Goal: Task Accomplishment & Management: Manage account settings

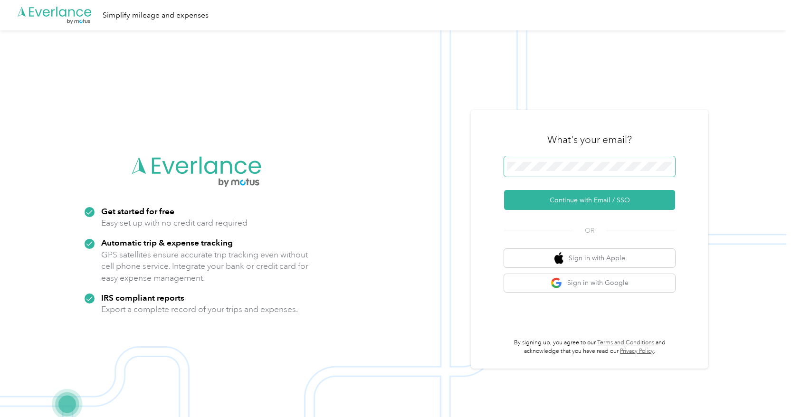
click at [557, 171] on span at bounding box center [589, 166] width 171 height 21
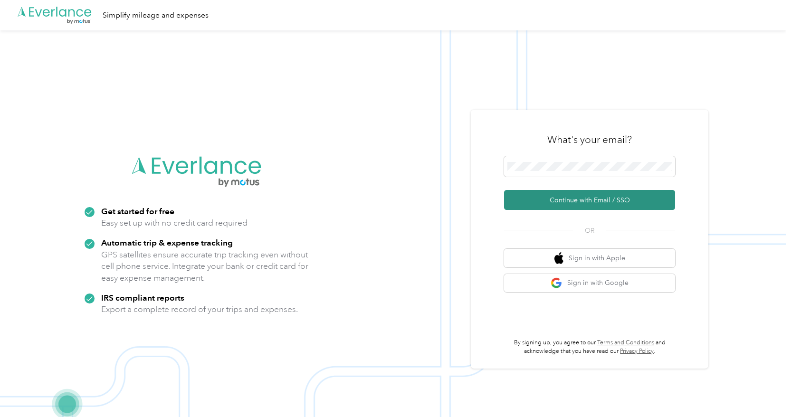
click at [558, 200] on button "Continue with Email / SSO" at bounding box center [589, 200] width 171 height 20
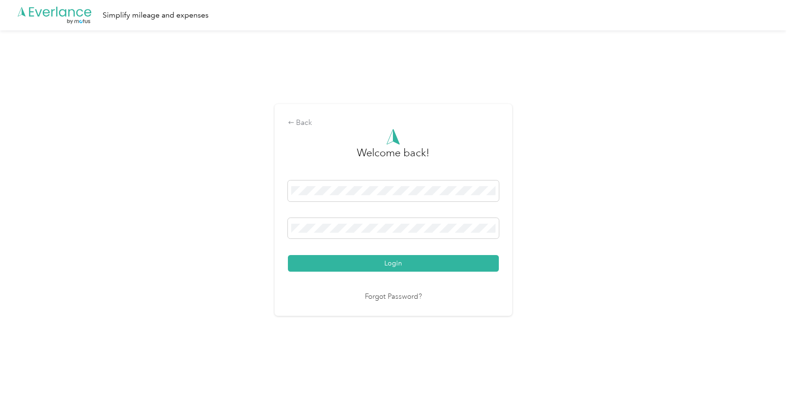
click at [395, 263] on button "Login" at bounding box center [393, 263] width 211 height 17
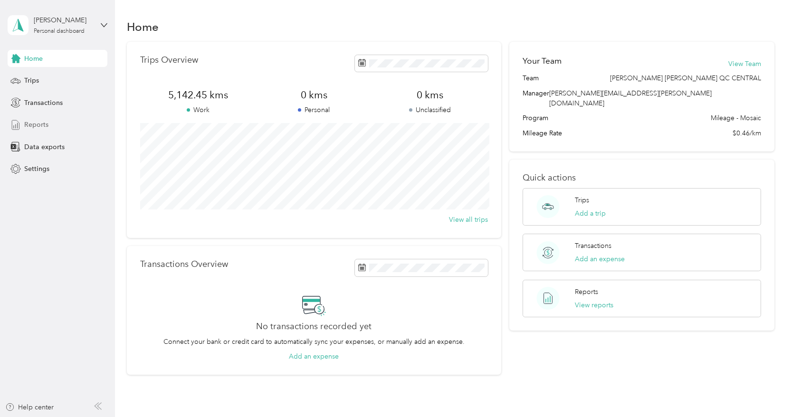
click at [35, 122] on span "Reports" at bounding box center [36, 125] width 24 height 10
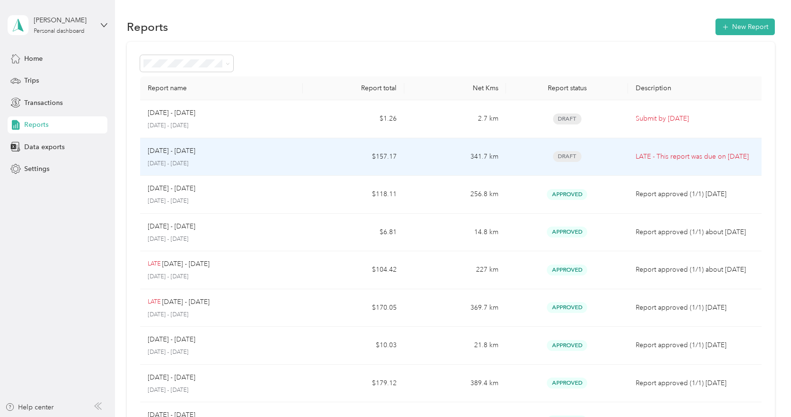
click at [299, 153] on td "[DATE] - [DATE] [DATE] - [DATE]" at bounding box center [221, 157] width 163 height 38
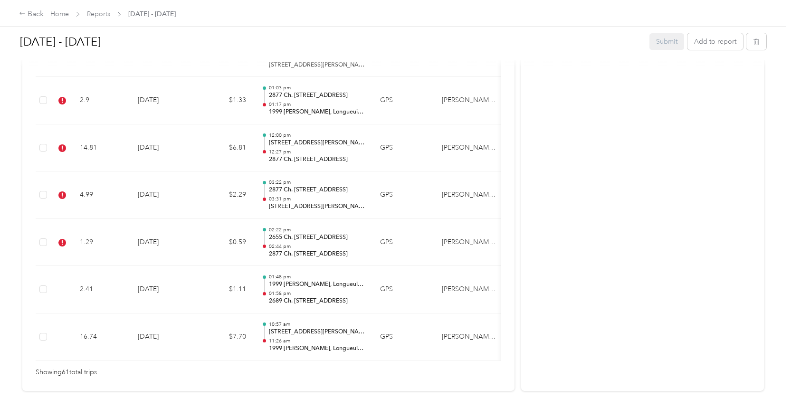
scroll to position [2906, 0]
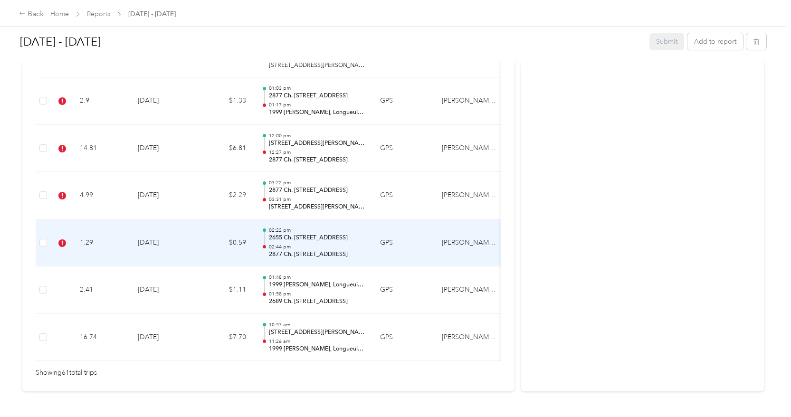
click at [200, 219] on td "$0.59" at bounding box center [225, 243] width 57 height 48
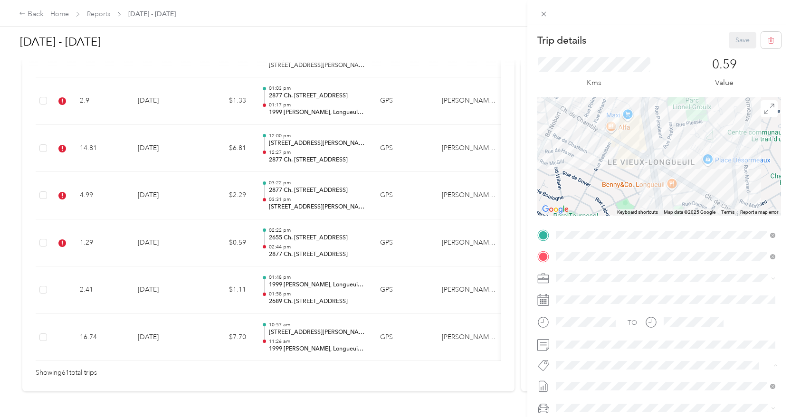
click at [602, 351] on li "P&g Projects & Blitzes" at bounding box center [665, 349] width 226 height 19
click at [741, 37] on button "Save" at bounding box center [743, 40] width 28 height 17
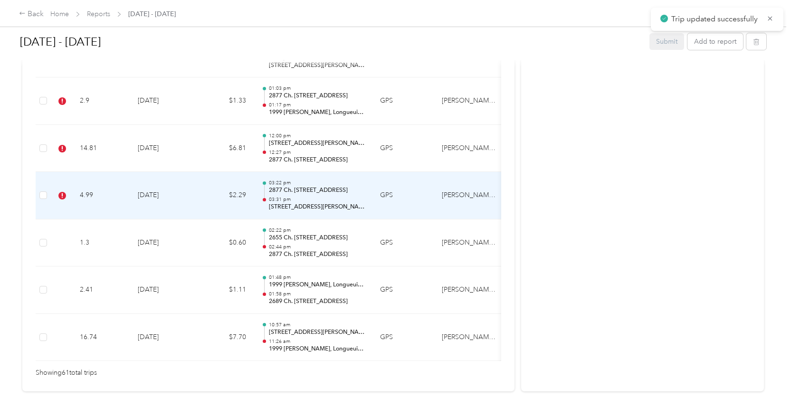
click at [372, 177] on td "03:22 pm 2877 [PERSON_NAME], Longueuil, QC J4L 1M8, [GEOGRAPHIC_DATA] 03:31 pm …" at bounding box center [313, 196] width 119 height 48
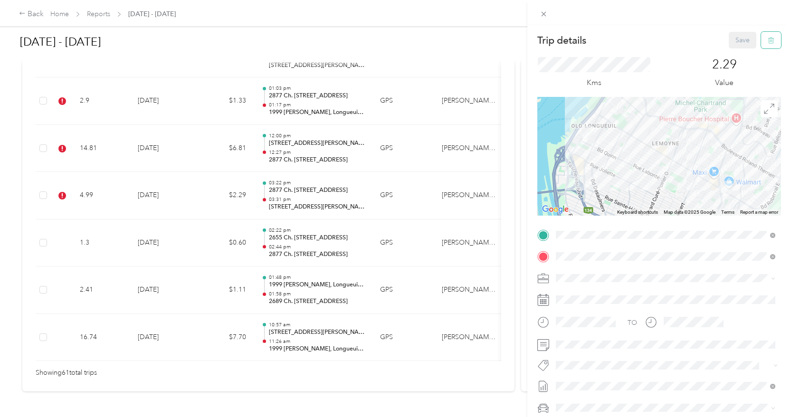
click at [770, 40] on icon "button" at bounding box center [770, 40] width 0 height 2
click at [737, 54] on button "Yes" at bounding box center [741, 52] width 19 height 15
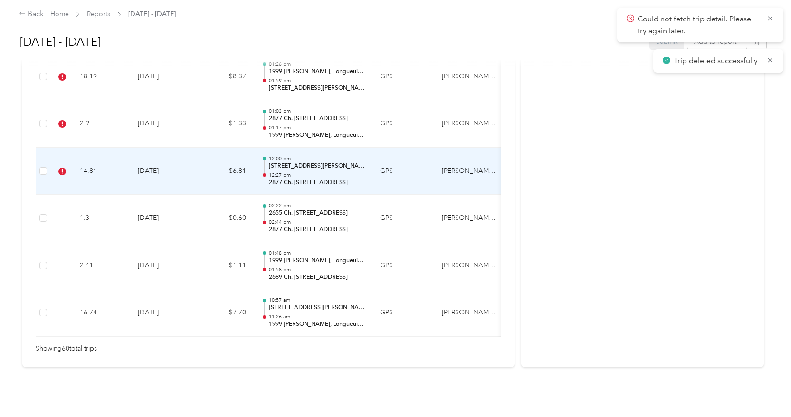
scroll to position [2859, 0]
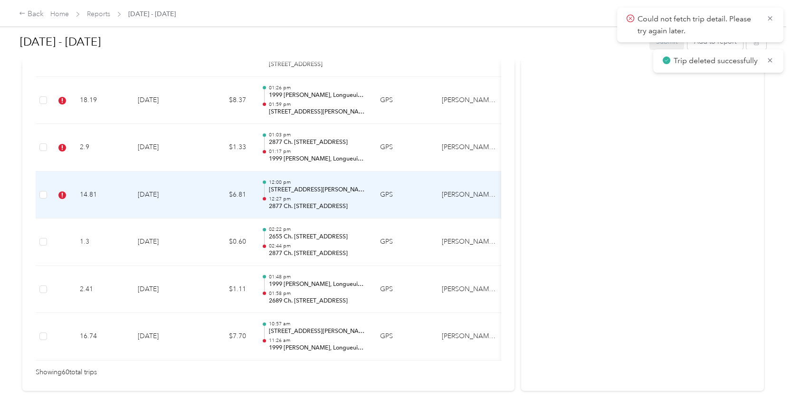
click at [213, 171] on td "$6.81" at bounding box center [225, 195] width 57 height 48
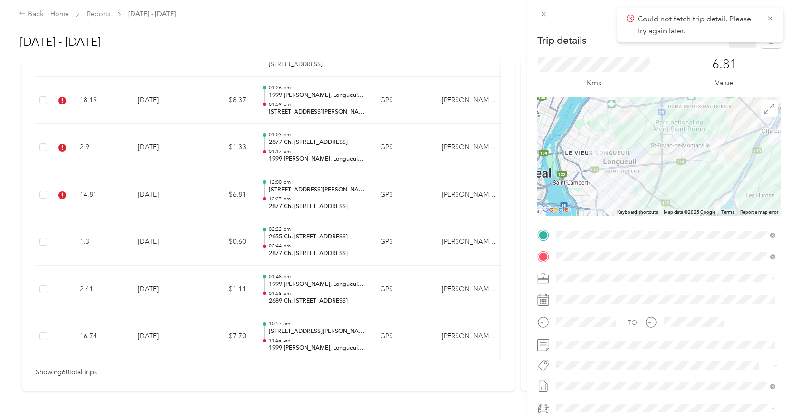
click at [188, 169] on div "Trip details Save This trip cannot be edited because it is either under review,…" at bounding box center [395, 208] width 791 height 417
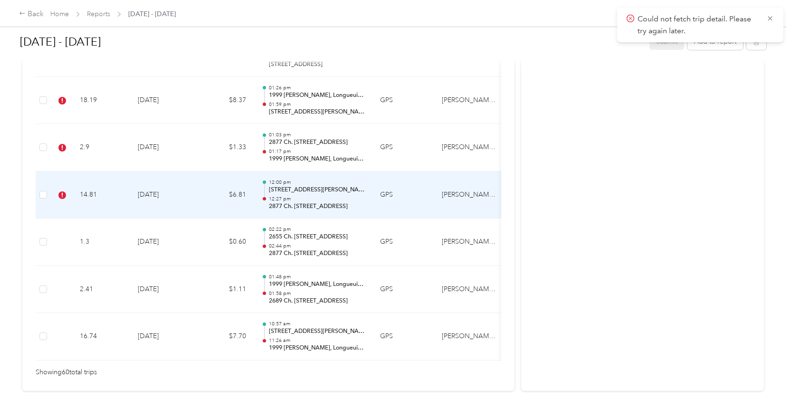
click at [169, 171] on td "[DATE]" at bounding box center [163, 195] width 67 height 48
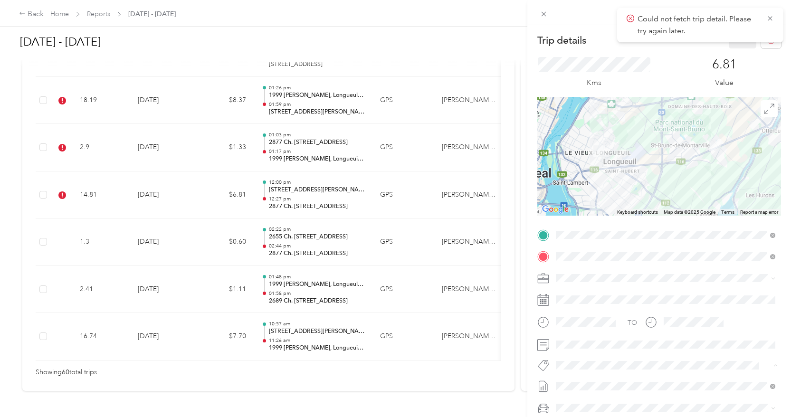
click at [589, 382] on span "Wt Multi-studio Cost Capture" at bounding box center [604, 382] width 77 height 9
click at [615, 352] on li "P&g Projects & Blitzes" at bounding box center [665, 349] width 226 height 19
click at [771, 18] on icon at bounding box center [770, 18] width 4 height 4
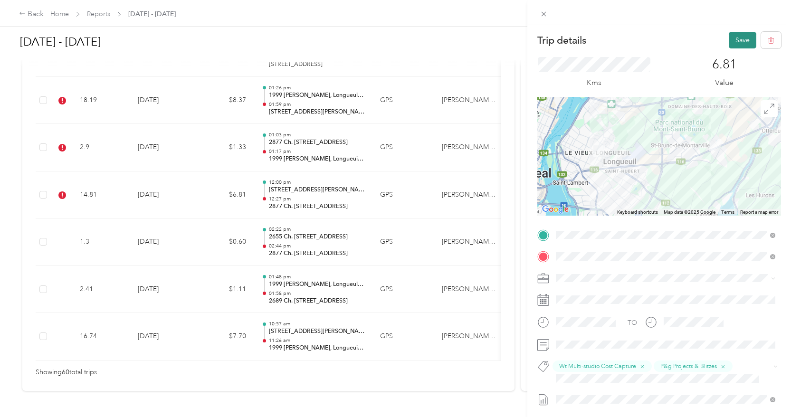
click at [743, 35] on button "Save" at bounding box center [743, 40] width 28 height 17
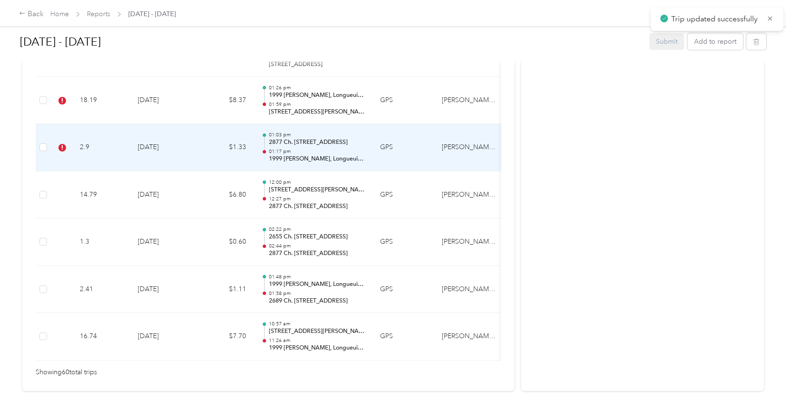
click at [216, 129] on td "$1.33" at bounding box center [225, 148] width 57 height 48
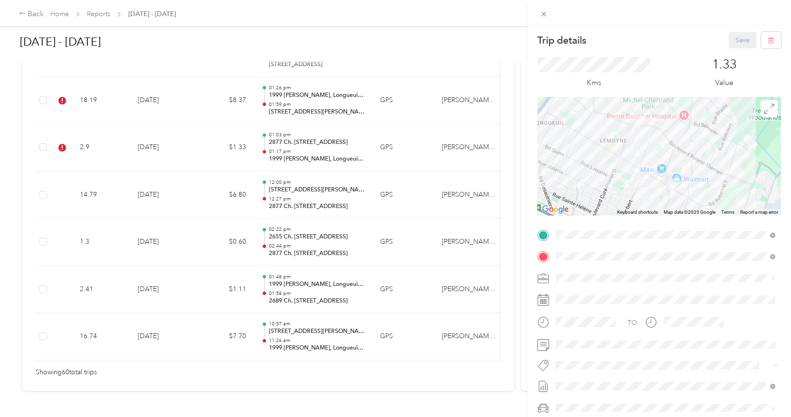
click at [589, 351] on button "P&g Projects & Blitzes" at bounding box center [594, 349] width 70 height 12
click at [738, 46] on button "Save" at bounding box center [743, 40] width 28 height 17
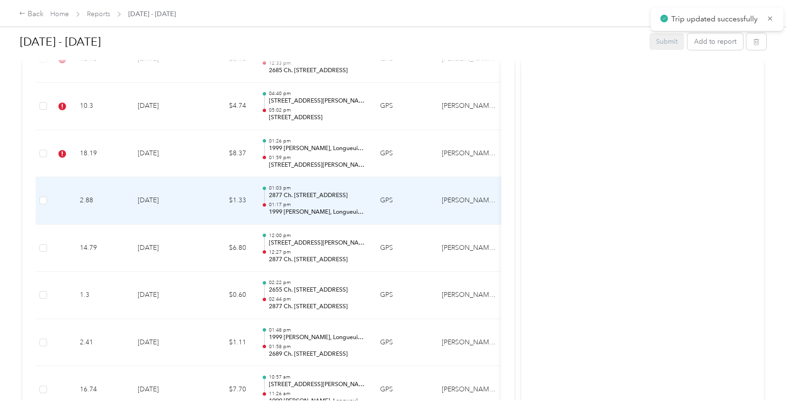
scroll to position [2805, 0]
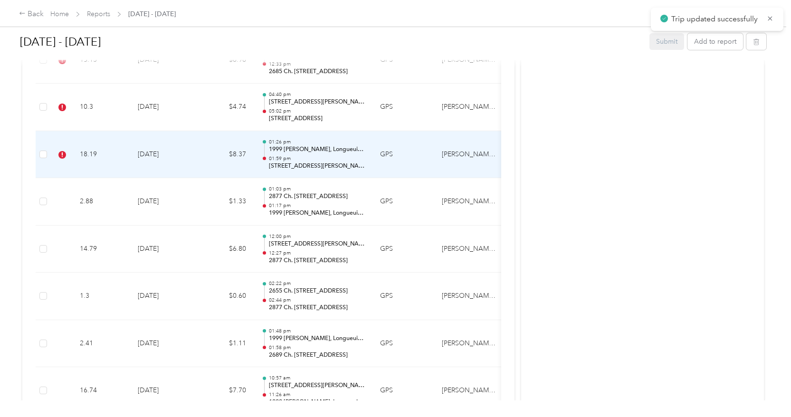
click at [211, 133] on td "$8.37" at bounding box center [225, 155] width 57 height 48
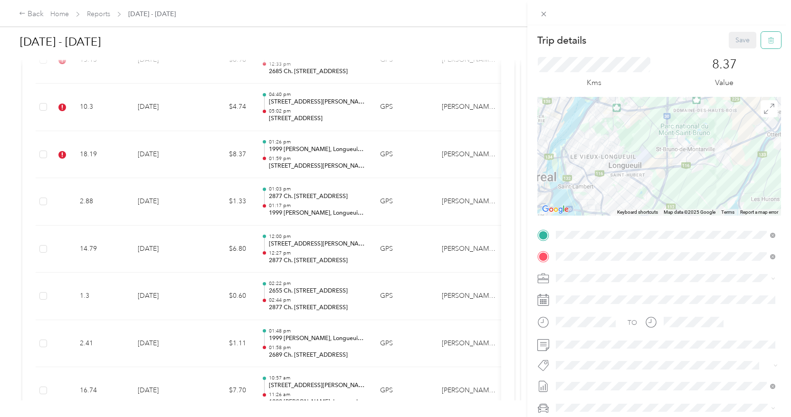
click at [771, 37] on icon "button" at bounding box center [771, 40] width 7 height 7
click at [742, 52] on button "Yes" at bounding box center [741, 52] width 19 height 15
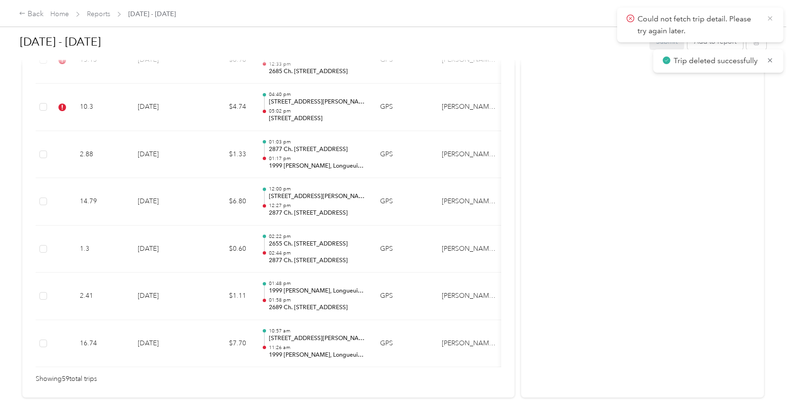
click at [772, 20] on icon at bounding box center [770, 18] width 8 height 9
click at [772, 17] on icon at bounding box center [770, 18] width 4 height 4
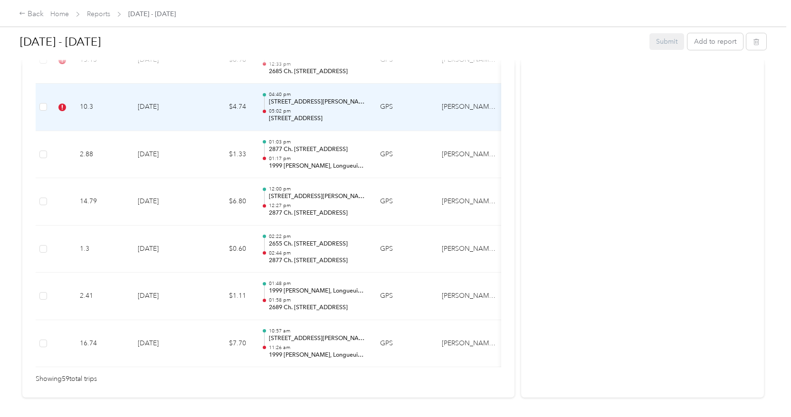
click at [207, 97] on td "$4.74" at bounding box center [225, 108] width 57 height 48
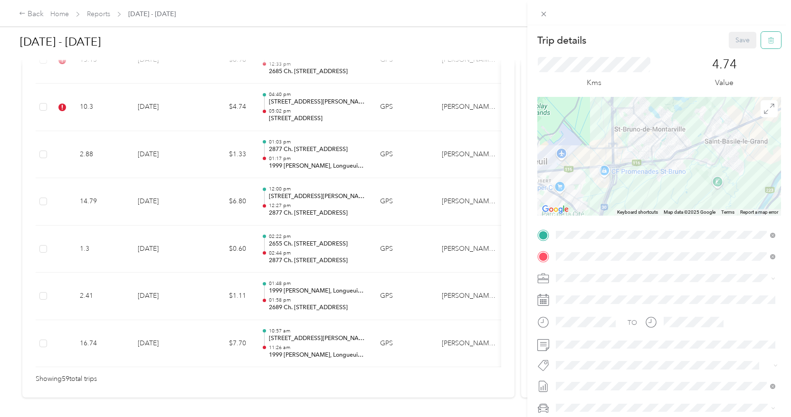
click at [769, 47] on button "button" at bounding box center [771, 40] width 20 height 17
click at [741, 54] on button "Yes" at bounding box center [741, 52] width 19 height 15
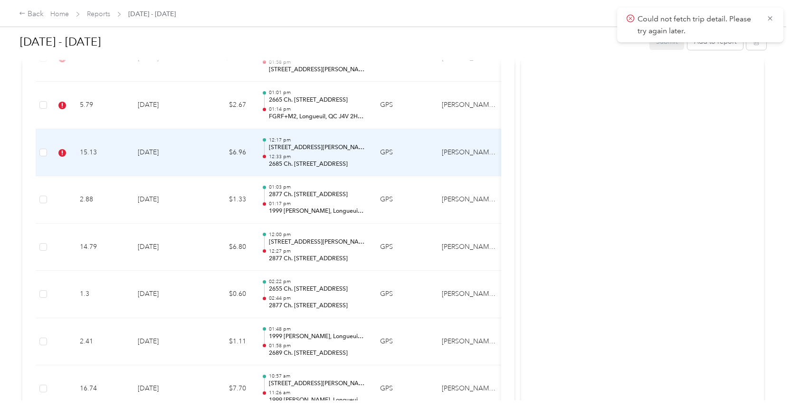
scroll to position [2695, 0]
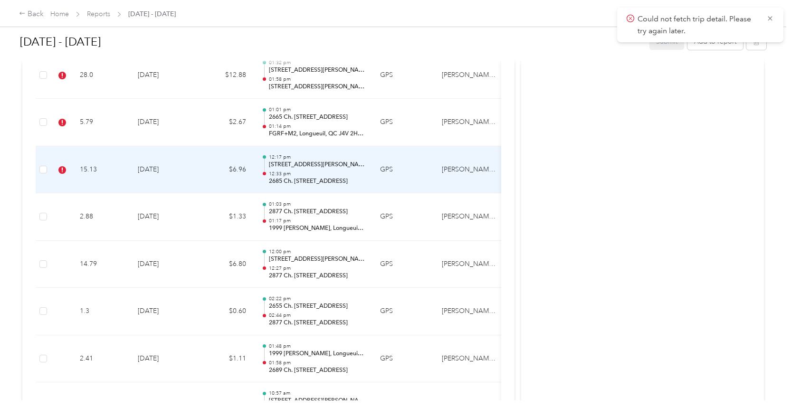
click at [208, 148] on td "$6.96" at bounding box center [225, 170] width 57 height 48
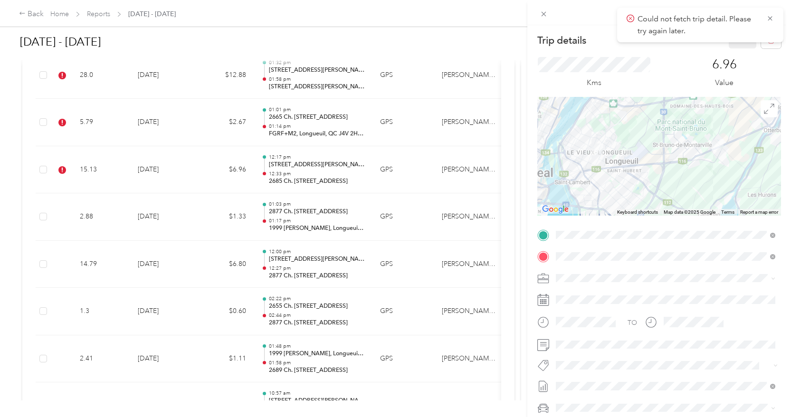
click at [597, 349] on span "P&g Projects & Blitzes" at bounding box center [594, 349] width 57 height 9
click at [741, 46] on button "Save" at bounding box center [743, 40] width 28 height 17
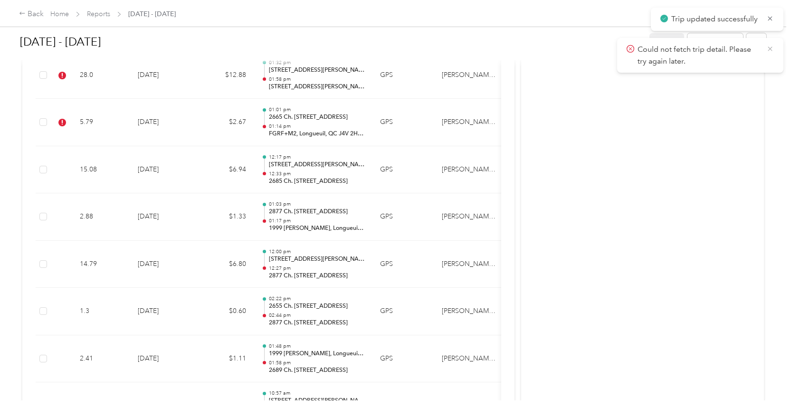
click at [769, 48] on icon at bounding box center [770, 49] width 8 height 9
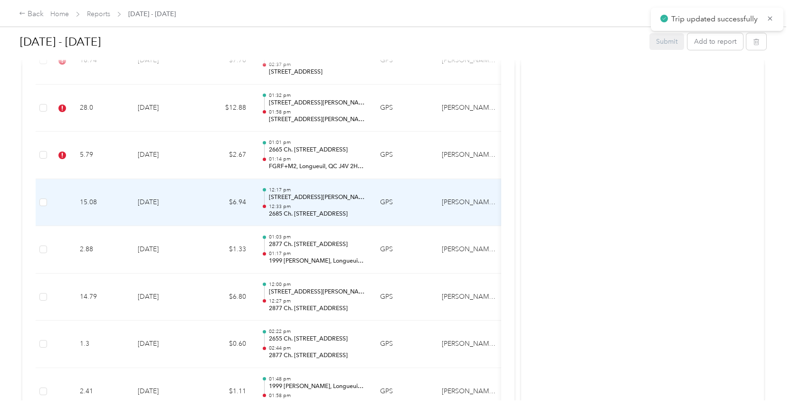
scroll to position [2656, 0]
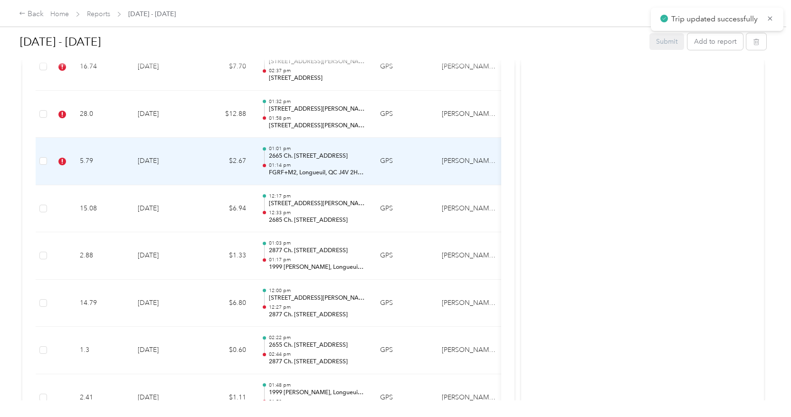
click at [215, 146] on td "$2.67" at bounding box center [225, 162] width 57 height 48
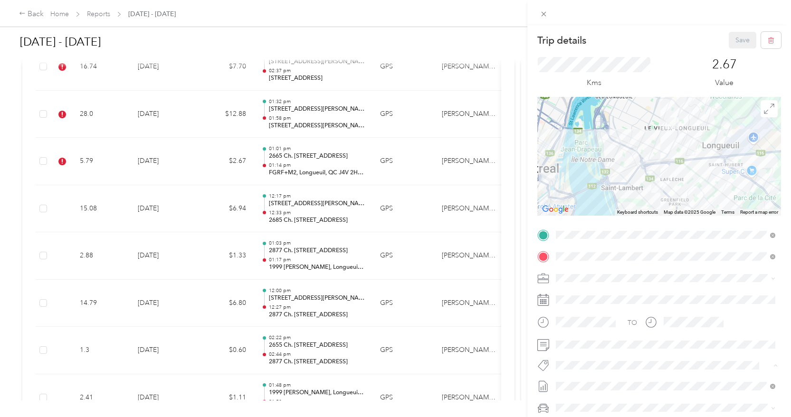
click at [593, 345] on span "P&g Projects & Blitzes" at bounding box center [594, 349] width 57 height 9
click at [743, 41] on button "Save" at bounding box center [743, 40] width 28 height 17
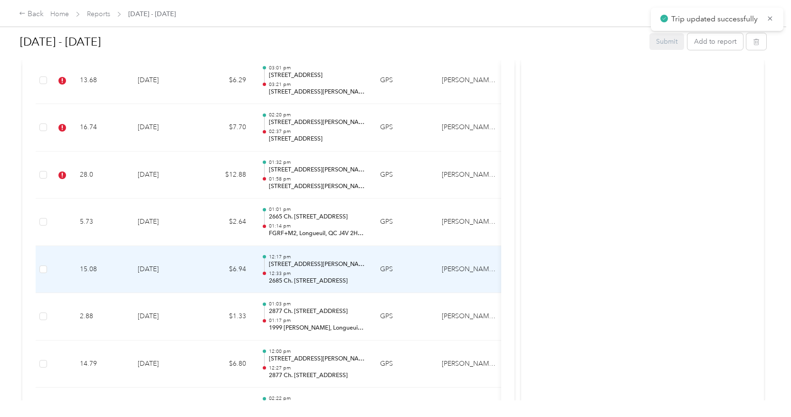
scroll to position [2592, 0]
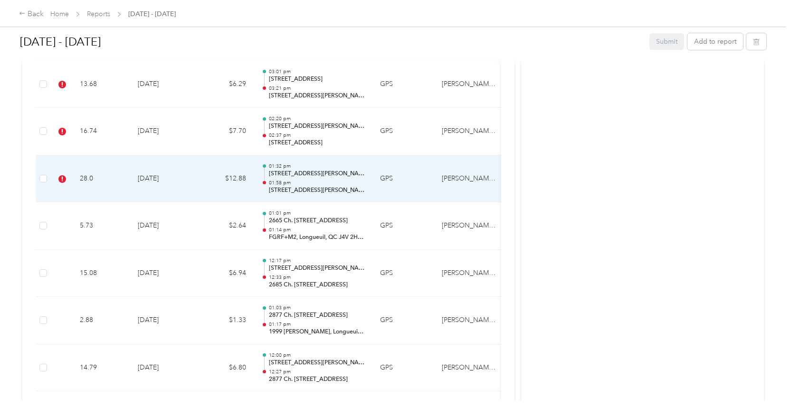
click at [212, 160] on td "$12.88" at bounding box center [225, 179] width 57 height 48
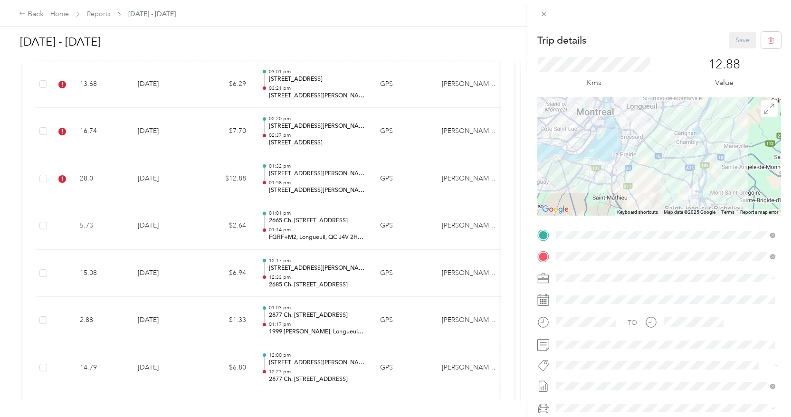
click at [599, 358] on div "TO Add photo" at bounding box center [659, 342] width 244 height 229
click at [587, 353] on li "P&g Projects & Blitzes" at bounding box center [665, 349] width 226 height 19
click at [733, 47] on button "Save" at bounding box center [743, 40] width 28 height 17
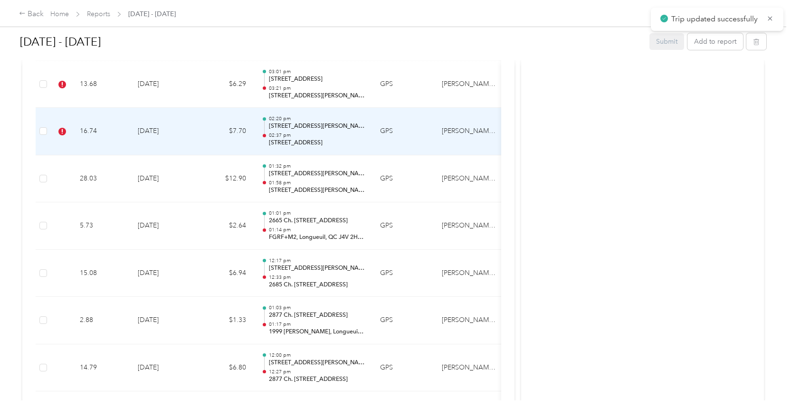
click at [189, 118] on td "[DATE]" at bounding box center [163, 132] width 67 height 48
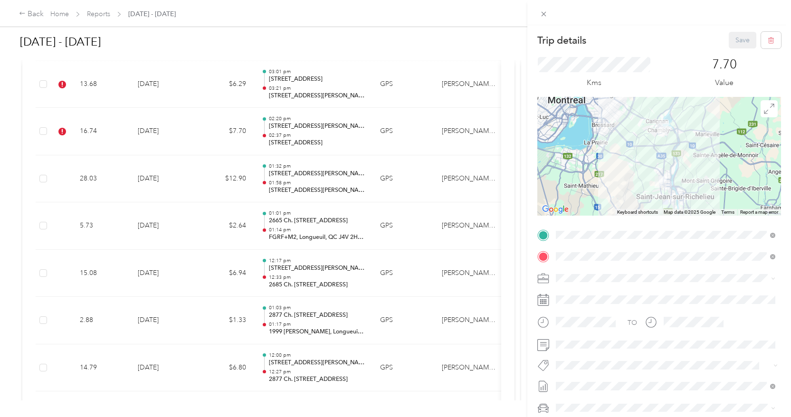
click at [601, 351] on button "P&g Projects & Blitzes" at bounding box center [594, 349] width 70 height 12
click at [745, 48] on button "Save" at bounding box center [743, 40] width 28 height 17
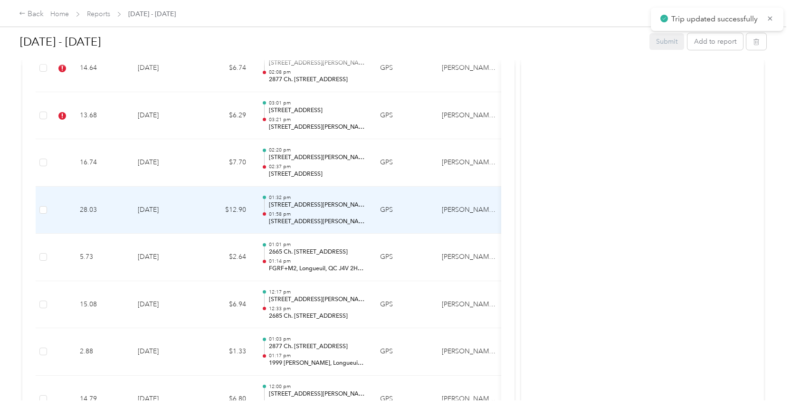
scroll to position [2547, 0]
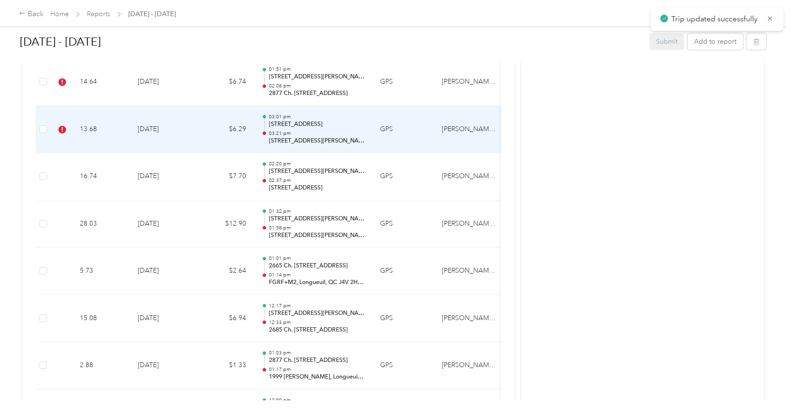
click at [225, 111] on td "$6.29" at bounding box center [225, 130] width 57 height 48
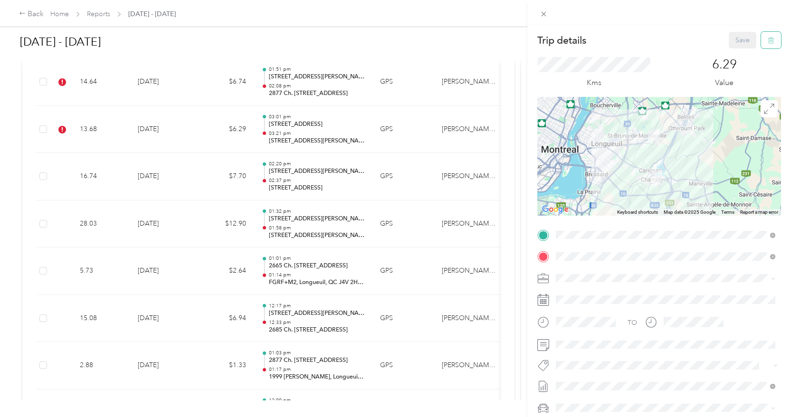
click at [764, 39] on button "button" at bounding box center [771, 40] width 20 height 17
click at [733, 54] on button "Yes" at bounding box center [741, 52] width 19 height 15
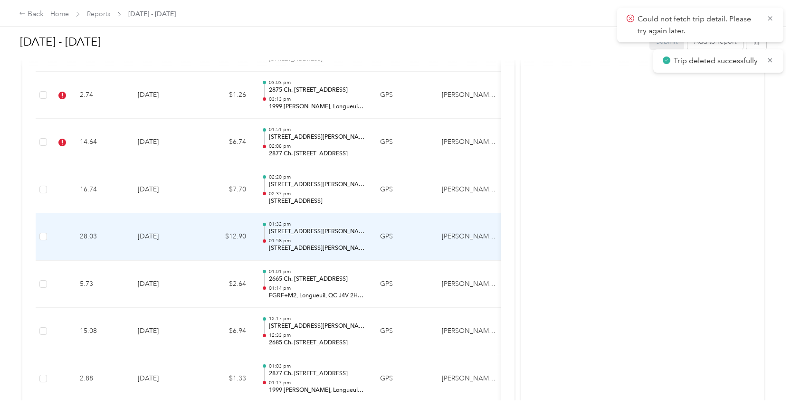
scroll to position [2485, 0]
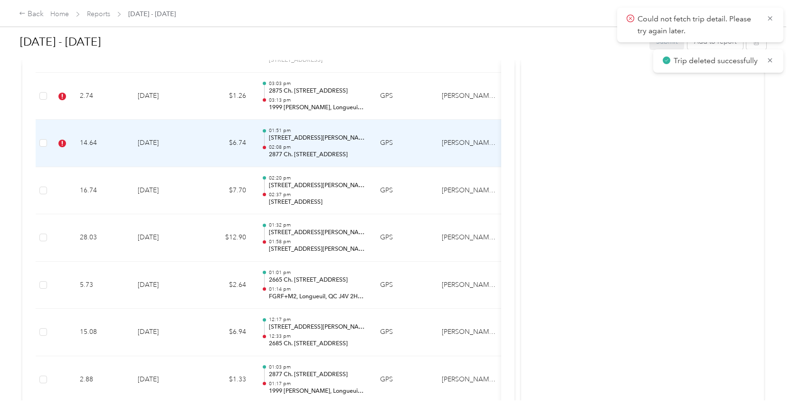
click at [222, 131] on td "$6.74" at bounding box center [225, 144] width 57 height 48
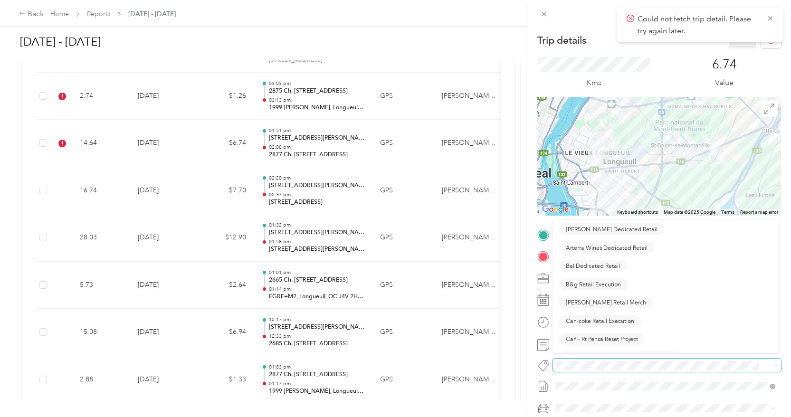
click at [574, 359] on span at bounding box center [666, 365] width 228 height 13
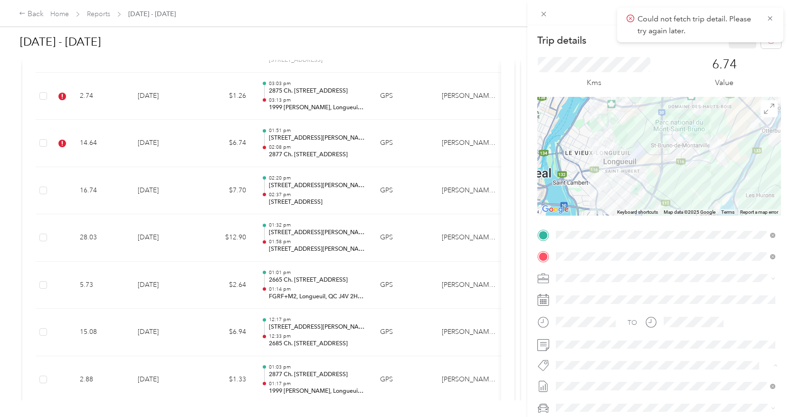
click at [582, 417] on div "Trip details Save This trip cannot be edited because it is either under review,…" at bounding box center [393, 417] width 786 height 0
click at [584, 381] on span "Wt Multi-studio Cost Capture" at bounding box center [604, 382] width 77 height 9
click at [769, 17] on icon at bounding box center [770, 18] width 8 height 9
click at [749, 35] on button "Save" at bounding box center [743, 40] width 28 height 17
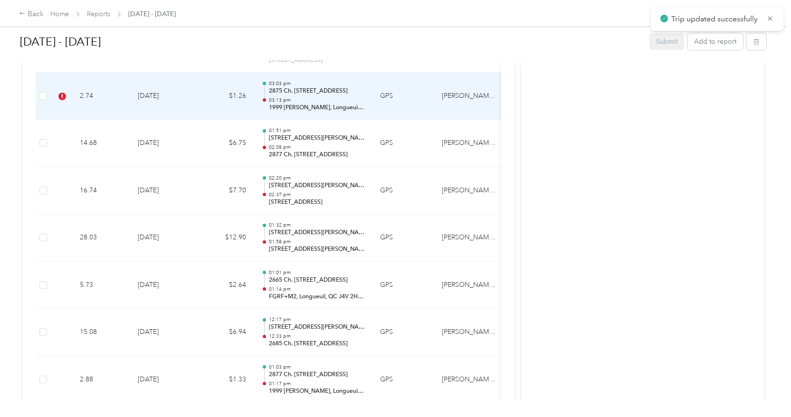
click at [211, 89] on td "$1.26" at bounding box center [225, 97] width 57 height 48
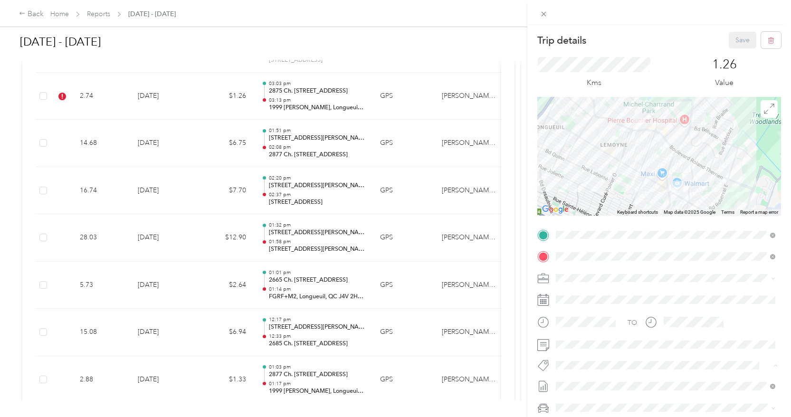
click at [580, 381] on span "Wt Multi-studio Cost Capture" at bounding box center [604, 382] width 77 height 9
click at [734, 54] on div "Kms 1.26 Value" at bounding box center [659, 72] width 244 height 48
click at [737, 42] on button "Save" at bounding box center [743, 40] width 28 height 17
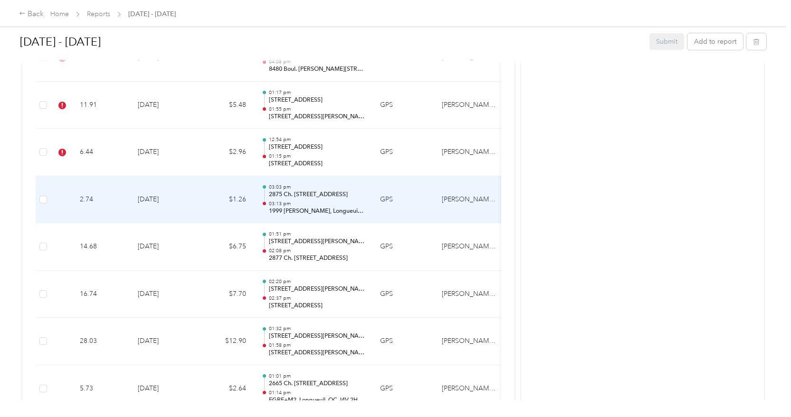
scroll to position [2380, 0]
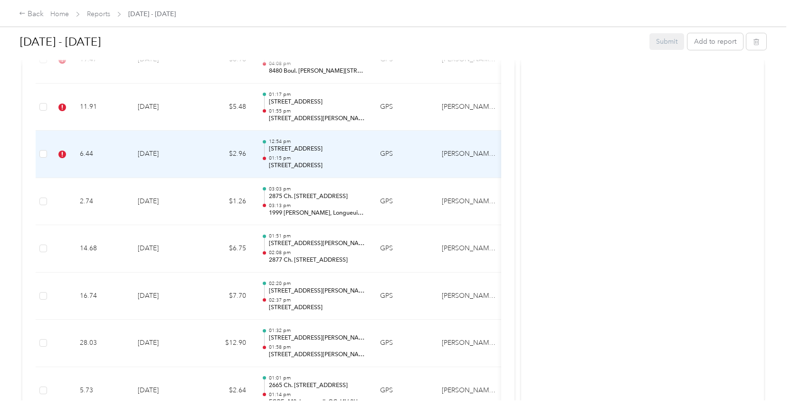
click at [213, 144] on td "$2.96" at bounding box center [225, 155] width 57 height 48
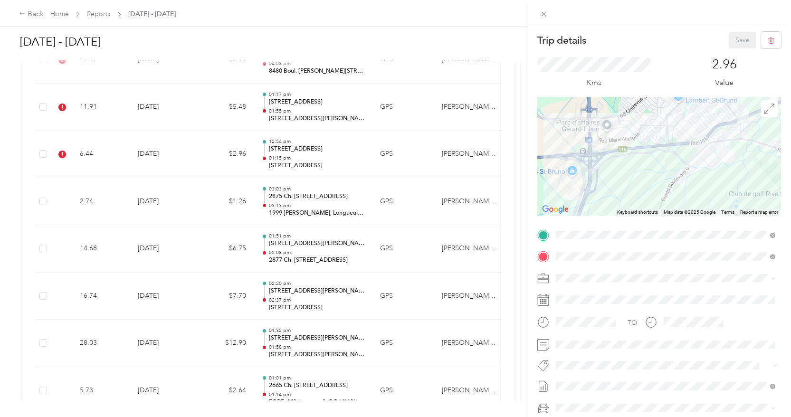
click at [760, 52] on div "Kms 2.96 Value" at bounding box center [659, 72] width 244 height 48
click at [768, 43] on icon "button" at bounding box center [771, 40] width 7 height 7
click at [733, 51] on button "Yes" at bounding box center [741, 52] width 19 height 15
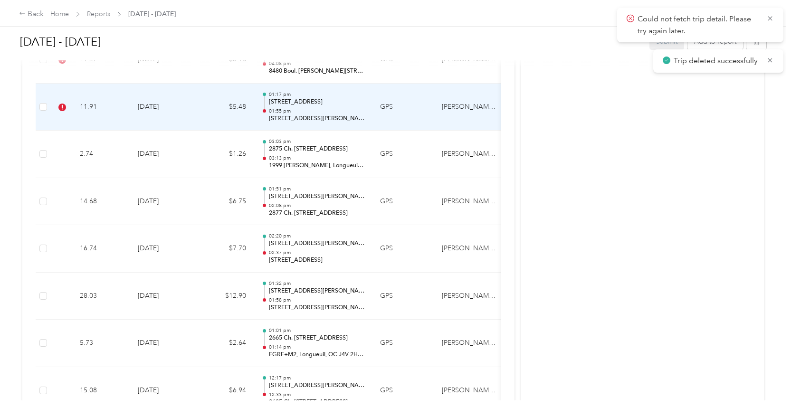
click at [193, 84] on td "[DATE]" at bounding box center [163, 108] width 67 height 48
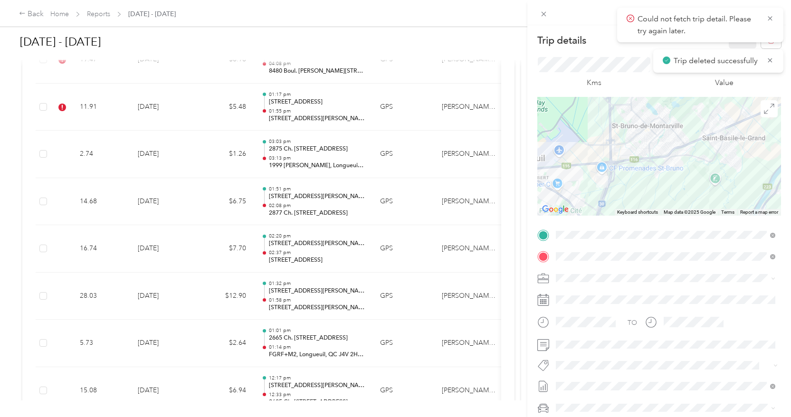
click at [762, 19] on span "Could not fetch trip detail. Please try again later." at bounding box center [700, 24] width 147 height 23
click at [767, 17] on icon at bounding box center [770, 18] width 8 height 9
click at [767, 35] on button "button" at bounding box center [771, 40] width 20 height 17
click at [740, 48] on button "Yes" at bounding box center [741, 52] width 19 height 15
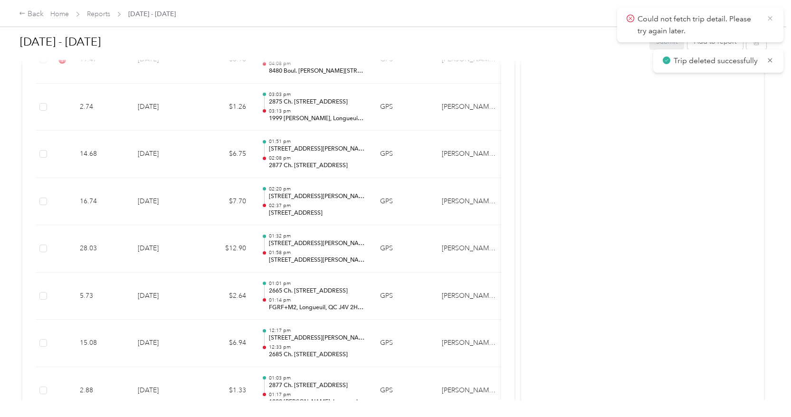
click at [772, 19] on icon at bounding box center [770, 18] width 8 height 9
click at [771, 25] on div "Trip deleted successfully" at bounding box center [718, 19] width 130 height 23
click at [770, 23] on span "Trip deleted successfully" at bounding box center [718, 19] width 111 height 12
click at [768, 18] on icon at bounding box center [770, 18] width 8 height 9
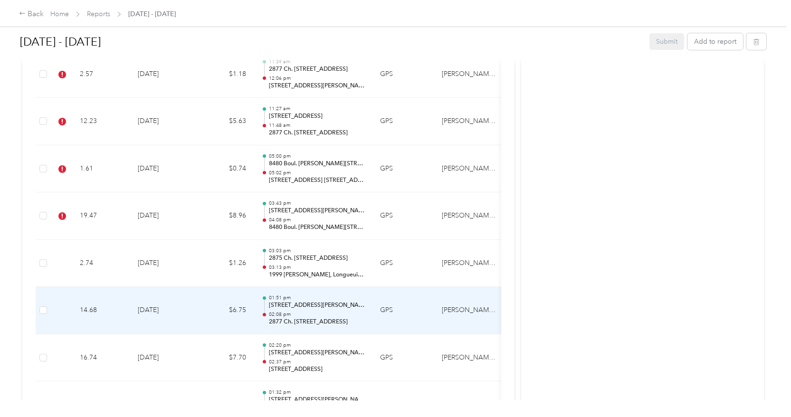
scroll to position [2207, 0]
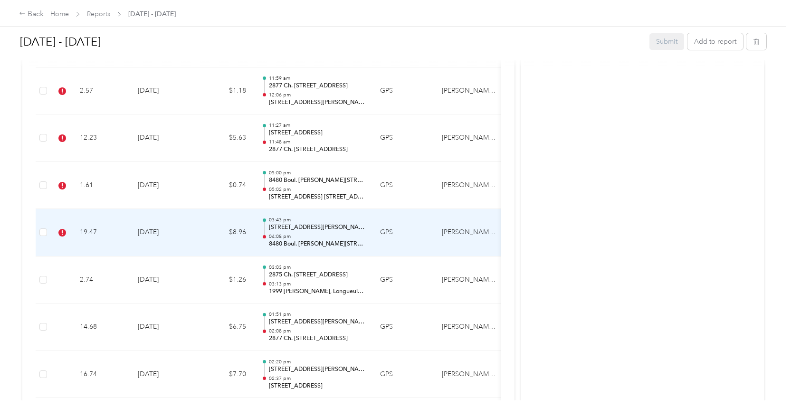
click at [205, 209] on td "$8.96" at bounding box center [225, 233] width 57 height 48
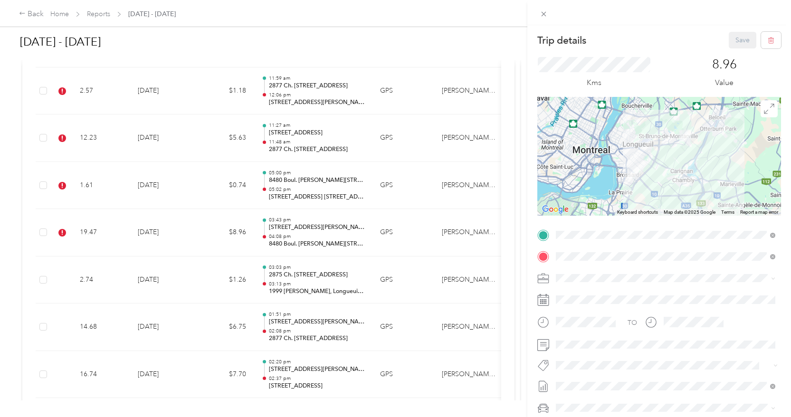
click at [214, 162] on div "Trip details Save This trip cannot be edited because it is either under review,…" at bounding box center [395, 208] width 791 height 417
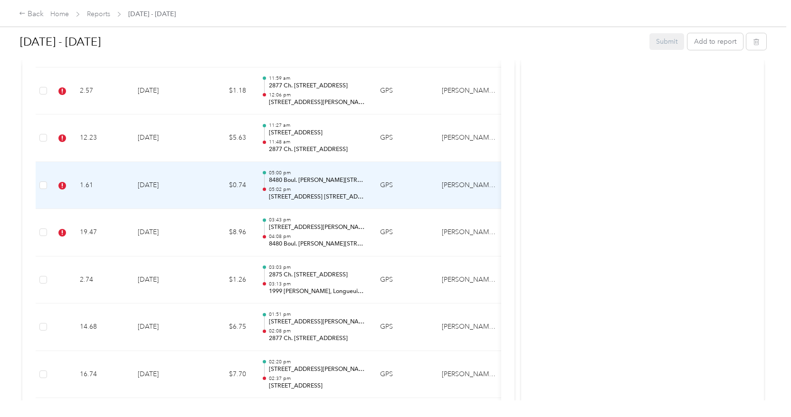
click at [222, 166] on td "$0.74" at bounding box center [225, 186] width 57 height 48
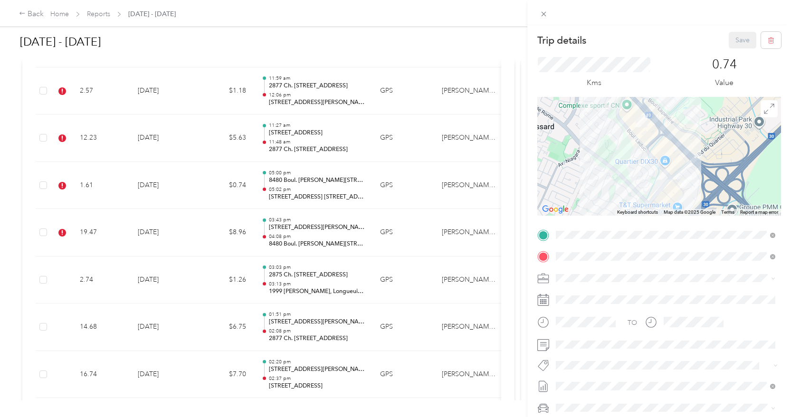
click at [204, 209] on div "Trip details Save This trip cannot be edited because it is either under review,…" at bounding box center [395, 208] width 791 height 417
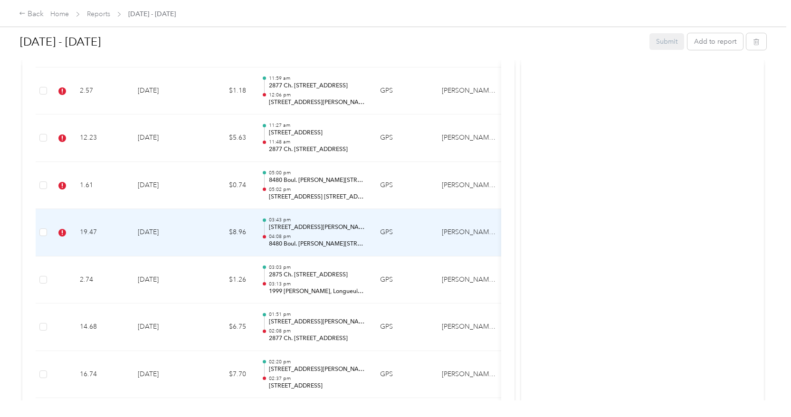
click at [210, 209] on td "$8.96" at bounding box center [225, 233] width 57 height 48
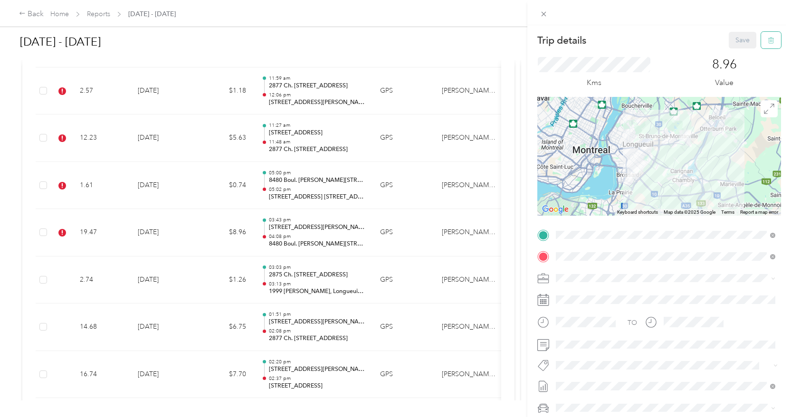
click at [761, 42] on button "button" at bounding box center [771, 40] width 20 height 17
click at [736, 52] on button "Yes" at bounding box center [741, 52] width 19 height 15
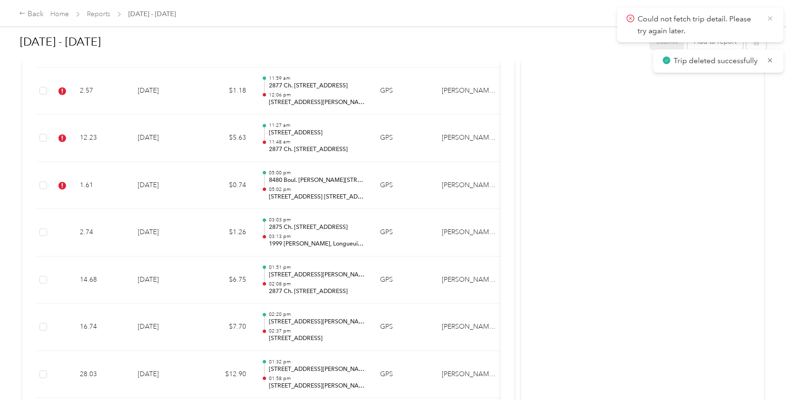
click at [769, 16] on icon at bounding box center [770, 18] width 8 height 9
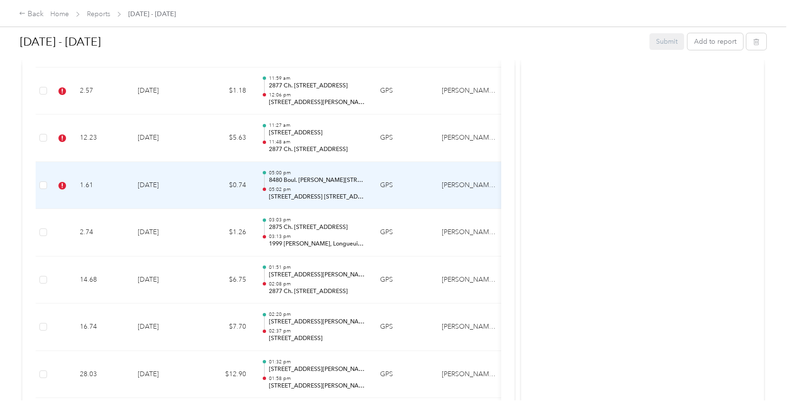
click at [177, 171] on td "[DATE]" at bounding box center [163, 186] width 67 height 48
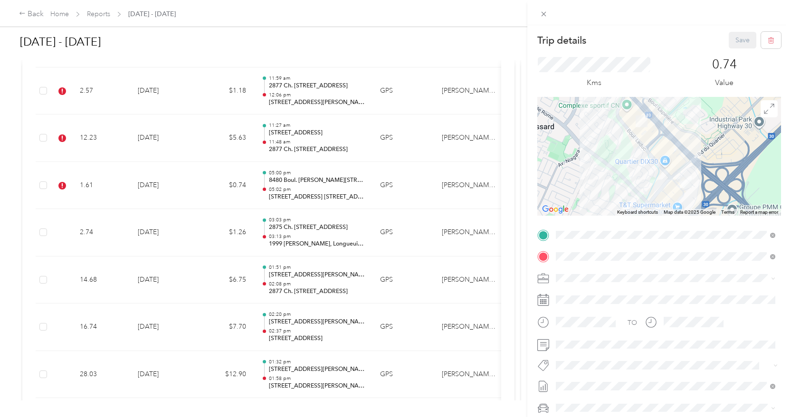
click at [775, 51] on div "Kms 0.74 Value" at bounding box center [659, 72] width 244 height 48
click at [773, 43] on button "button" at bounding box center [771, 40] width 20 height 17
click at [742, 55] on button "Yes" at bounding box center [741, 52] width 19 height 15
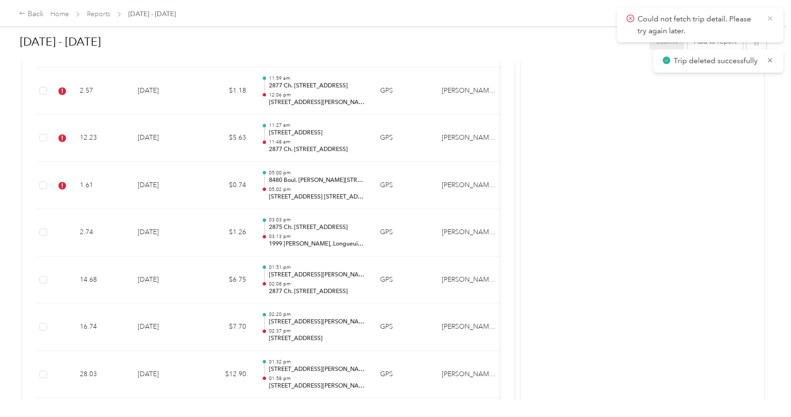
click at [770, 19] on icon at bounding box center [770, 18] width 8 height 9
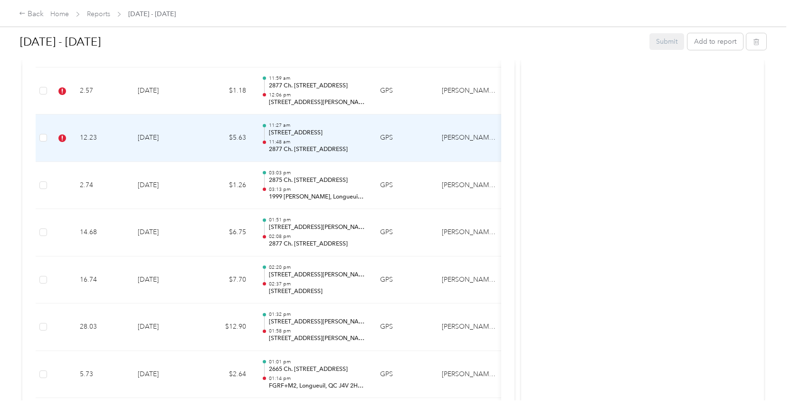
click at [198, 119] on td "$5.63" at bounding box center [225, 138] width 57 height 48
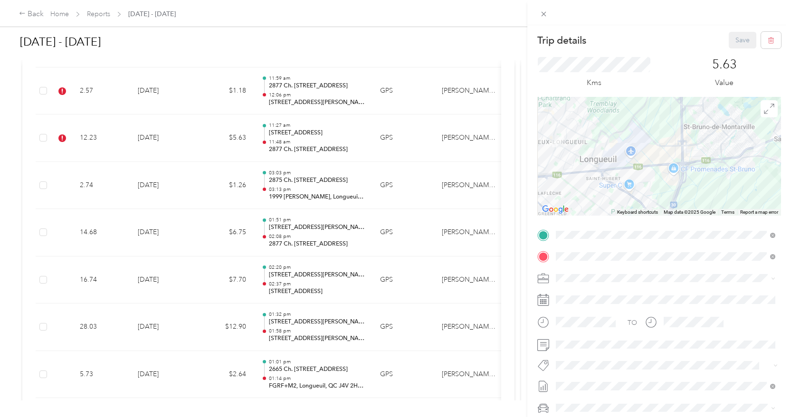
click at [595, 349] on span "Wt Walmart Signage" at bounding box center [594, 349] width 56 height 9
click at [739, 38] on button "Save" at bounding box center [743, 40] width 28 height 17
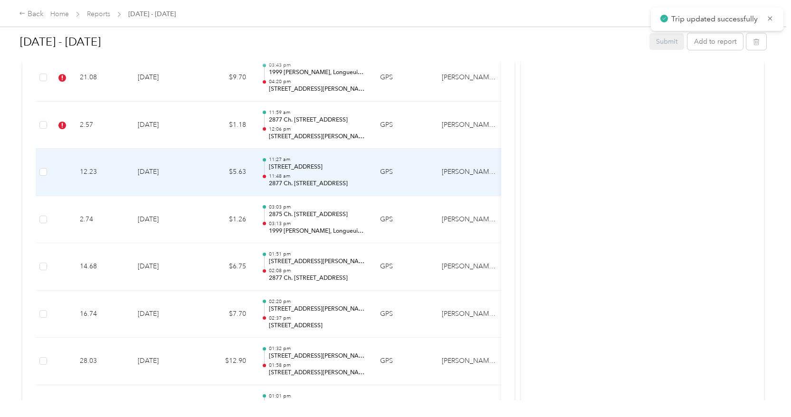
scroll to position [2172, 0]
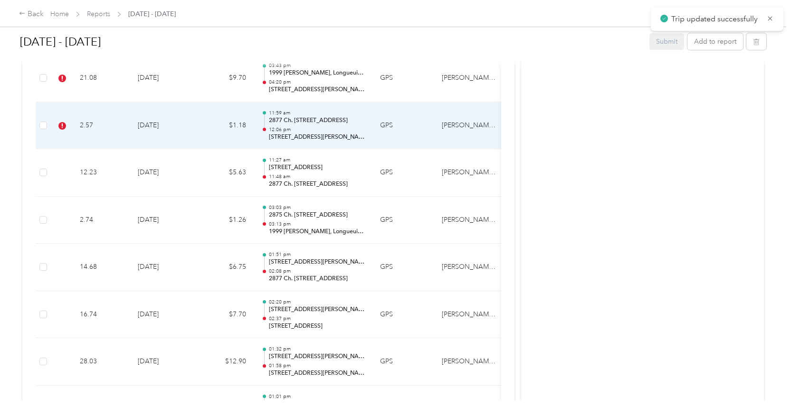
click at [214, 114] on td "$1.18" at bounding box center [225, 126] width 57 height 48
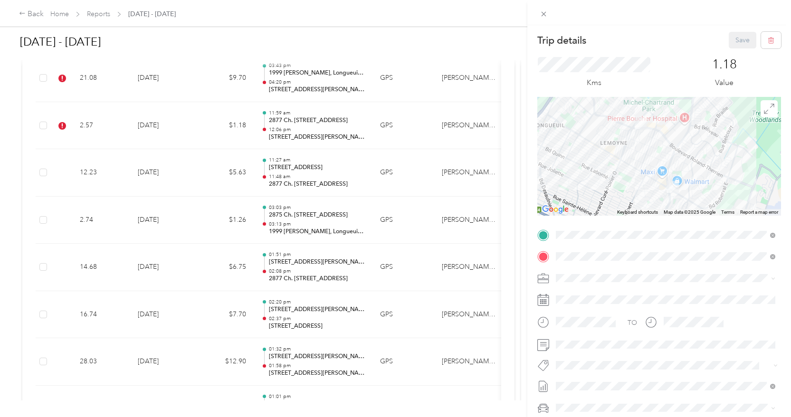
click at [585, 351] on span "Wt Walmart Signage" at bounding box center [594, 349] width 56 height 9
click at [616, 354] on li "P&g Projects & Blitzes" at bounding box center [665, 346] width 226 height 19
click at [600, 391] on span "Wt Multi-studio Cost Capture" at bounding box center [604, 395] width 77 height 9
click at [743, 44] on button "Save" at bounding box center [743, 40] width 28 height 17
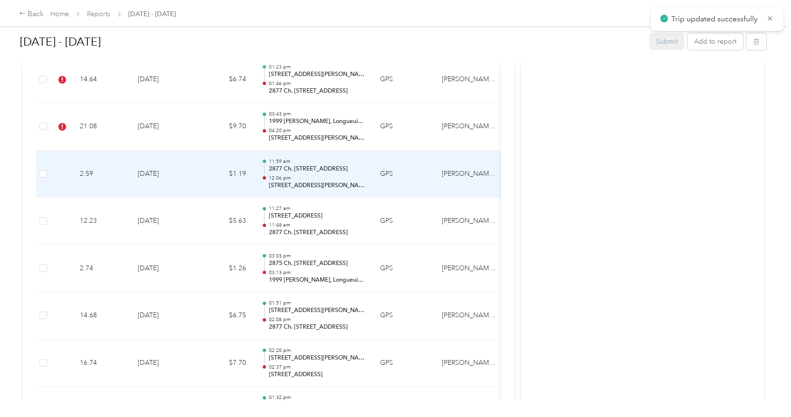
scroll to position [2101, 0]
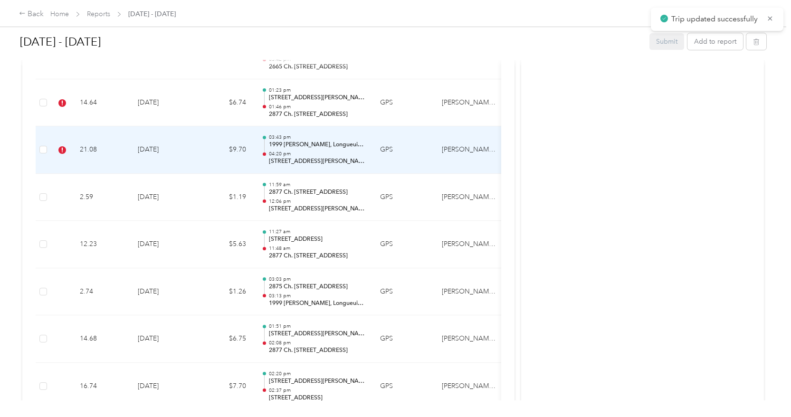
click at [214, 127] on td "$9.70" at bounding box center [225, 150] width 57 height 48
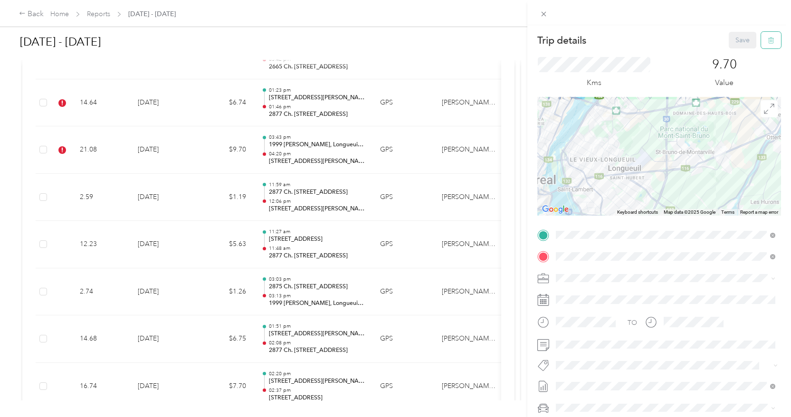
click at [773, 40] on button "button" at bounding box center [771, 40] width 20 height 17
click at [737, 53] on button "Yes" at bounding box center [741, 52] width 19 height 15
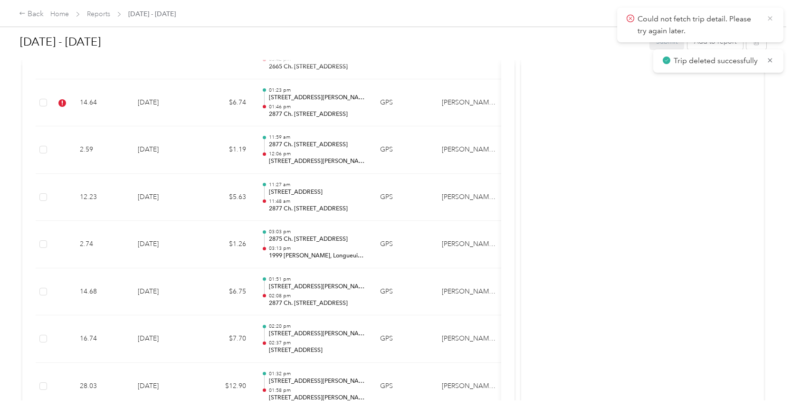
click at [769, 18] on icon at bounding box center [770, 18] width 8 height 9
click at [771, 17] on icon at bounding box center [770, 18] width 4 height 4
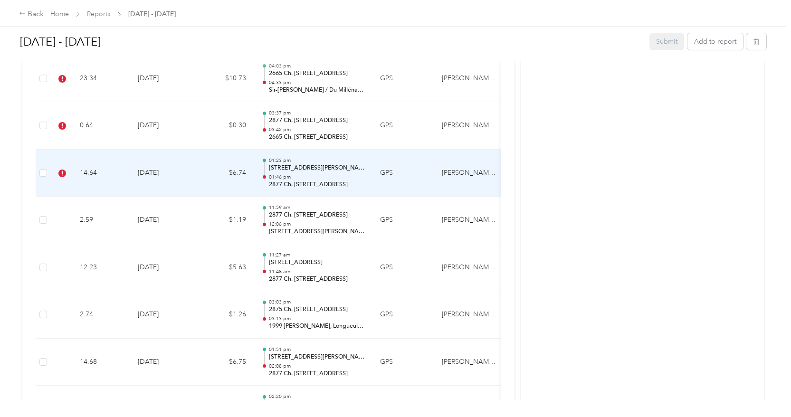
scroll to position [1987, 0]
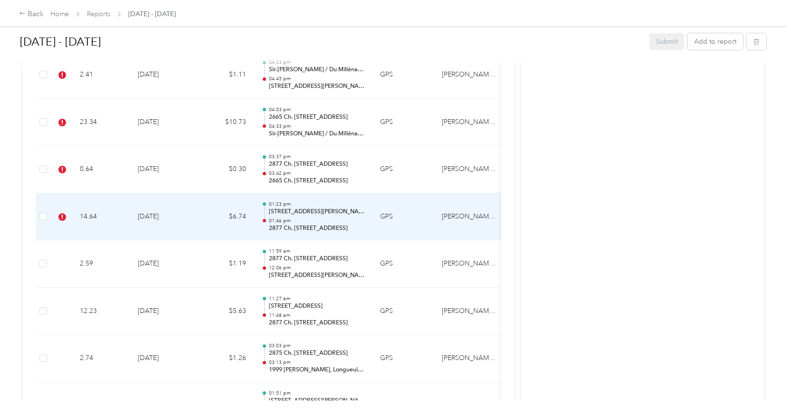
click at [204, 193] on td "$6.74" at bounding box center [225, 217] width 57 height 48
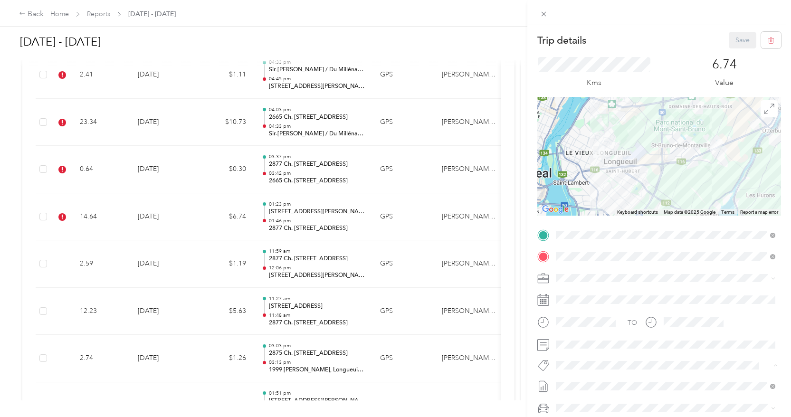
click at [585, 352] on li "Wt Walmart Signage" at bounding box center [665, 349] width 226 height 19
click at [627, 381] on span "Wt Multi-studio Cost Capture" at bounding box center [604, 383] width 77 height 9
click at [609, 392] on span "Great Star Continuity Retail" at bounding box center [602, 391] width 72 height 9
click at [617, 351] on button "P&g Projects & Blitzes" at bounding box center [594, 347] width 70 height 12
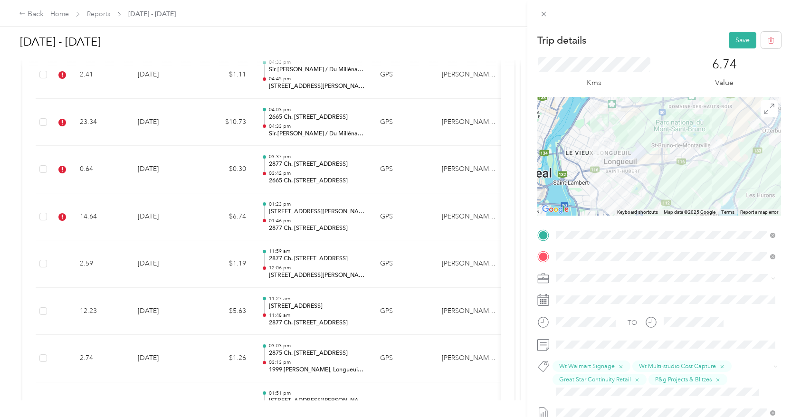
click at [589, 333] on span "Wt Implus Execution" at bounding box center [593, 331] width 54 height 9
click at [736, 48] on button "Save" at bounding box center [743, 40] width 28 height 17
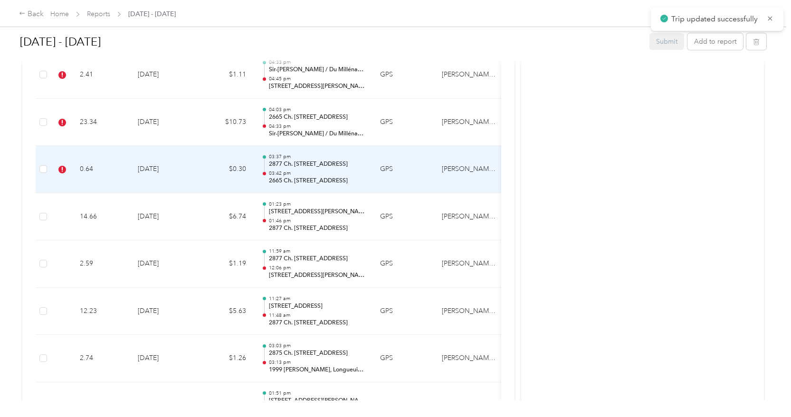
click at [204, 157] on td "$0.30" at bounding box center [225, 170] width 57 height 48
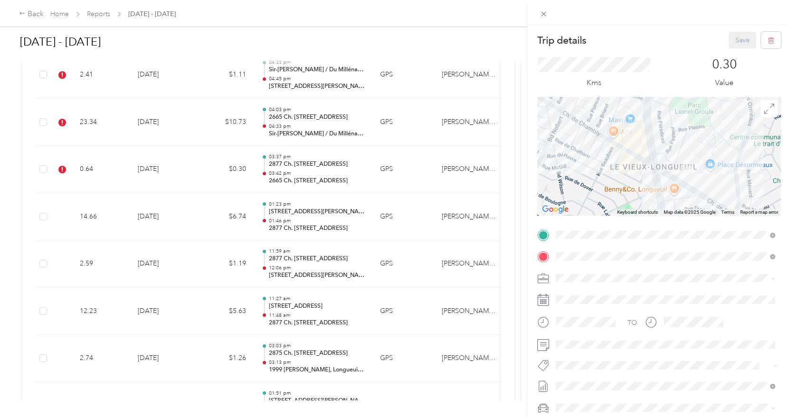
click at [577, 350] on button "P&g Projects & Blitzes" at bounding box center [594, 349] width 70 height 12
click at [737, 36] on button "Save" at bounding box center [743, 40] width 28 height 17
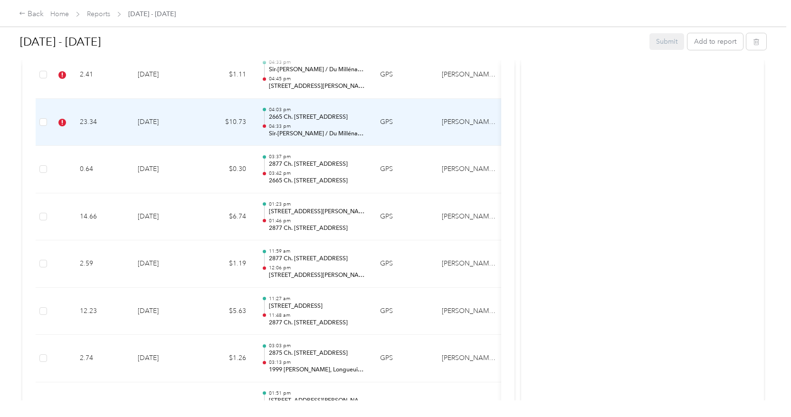
click at [196, 107] on td "[DATE]" at bounding box center [163, 123] width 67 height 48
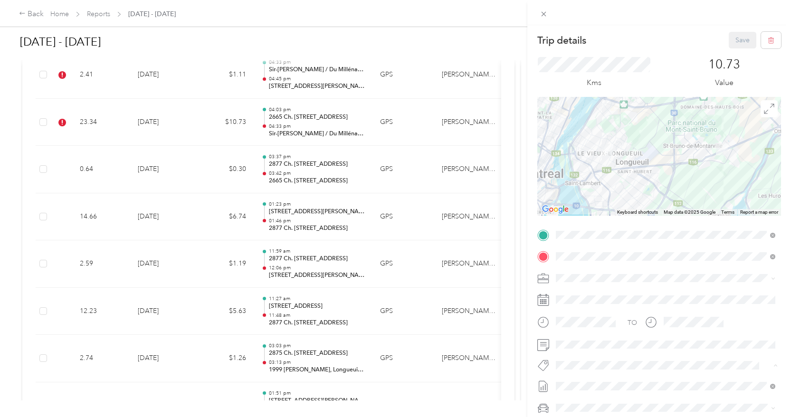
click at [586, 381] on span "Soda Stream Continuity" at bounding box center [597, 382] width 63 height 9
click at [735, 48] on div "Kms 10.73 Value" at bounding box center [659, 72] width 244 height 48
click at [737, 40] on button "Save" at bounding box center [743, 40] width 28 height 17
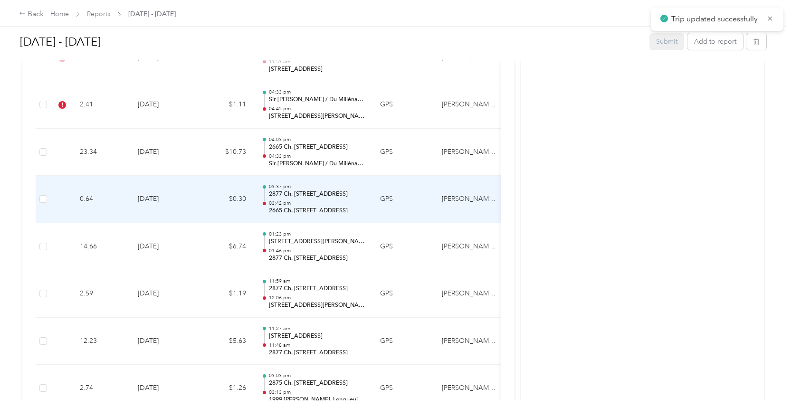
scroll to position [1942, 0]
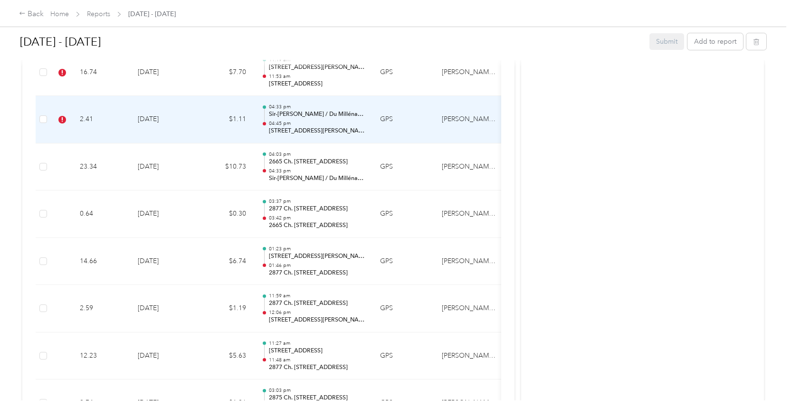
click at [205, 119] on td "$1.11" at bounding box center [225, 120] width 57 height 48
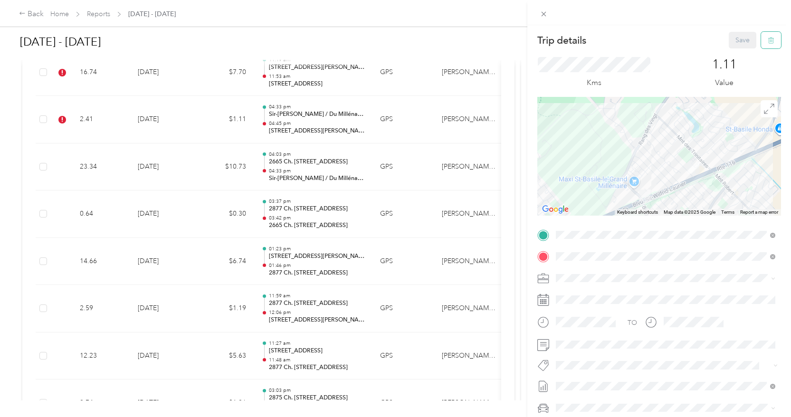
click at [776, 45] on button "button" at bounding box center [771, 40] width 20 height 17
click at [735, 52] on button "Yes" at bounding box center [741, 52] width 19 height 15
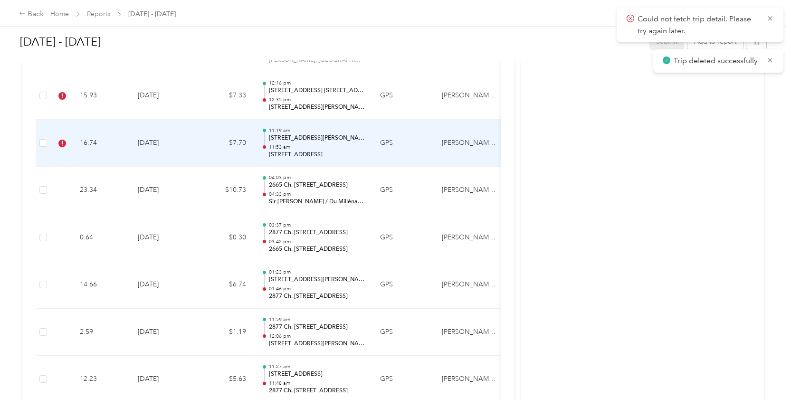
scroll to position [1858, 0]
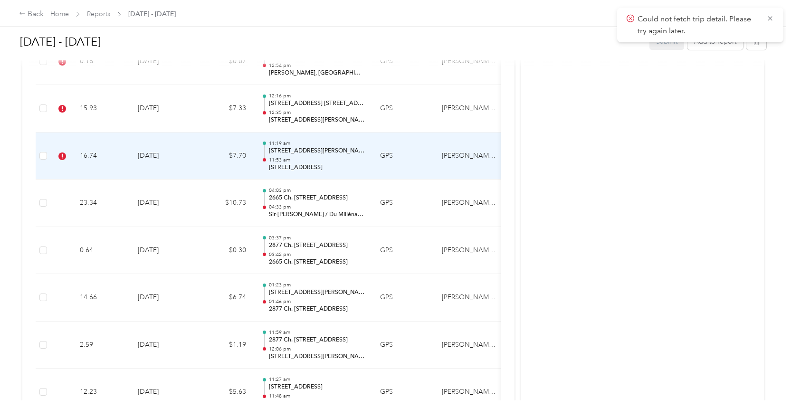
click at [186, 136] on td "[DATE]" at bounding box center [163, 157] width 67 height 48
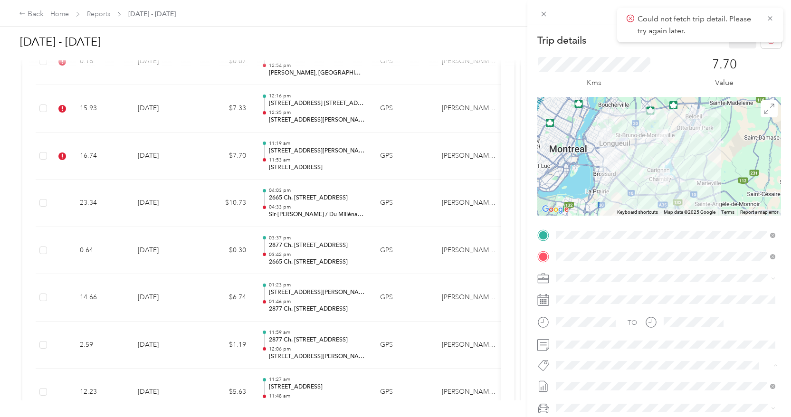
click at [595, 352] on li "P&g Projects & Blitzes" at bounding box center [665, 349] width 226 height 19
click at [743, 47] on button "Save" at bounding box center [743, 40] width 28 height 17
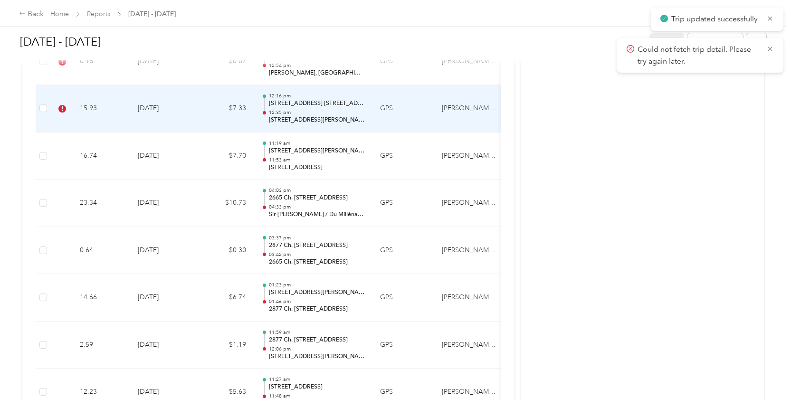
click at [204, 97] on td "$7.33" at bounding box center [225, 109] width 57 height 48
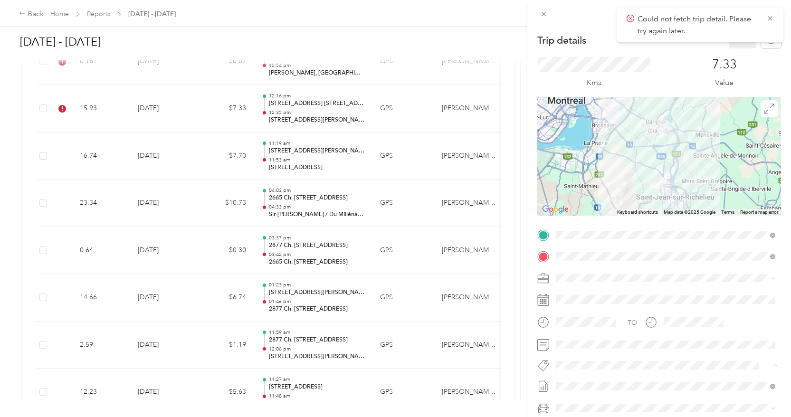
click at [579, 352] on li "P&g Projects & Blitzes" at bounding box center [665, 349] width 226 height 19
click at [742, 43] on button "Save" at bounding box center [743, 40] width 28 height 17
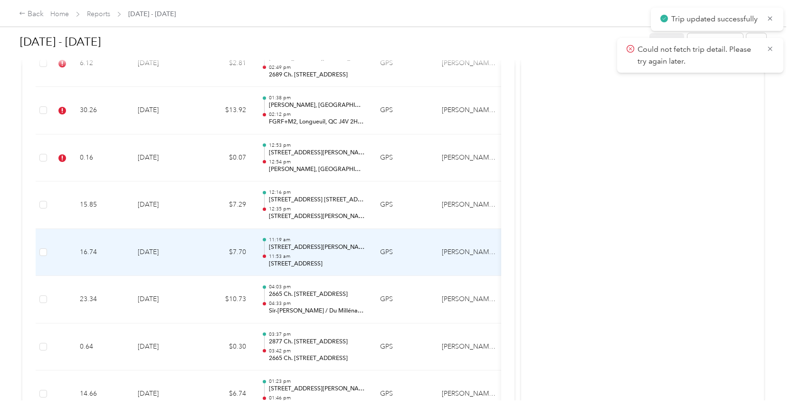
scroll to position [1743, 0]
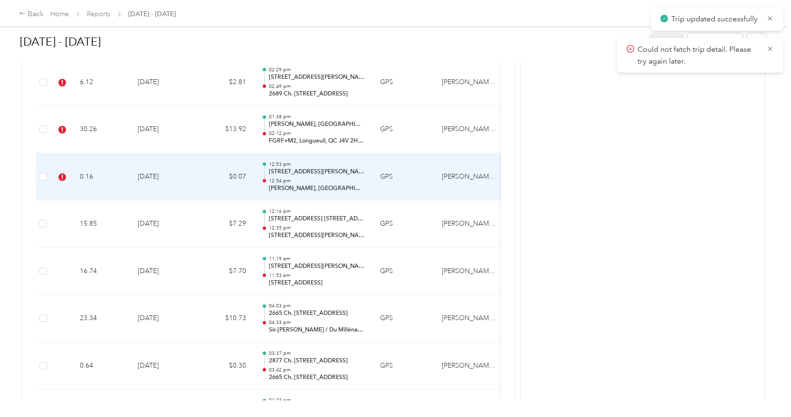
click at [207, 161] on td "$0.07" at bounding box center [225, 177] width 57 height 48
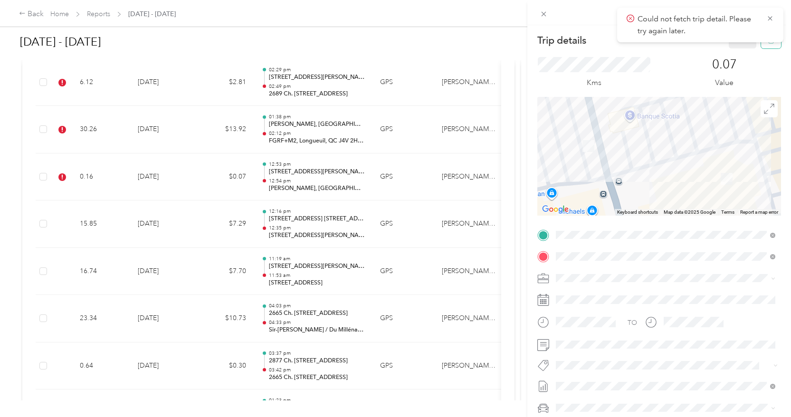
click at [766, 47] on button "button" at bounding box center [771, 40] width 20 height 17
click at [745, 55] on button "Yes" at bounding box center [741, 52] width 19 height 15
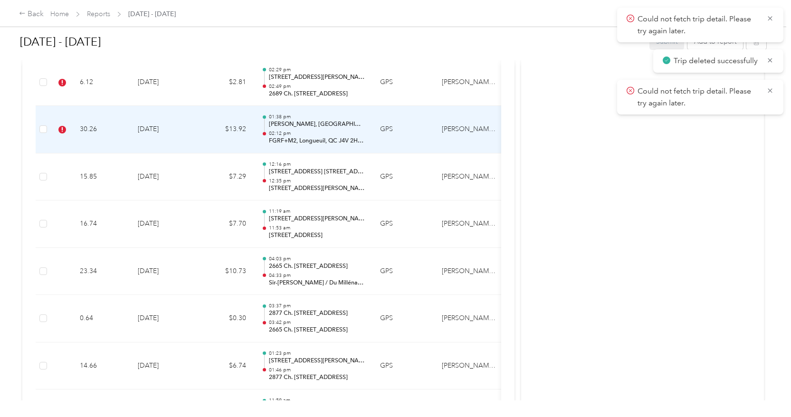
click at [214, 118] on td "$13.92" at bounding box center [225, 130] width 57 height 48
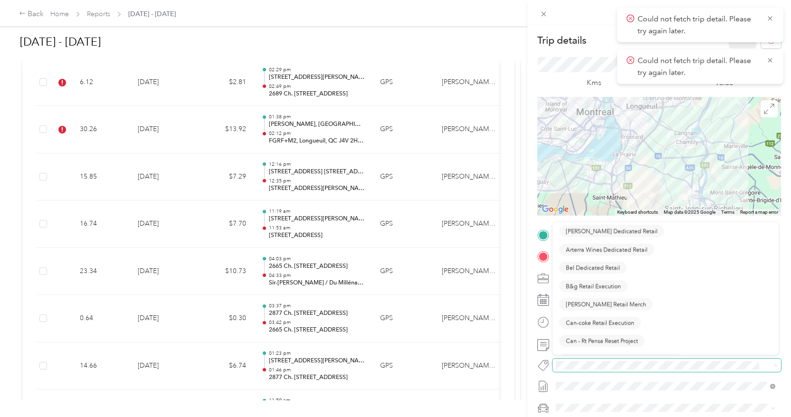
click at [583, 360] on span at bounding box center [666, 365] width 228 height 13
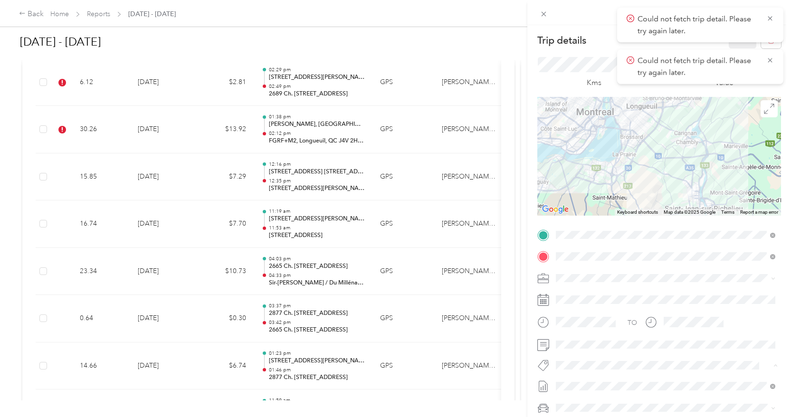
click at [594, 352] on ol "Fit P&g Team P&g Continuity P&g Projects & Blitzes" at bounding box center [665, 331] width 226 height 55
click at [770, 24] on span "Could not fetch trip detail. Please try again later." at bounding box center [700, 24] width 147 height 23
click at [770, 23] on span "Could not fetch trip detail. Please try again later." at bounding box center [700, 24] width 147 height 23
click at [770, 22] on icon at bounding box center [770, 18] width 8 height 9
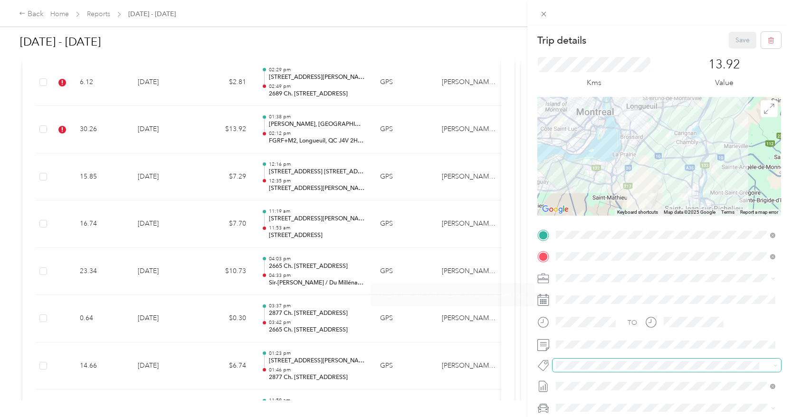
click at [590, 359] on span at bounding box center [666, 365] width 228 height 13
click at [592, 347] on span "P&g Projects & Blitzes" at bounding box center [594, 349] width 57 height 9
click at [744, 40] on button "Save" at bounding box center [743, 40] width 28 height 17
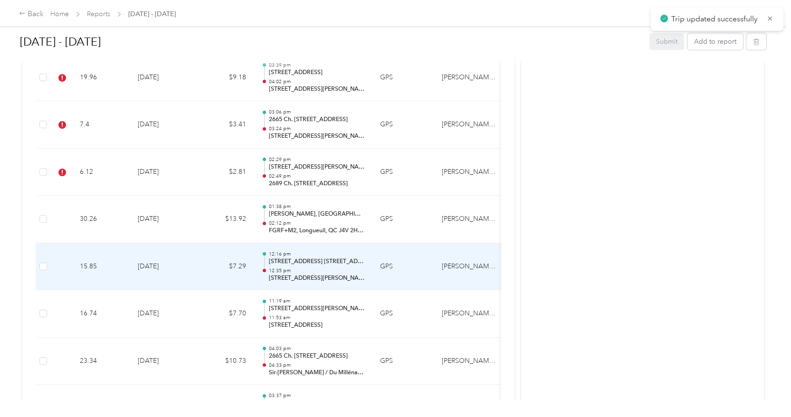
scroll to position [1647, 0]
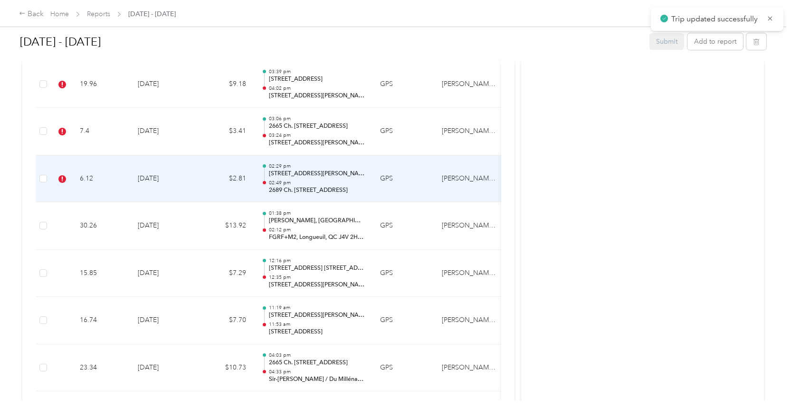
click at [194, 164] on td "[DATE]" at bounding box center [163, 179] width 67 height 48
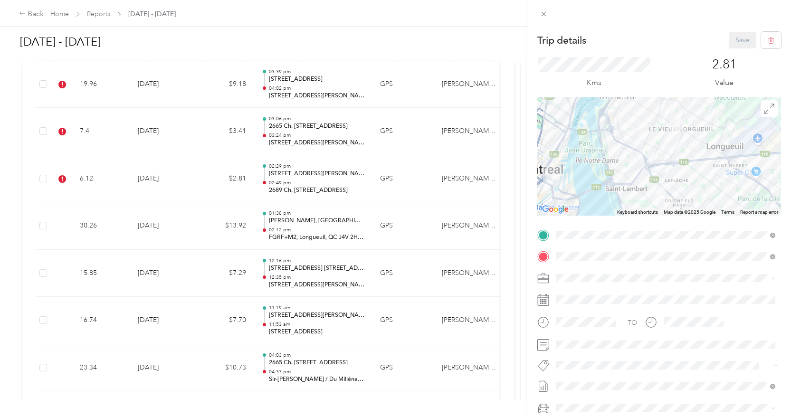
click at [615, 348] on span "P&g Projects & Blitzes" at bounding box center [594, 349] width 57 height 9
click at [736, 46] on button "Save" at bounding box center [743, 40] width 28 height 17
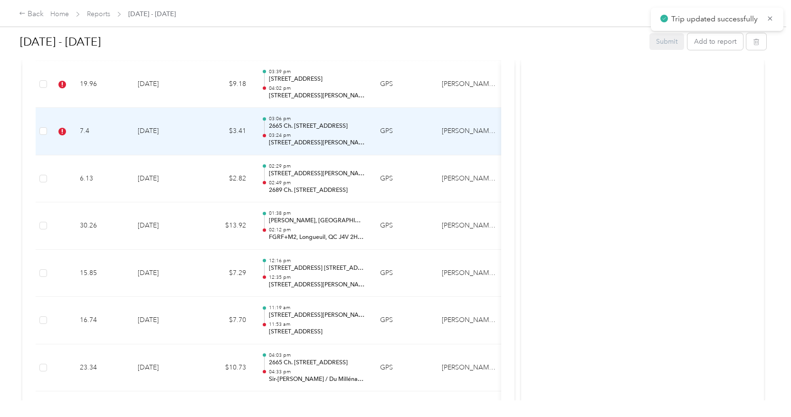
click at [212, 133] on td "$3.41" at bounding box center [225, 132] width 57 height 48
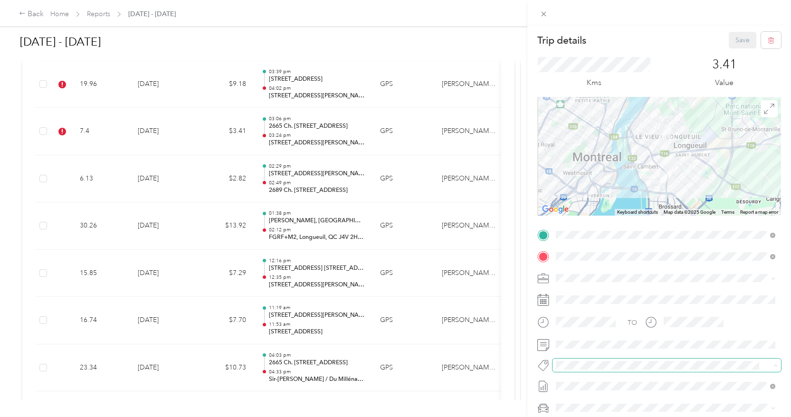
click at [577, 361] on span at bounding box center [658, 366] width 212 height 10
click at [585, 345] on ol "Fit P&g Team P&g Continuity P&g Projects & Blitzes" at bounding box center [665, 331] width 226 height 55
click at [604, 353] on li "P&g Projects & Blitzes" at bounding box center [665, 346] width 226 height 19
click at [747, 42] on button "Save" at bounding box center [743, 40] width 28 height 17
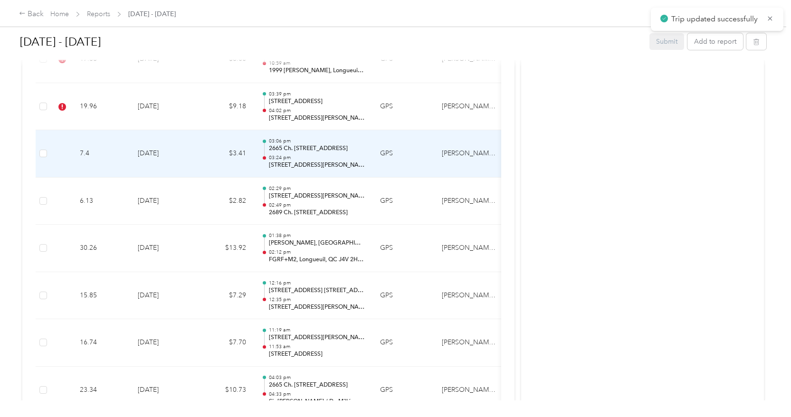
scroll to position [1608, 0]
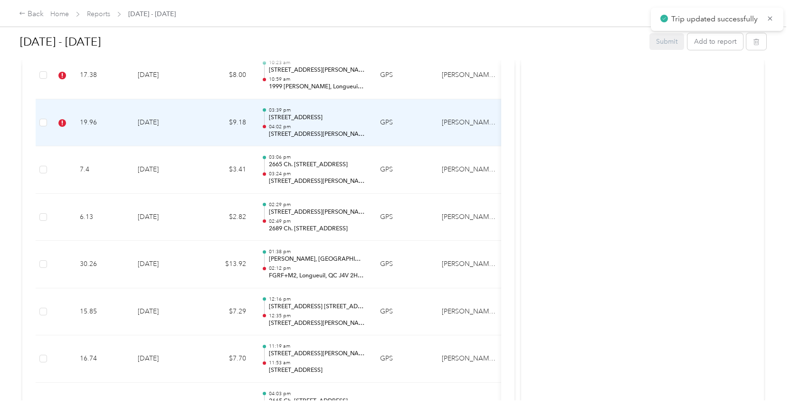
click at [192, 106] on td "[DATE]" at bounding box center [163, 123] width 67 height 48
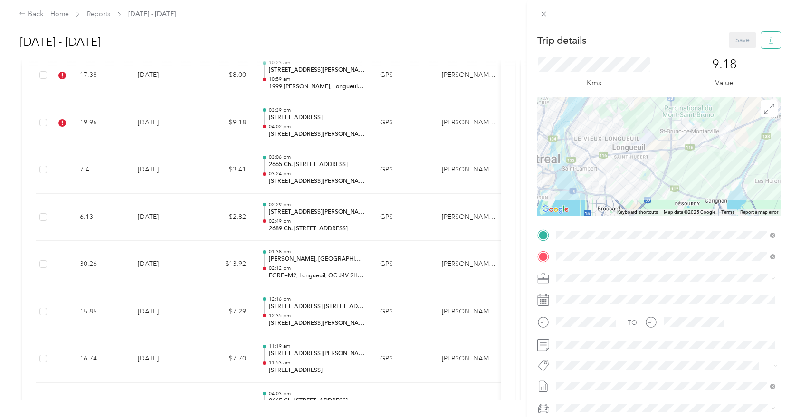
click at [768, 41] on icon "button" at bounding box center [771, 40] width 7 height 7
click at [746, 53] on button "Yes" at bounding box center [741, 52] width 19 height 15
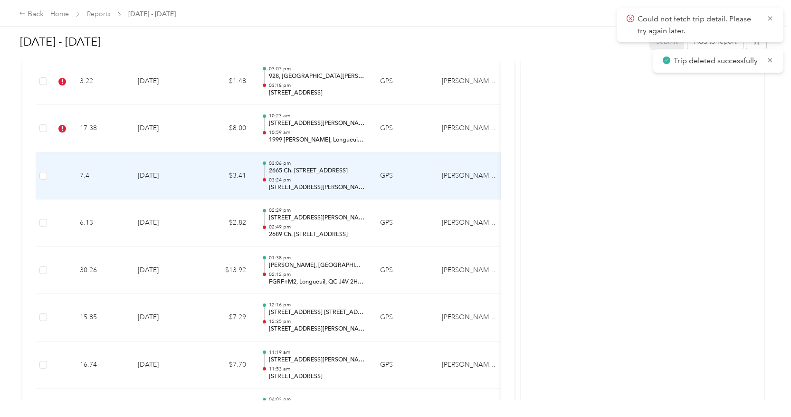
scroll to position [1544, 0]
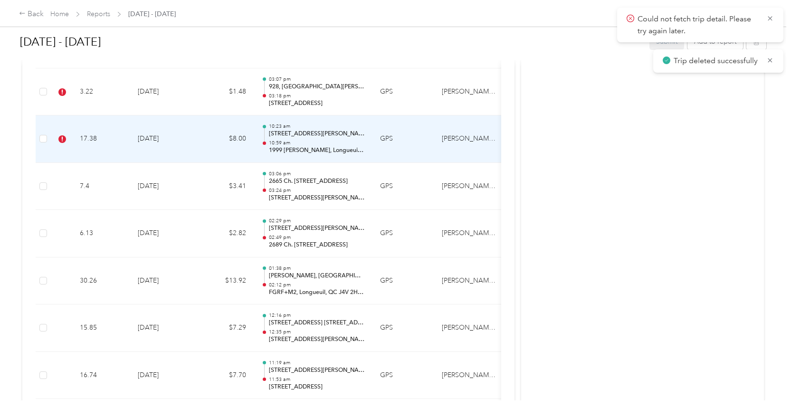
click at [207, 127] on td "$8.00" at bounding box center [225, 139] width 57 height 48
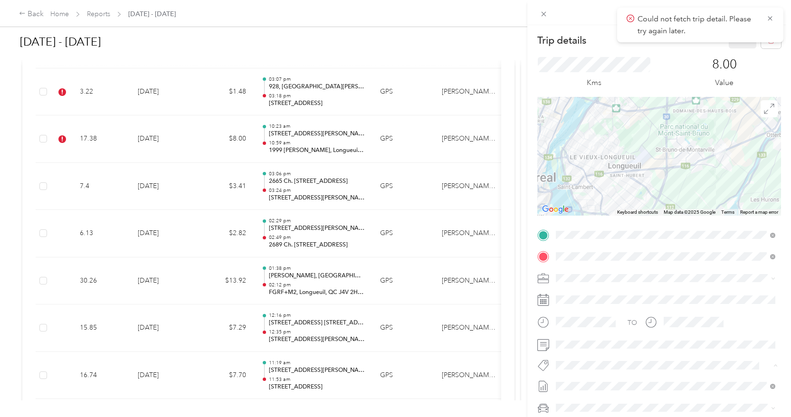
click at [577, 351] on button "Wt Walmart Signage" at bounding box center [593, 349] width 69 height 12
click at [619, 380] on span "Wt Multi-studio Cost Capture" at bounding box center [604, 383] width 77 height 9
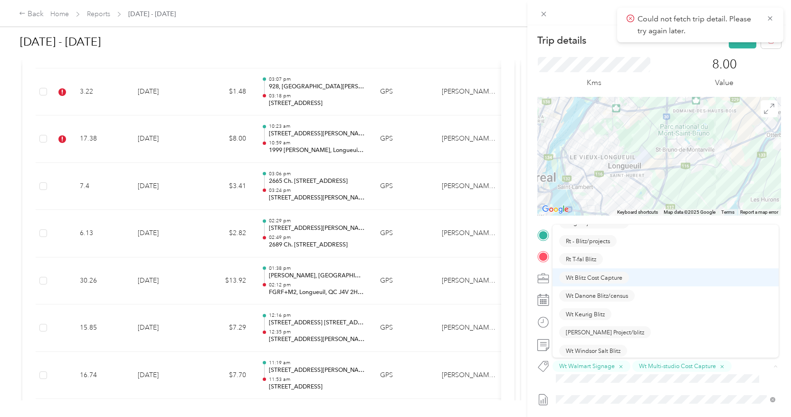
scroll to position [66, 0]
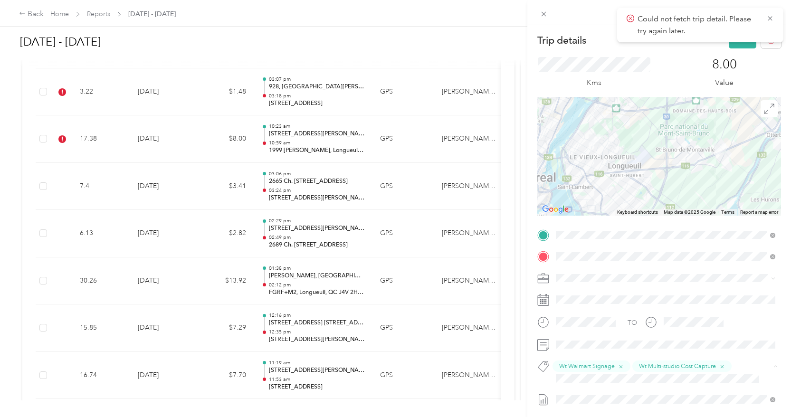
click at [590, 279] on button "Wt Blitz Cost Capture" at bounding box center [594, 278] width 70 height 12
click at [743, 47] on button "Save" at bounding box center [743, 40] width 28 height 17
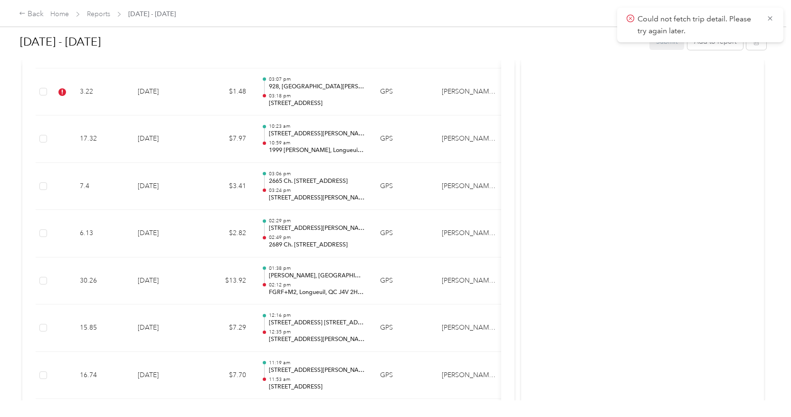
scroll to position [1493, 0]
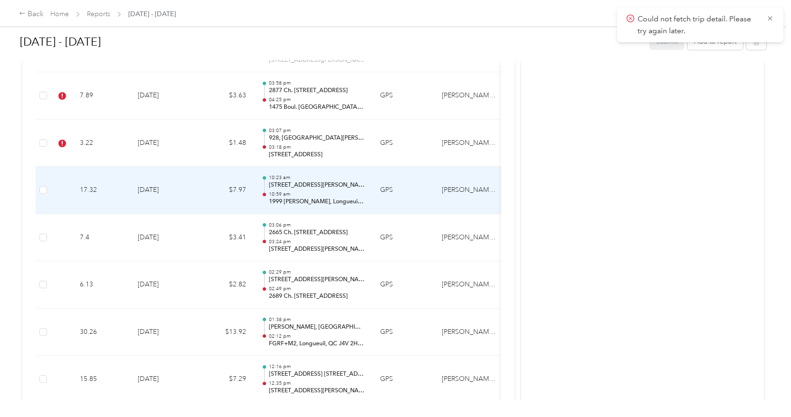
click at [193, 181] on td "[DATE]" at bounding box center [163, 191] width 67 height 48
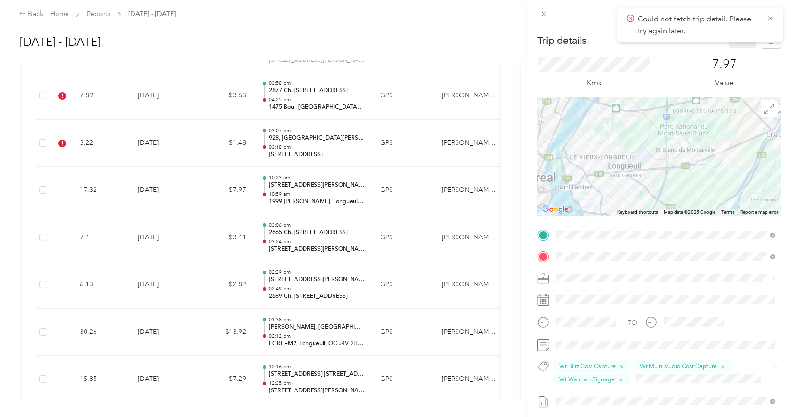
click at [601, 350] on span "P&g Projects & Blitzes" at bounding box center [594, 349] width 57 height 9
click at [741, 44] on button "Save" at bounding box center [743, 40] width 28 height 17
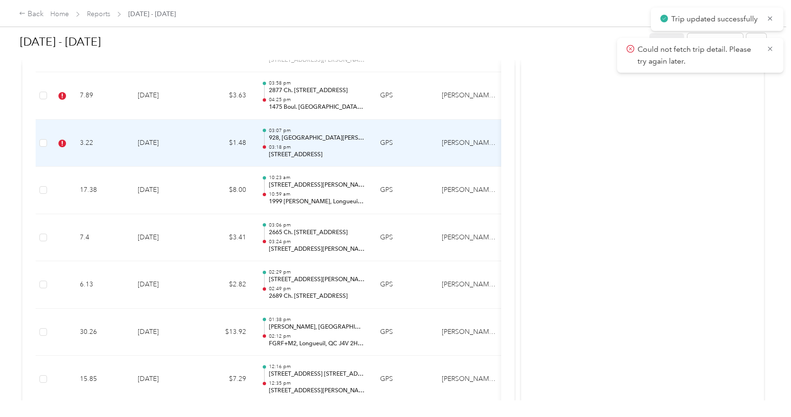
click at [199, 148] on td "$1.48" at bounding box center [225, 144] width 57 height 48
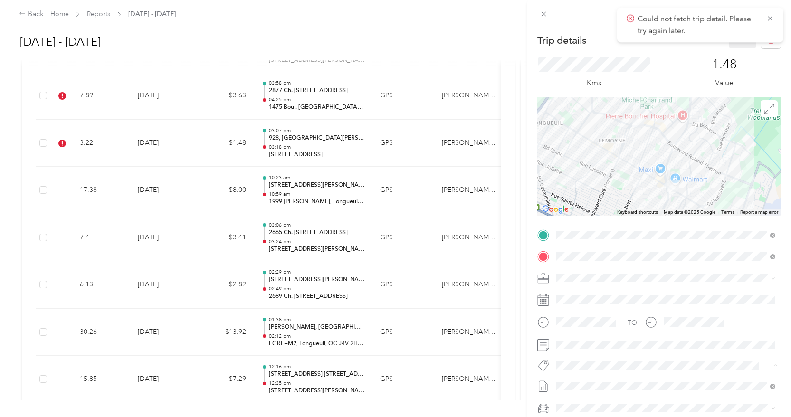
click at [605, 351] on button "Wt Walmart Signage" at bounding box center [593, 349] width 69 height 12
click at [579, 345] on span "P&g Projects & Blitzes" at bounding box center [594, 349] width 57 height 9
click at [745, 46] on button "Save" at bounding box center [743, 40] width 28 height 17
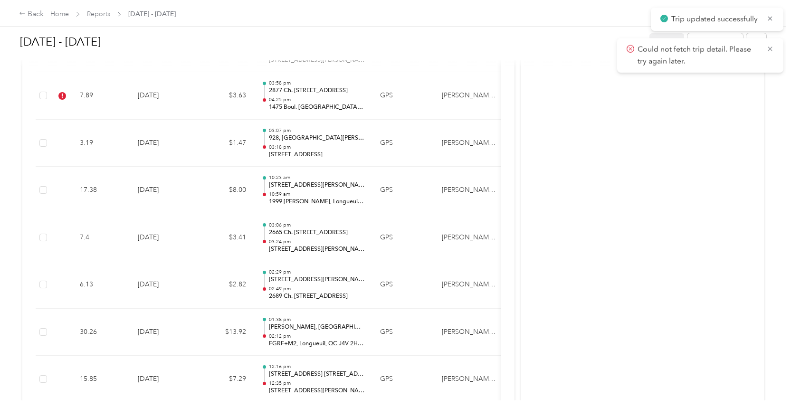
click at [774, 46] on div "Could not fetch trip detail. Please try again later." at bounding box center [700, 55] width 166 height 35
click at [771, 46] on icon at bounding box center [770, 49] width 8 height 9
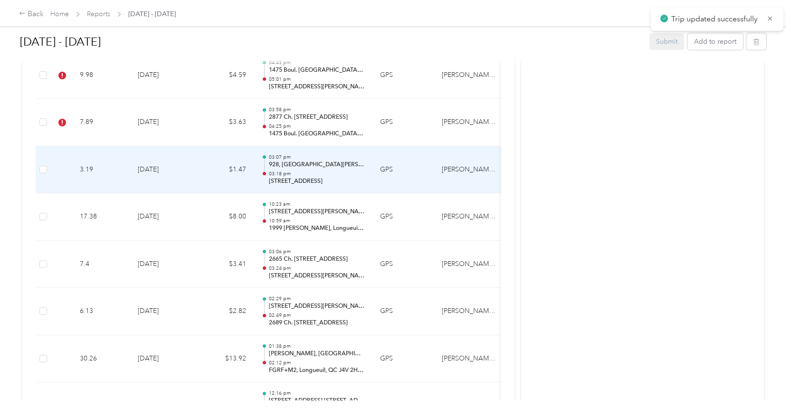
scroll to position [1400, 0]
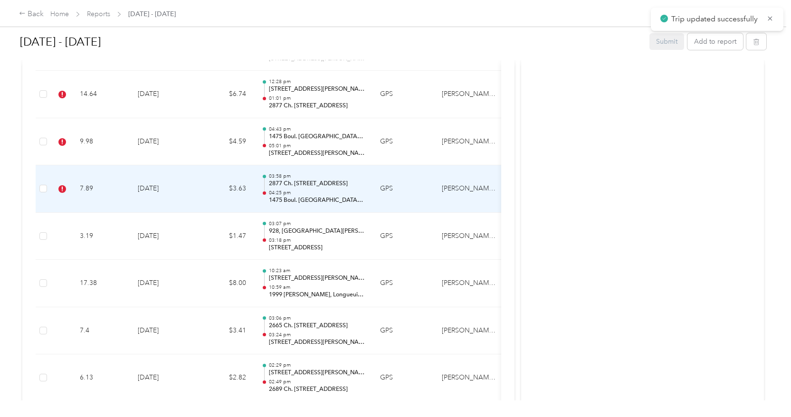
click at [198, 187] on td "$3.63" at bounding box center [225, 189] width 57 height 48
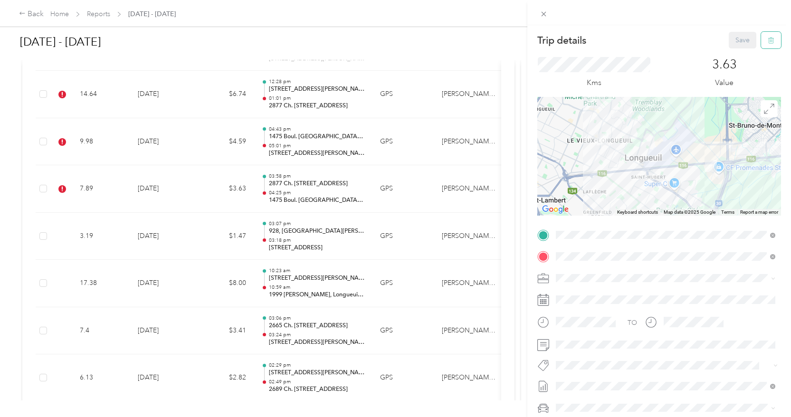
click at [776, 36] on button "button" at bounding box center [771, 40] width 20 height 17
click at [738, 47] on button "Yes" at bounding box center [741, 52] width 19 height 15
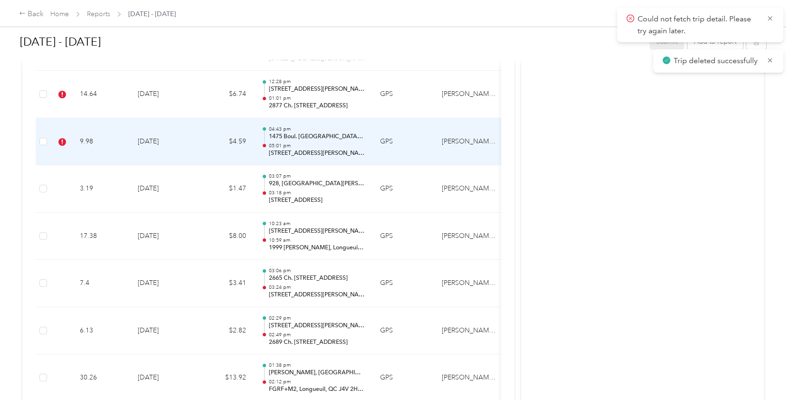
click at [184, 127] on td "[DATE]" at bounding box center [163, 142] width 67 height 48
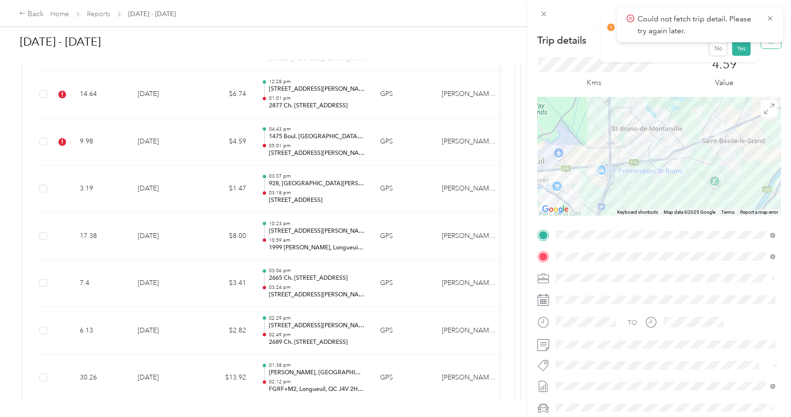
click at [769, 48] on button "button" at bounding box center [771, 40] width 20 height 17
click at [736, 54] on button "Yes" at bounding box center [741, 52] width 19 height 15
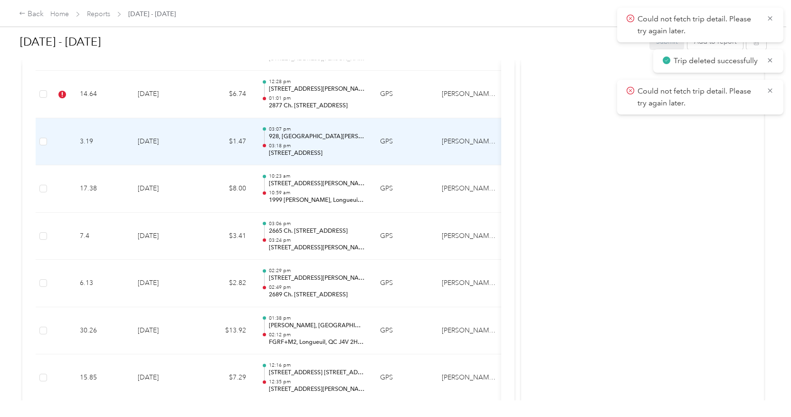
scroll to position [1358, 0]
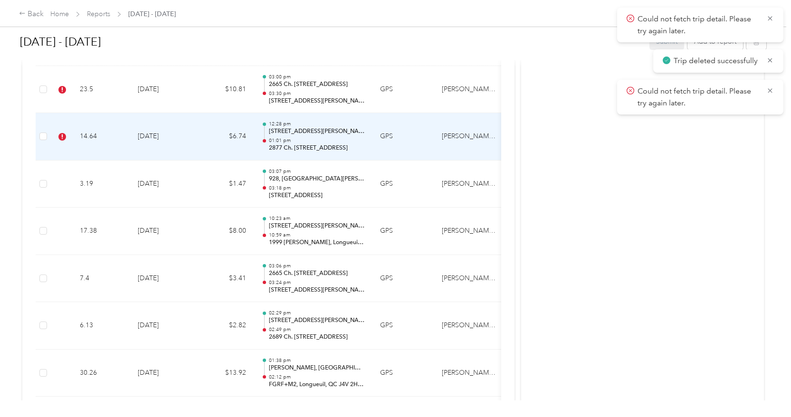
click at [195, 139] on td "[DATE]" at bounding box center [163, 137] width 67 height 48
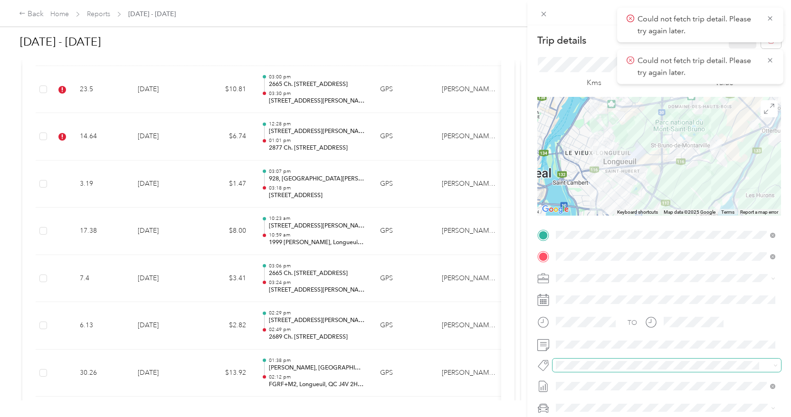
click at [565, 371] on span at bounding box center [666, 365] width 228 height 13
click at [584, 417] on div "Trip details Save This trip cannot be edited because it is either under review,…" at bounding box center [393, 417] width 786 height 0
click at [581, 382] on span "Wt Multi-studio Cost Capture" at bounding box center [604, 382] width 77 height 9
click at [607, 343] on span "Wt Blitz Cost Capture" at bounding box center [594, 343] width 57 height 9
click at [598, 350] on button "P&g Projects & Blitzes" at bounding box center [594, 349] width 70 height 12
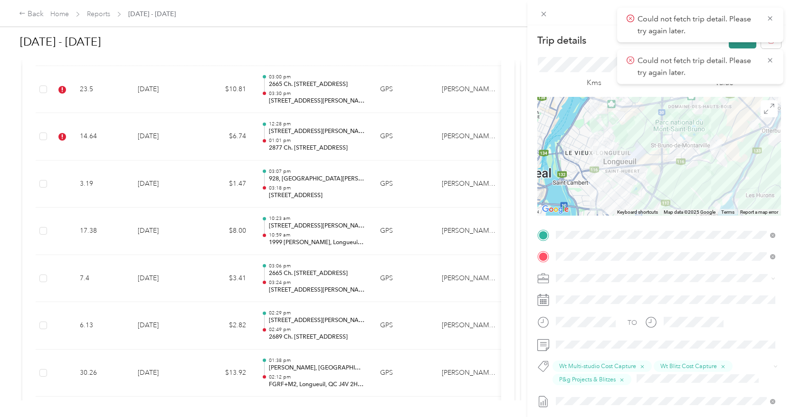
click at [740, 44] on button "Save" at bounding box center [743, 40] width 28 height 17
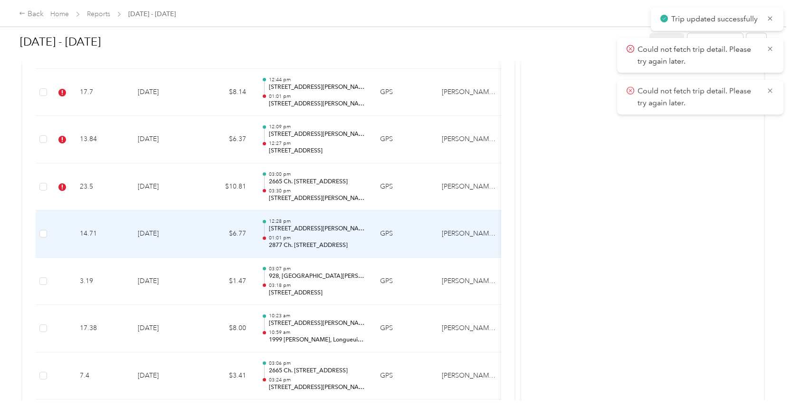
scroll to position [1229, 0]
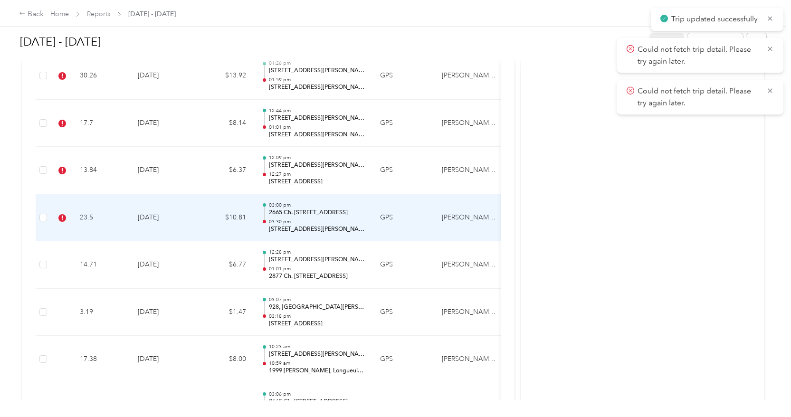
click at [207, 195] on td "$10.81" at bounding box center [225, 218] width 57 height 48
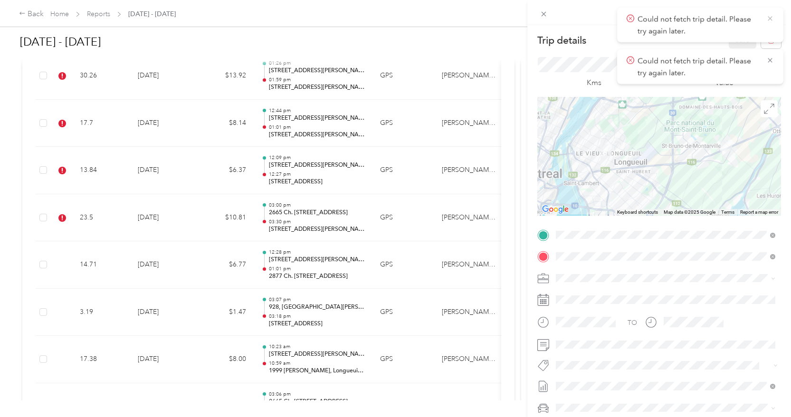
click at [769, 22] on icon at bounding box center [770, 18] width 8 height 9
click at [769, 34] on button "button" at bounding box center [771, 40] width 20 height 17
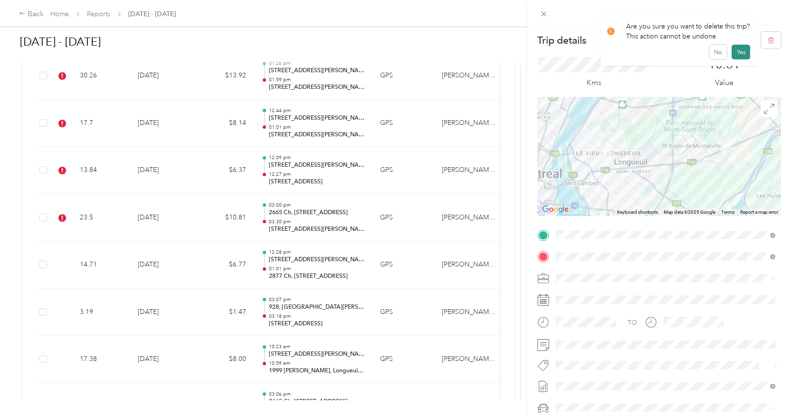
click at [742, 56] on button "Yes" at bounding box center [741, 52] width 19 height 15
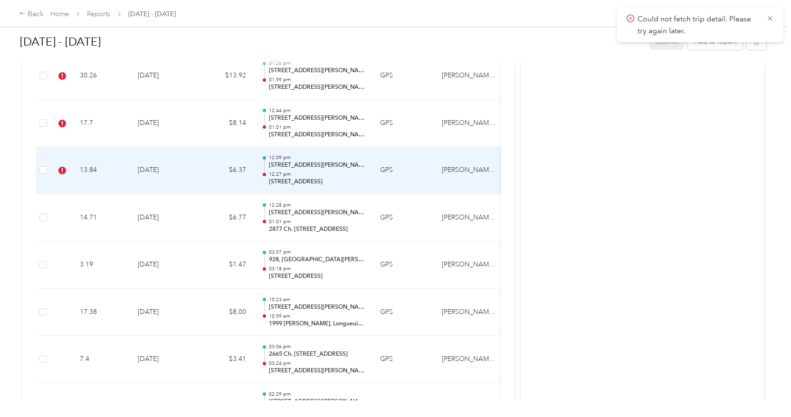
click at [197, 162] on td "$6.37" at bounding box center [225, 171] width 57 height 48
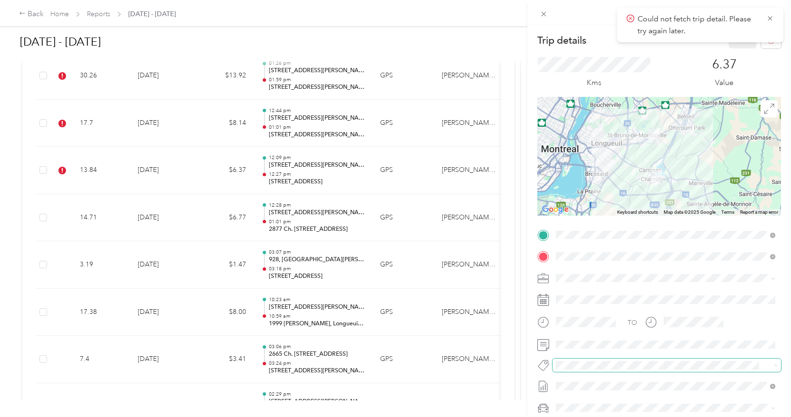
click at [567, 370] on span at bounding box center [658, 366] width 212 height 10
click at [580, 345] on ol "[PERSON_NAME] Dedicated Retail Arterra Wines Dedicated Retail Bel Dedicated Ret…" at bounding box center [665, 291] width 226 height 133
click at [581, 359] on span at bounding box center [666, 365] width 228 height 13
click at [588, 352] on li "P&g Projects & Blitzes" at bounding box center [665, 349] width 226 height 19
click at [744, 47] on button "Save" at bounding box center [743, 40] width 28 height 17
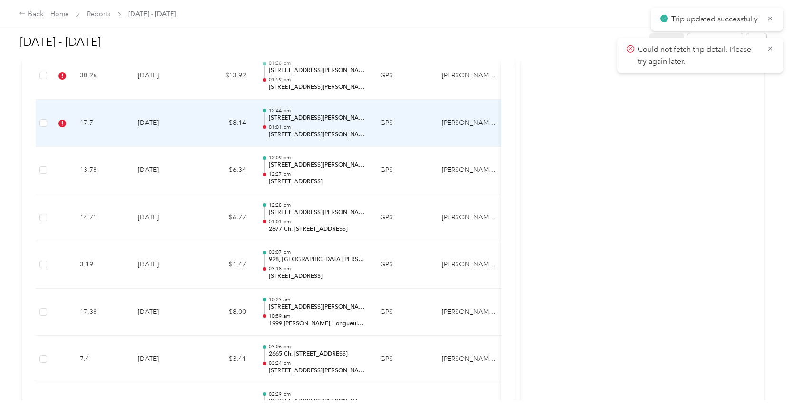
click at [181, 121] on td "[DATE]" at bounding box center [163, 124] width 67 height 48
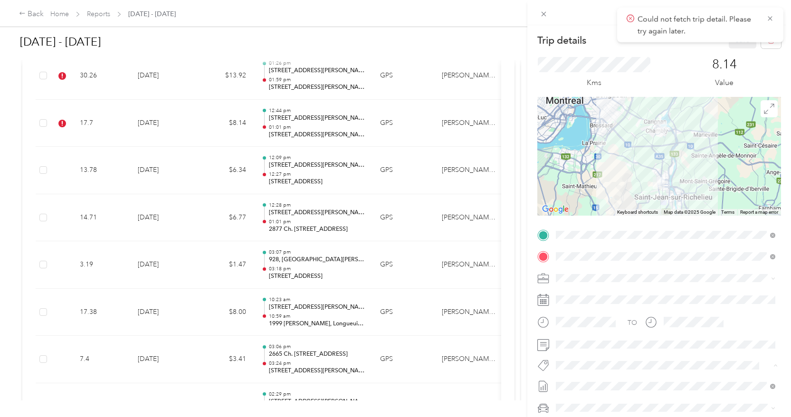
click at [592, 347] on span "P&g Projects & Blitzes" at bounding box center [594, 349] width 57 height 9
click at [747, 45] on button "Save" at bounding box center [743, 40] width 28 height 17
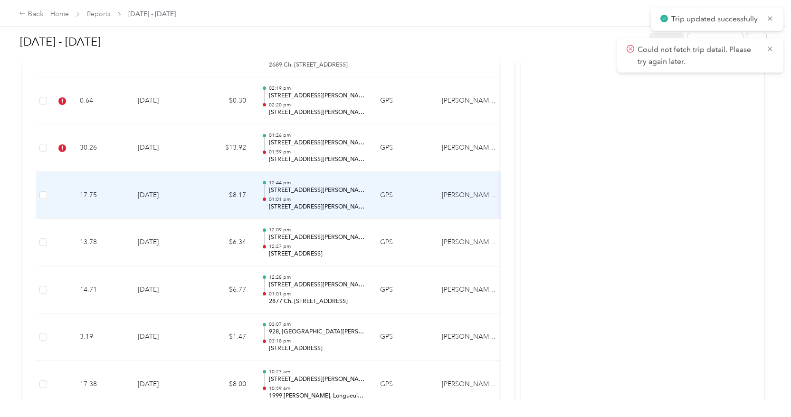
scroll to position [1155, 0]
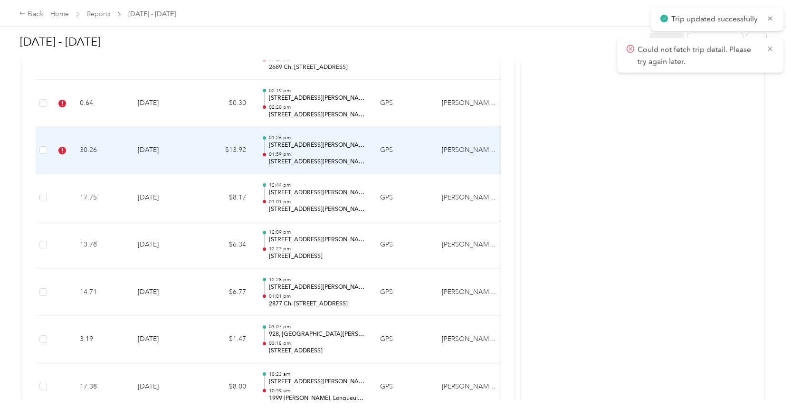
click at [206, 144] on td "$13.92" at bounding box center [225, 151] width 57 height 48
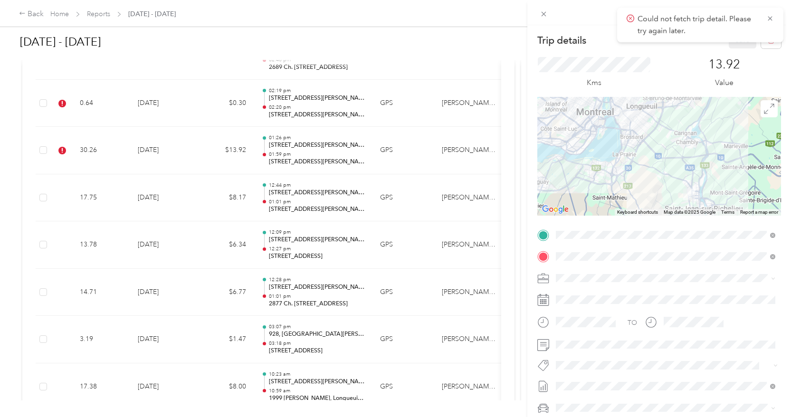
click at [584, 352] on li "P&g Projects & Blitzes" at bounding box center [665, 346] width 226 height 19
click at [738, 45] on button "Save" at bounding box center [743, 40] width 28 height 17
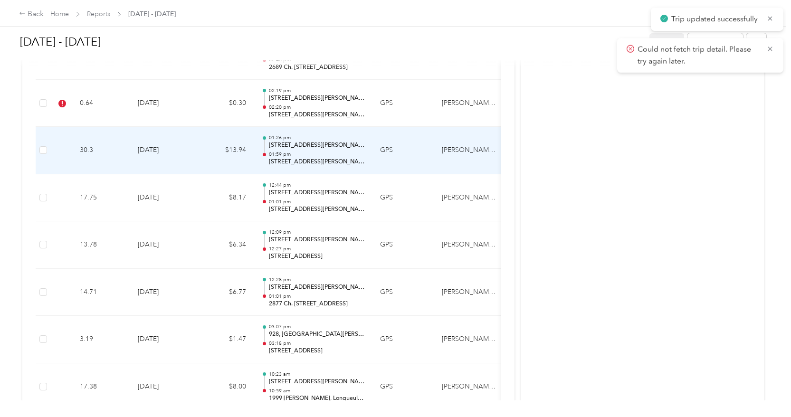
scroll to position [1127, 0]
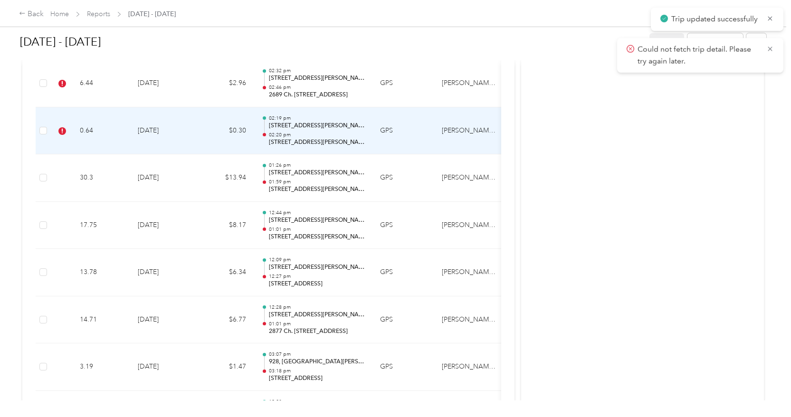
click at [208, 133] on td "$0.30" at bounding box center [225, 131] width 57 height 48
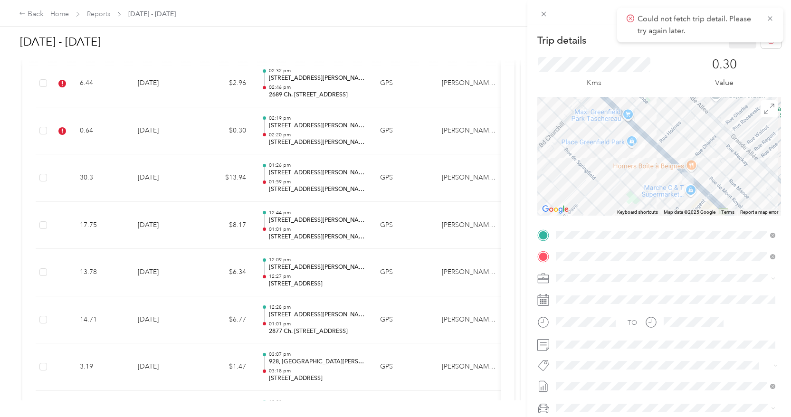
click at [592, 352] on button "P&g Projects & Blitzes" at bounding box center [594, 349] width 70 height 12
click at [741, 43] on button "Save" at bounding box center [743, 40] width 28 height 17
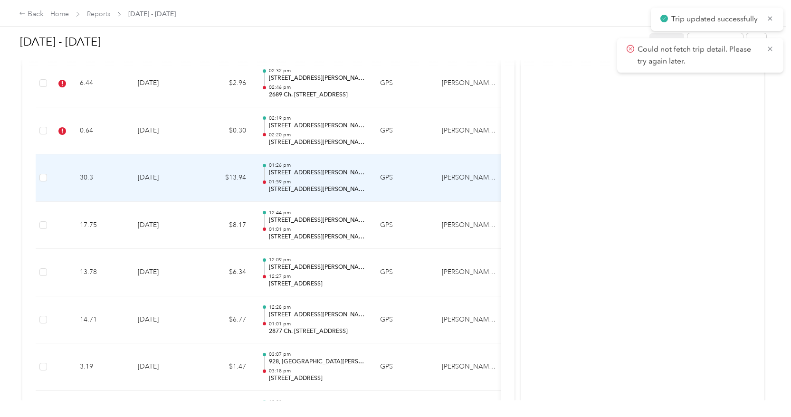
scroll to position [1013, 0]
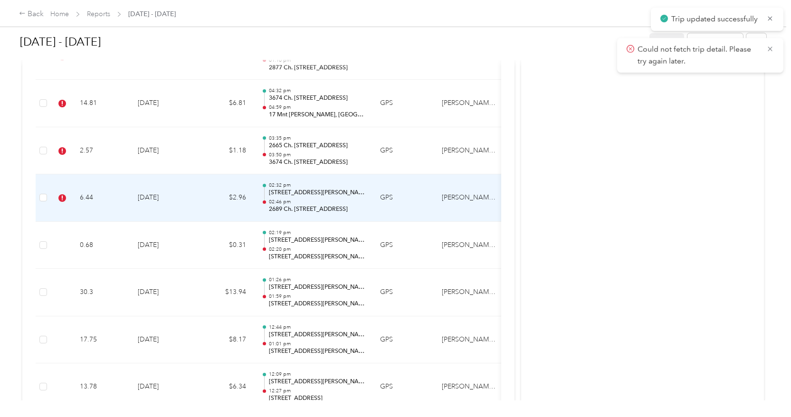
click at [197, 199] on td "$2.96" at bounding box center [225, 198] width 57 height 48
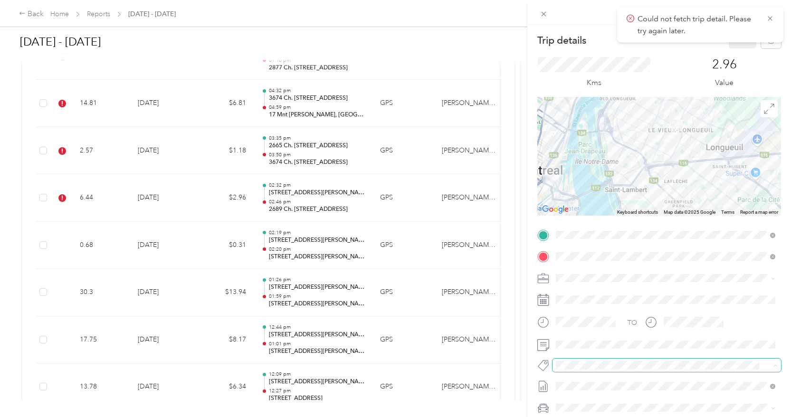
click at [571, 370] on span at bounding box center [658, 366] width 212 height 10
click at [587, 352] on ol "Fit P&g Team P&g Continuity P&g Projects & Blitzes" at bounding box center [665, 331] width 226 height 55
click at [593, 352] on button "P&g Projects & Blitzes" at bounding box center [594, 349] width 70 height 12
click at [742, 47] on button "Save" at bounding box center [743, 40] width 28 height 17
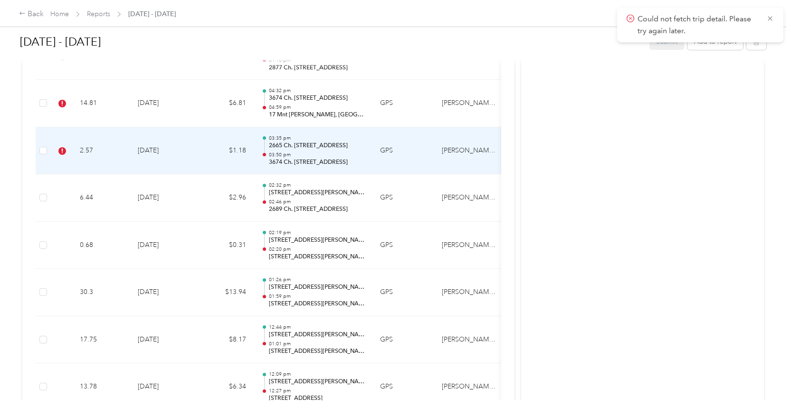
click at [195, 134] on td "[DATE]" at bounding box center [163, 151] width 67 height 48
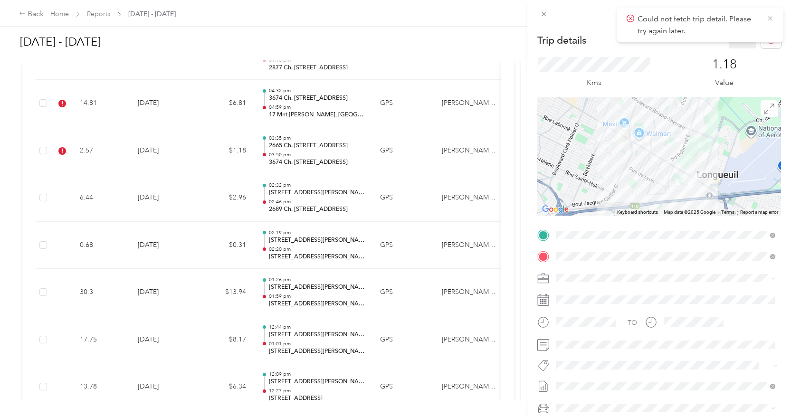
click at [767, 15] on icon at bounding box center [770, 18] width 8 height 9
click at [768, 38] on icon "button" at bounding box center [771, 40] width 7 height 7
click at [743, 51] on button "Yes" at bounding box center [741, 52] width 19 height 15
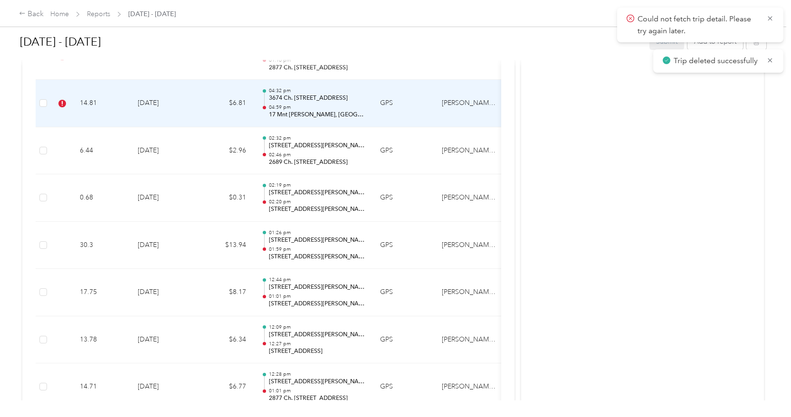
click at [217, 103] on td "$6.81" at bounding box center [225, 104] width 57 height 48
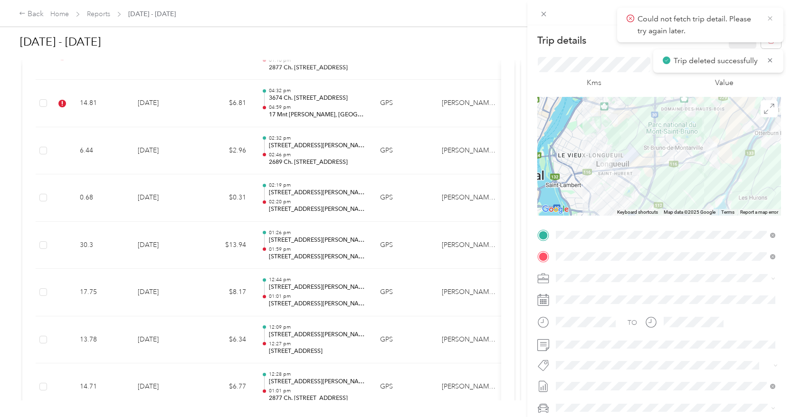
click at [771, 17] on icon at bounding box center [770, 18] width 8 height 9
click at [771, 41] on icon "button" at bounding box center [771, 40] width 7 height 7
click at [740, 48] on button "Yes" at bounding box center [741, 52] width 19 height 15
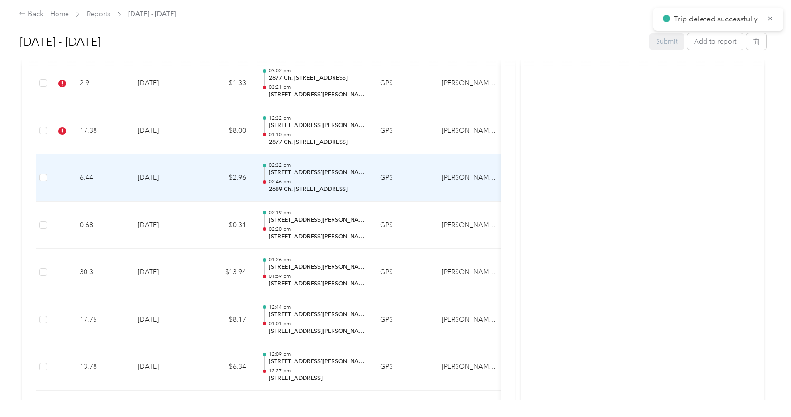
scroll to position [892, 0]
click at [196, 174] on td "[DATE]" at bounding box center [163, 177] width 67 height 48
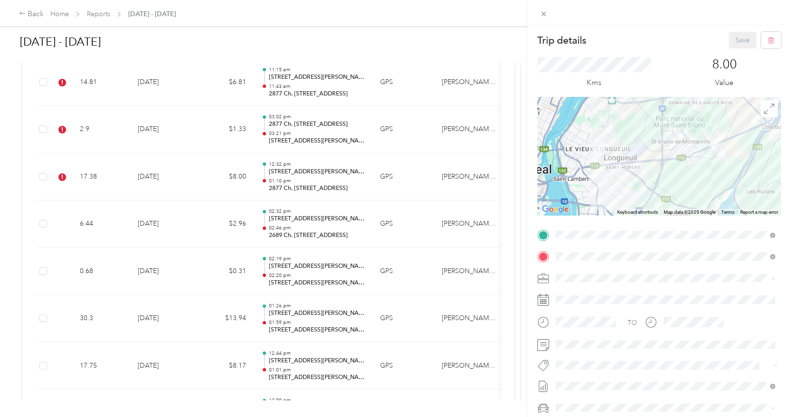
click at [597, 385] on button "Wt Multi-studio Cost Capture" at bounding box center [604, 382] width 90 height 12
click at [609, 339] on span "Wt Blitz Cost Capture" at bounding box center [594, 343] width 57 height 9
click at [741, 43] on button "Save" at bounding box center [743, 40] width 28 height 17
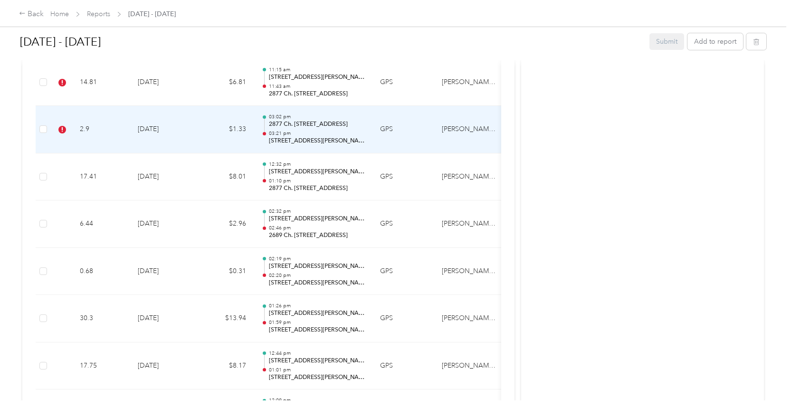
click at [210, 122] on td "$1.33" at bounding box center [225, 130] width 57 height 48
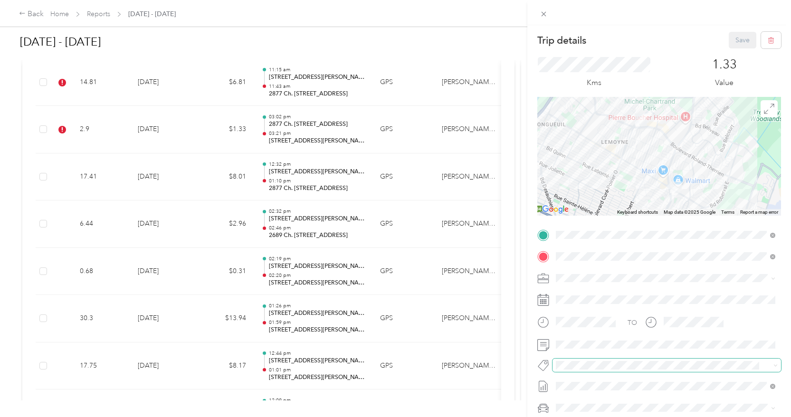
click at [599, 370] on span at bounding box center [658, 366] width 212 height 10
click at [583, 417] on div "Trip details Save This trip cannot be edited because it is either under review,…" at bounding box center [393, 417] width 786 height 0
click at [578, 385] on li "Wt Multi-studio Cost Capture" at bounding box center [665, 382] width 226 height 19
click at [737, 45] on button "Save" at bounding box center [743, 40] width 28 height 17
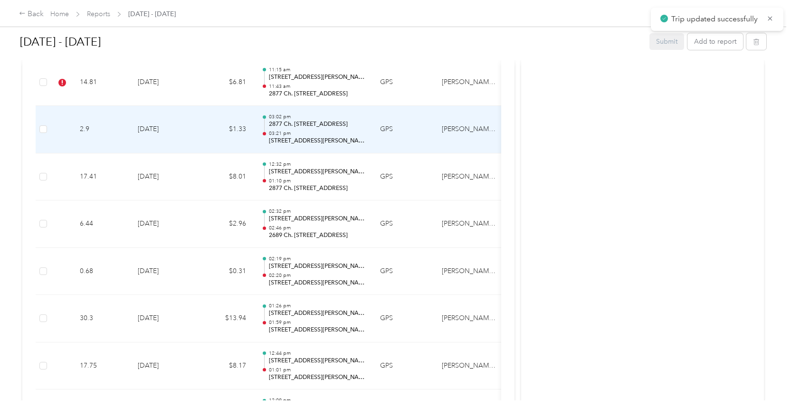
scroll to position [867, 0]
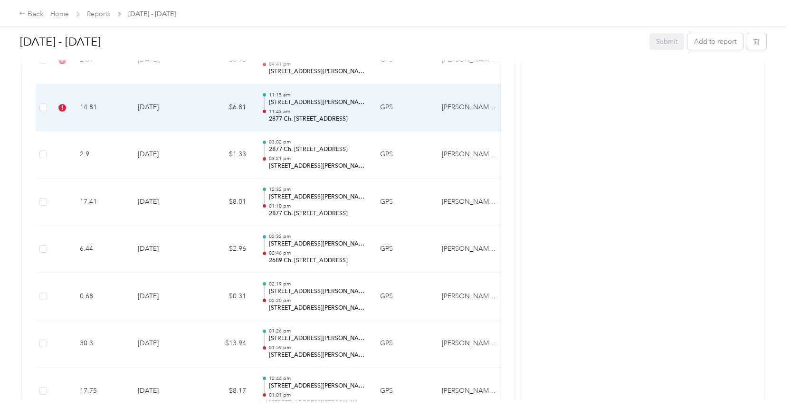
click at [207, 115] on td "$6.81" at bounding box center [225, 108] width 57 height 48
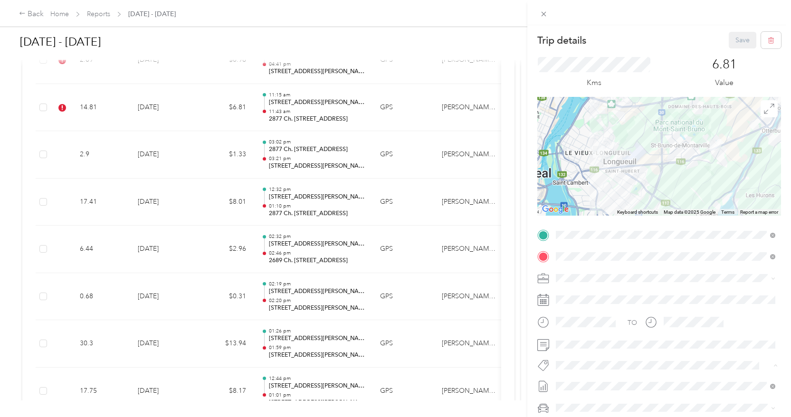
click at [605, 353] on li "Wt Walmart Signage" at bounding box center [665, 349] width 226 height 19
click at [590, 380] on span "Rt Shed Rain" at bounding box center [582, 383] width 33 height 9
click at [589, 385] on div "TO Wt Walmart Signage Rt Shed Rain Add photo" at bounding box center [659, 349] width 244 height 243
click at [593, 392] on span "Wt - Outlook Execution" at bounding box center [596, 395] width 60 height 9
click at [619, 351] on li "P&g Projects & Blitzes" at bounding box center [665, 349] width 226 height 19
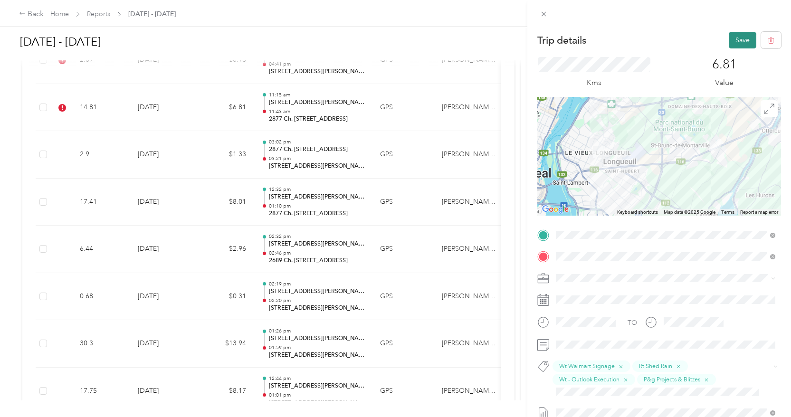
click at [740, 42] on button "Save" at bounding box center [743, 40] width 28 height 17
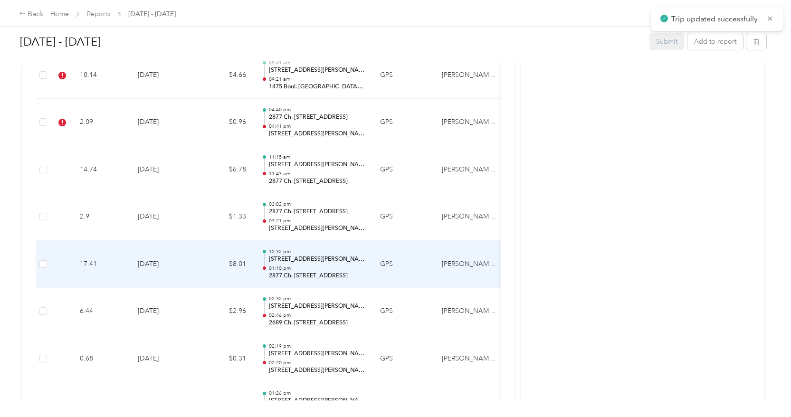
scroll to position [779, 0]
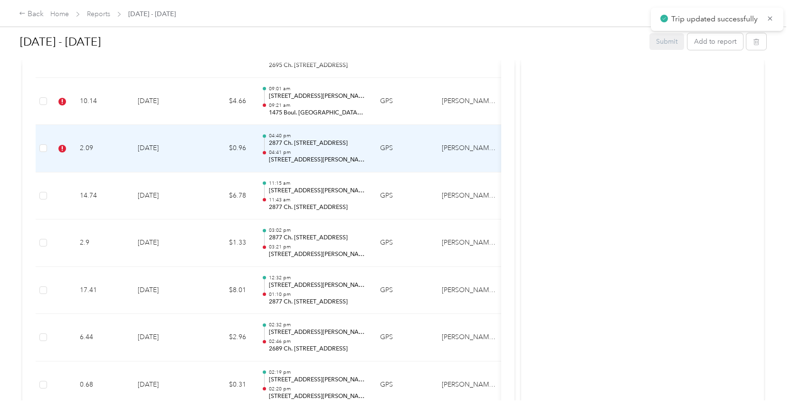
click at [209, 152] on td "$0.96" at bounding box center [225, 149] width 57 height 48
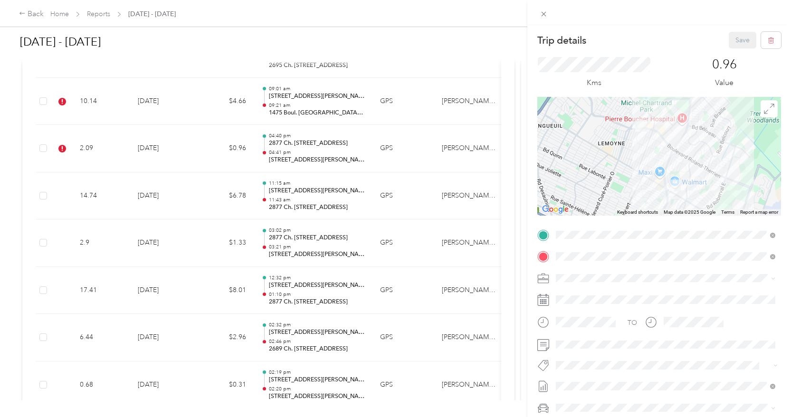
click at [588, 354] on li "Wt Walmart Signage" at bounding box center [665, 349] width 226 height 19
click at [733, 39] on button "Save" at bounding box center [743, 40] width 28 height 17
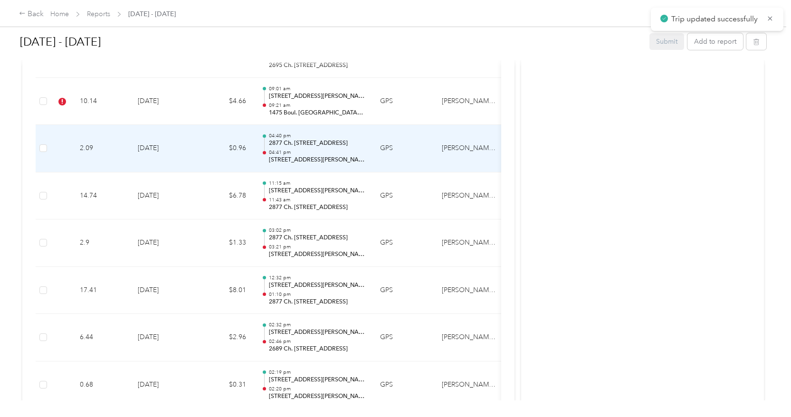
scroll to position [721, 0]
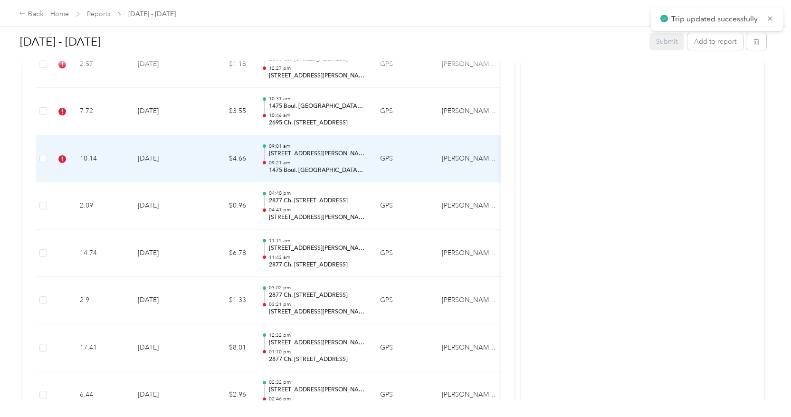
click at [180, 166] on td "[DATE]" at bounding box center [163, 159] width 67 height 48
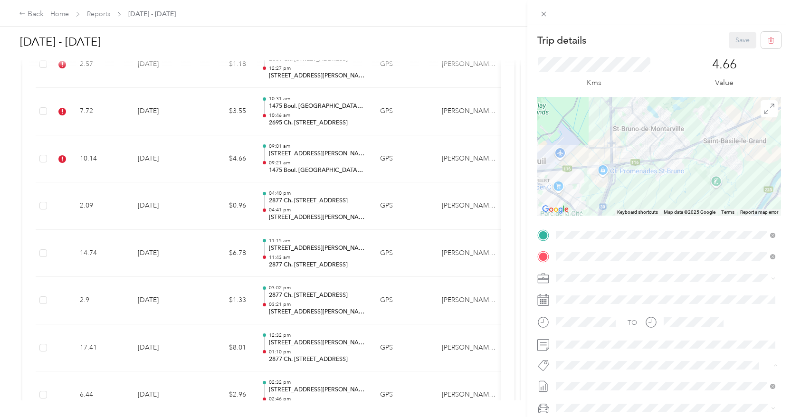
click at [581, 381] on span "Wt Multi-studio Cost Capture" at bounding box center [604, 382] width 77 height 9
click at [743, 46] on button "Save" at bounding box center [743, 40] width 28 height 17
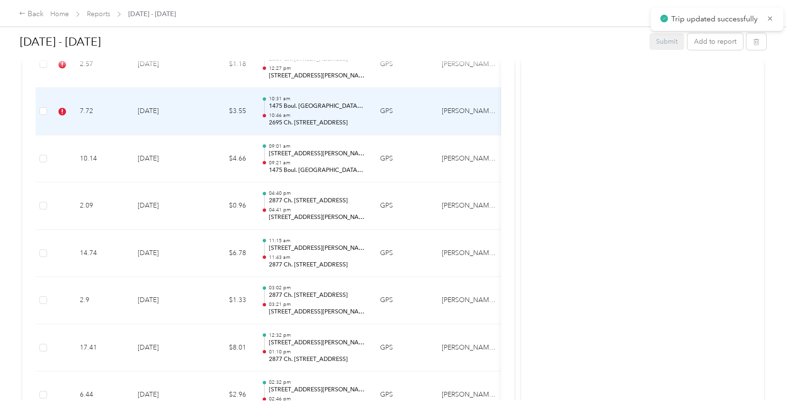
click at [195, 99] on td "[DATE]" at bounding box center [163, 112] width 67 height 48
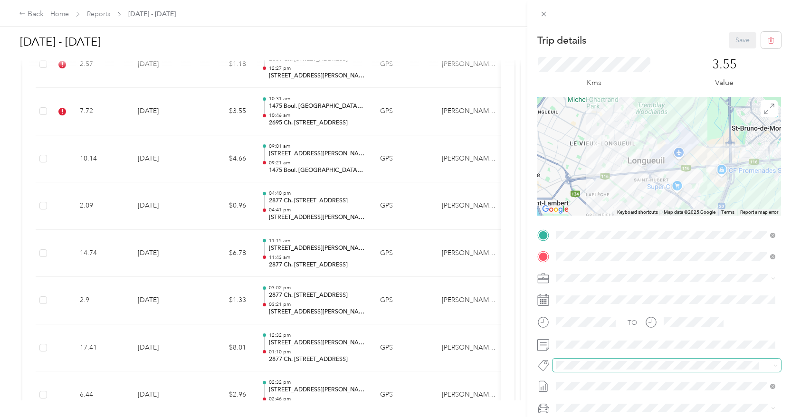
click at [559, 359] on span at bounding box center [666, 365] width 228 height 13
click at [577, 352] on ol "Fit P&g Team P&g Continuity P&g Projects & Blitzes" at bounding box center [665, 331] width 226 height 55
click at [590, 348] on span "P&g Projects & Blitzes" at bounding box center [594, 349] width 57 height 9
click at [740, 43] on button "Save" at bounding box center [743, 40] width 28 height 17
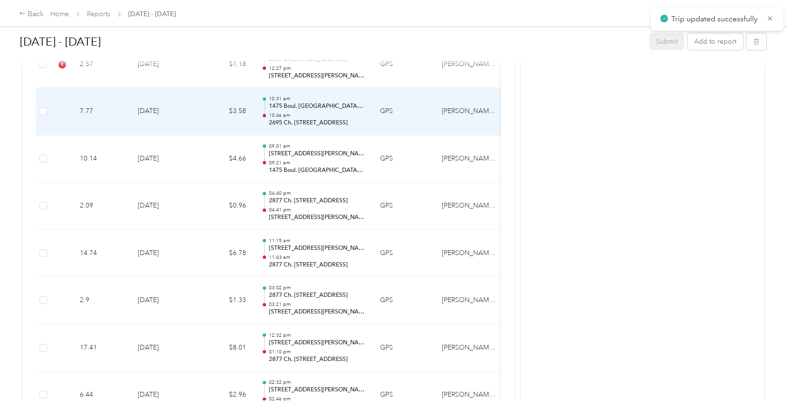
scroll to position [662, 0]
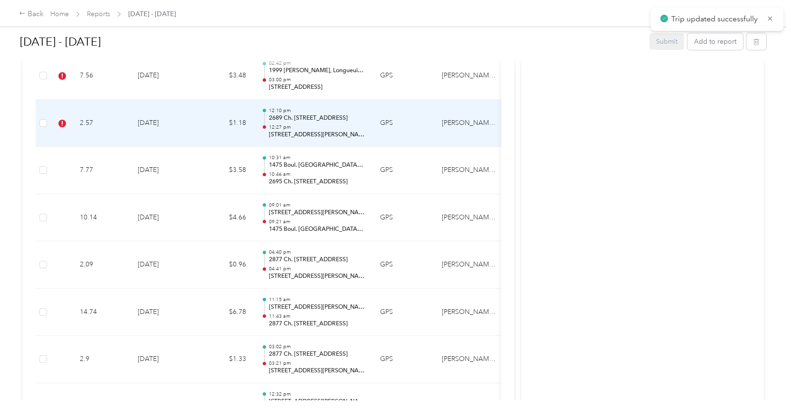
click at [206, 140] on td "$1.18" at bounding box center [225, 124] width 57 height 48
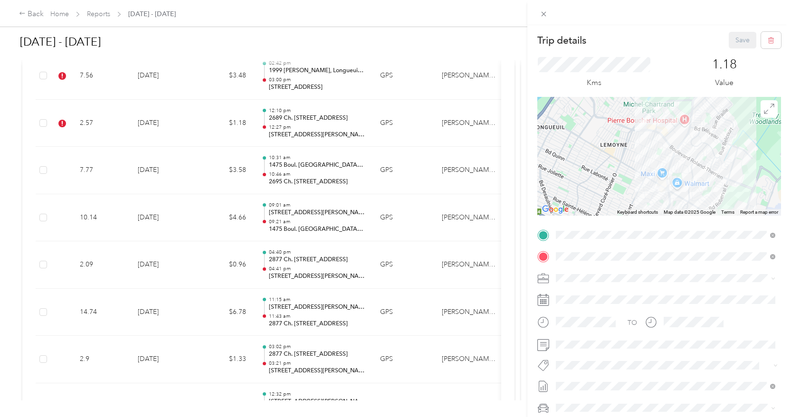
click at [579, 348] on span "P&g Projects & Blitzes" at bounding box center [594, 349] width 57 height 9
click at [623, 382] on span "Wt Bic Multi-banner Coverage" at bounding box center [606, 383] width 80 height 9
click at [635, 391] on span "Wt Multi-studio Cost Capture" at bounding box center [604, 395] width 77 height 9
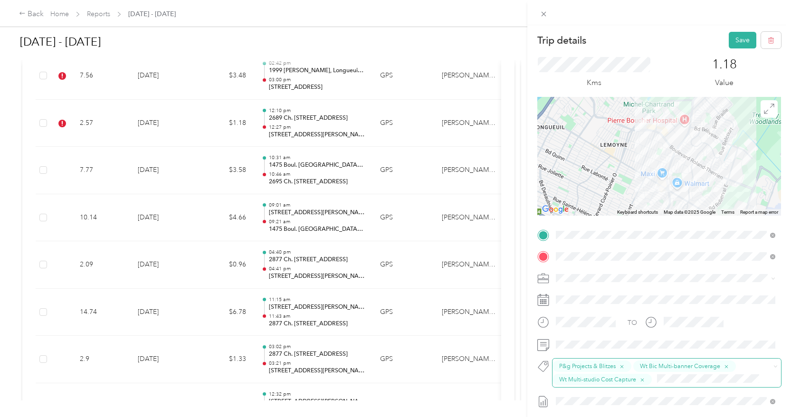
click at [663, 384] on span at bounding box center [710, 380] width 112 height 12
click at [610, 417] on div "Trip details Save This trip cannot be edited because it is either under review,…" at bounding box center [393, 417] width 786 height 0
click at [590, 398] on button "Wt - Outlook Execution" at bounding box center [596, 396] width 74 height 12
click at [737, 46] on button "Save" at bounding box center [743, 40] width 28 height 17
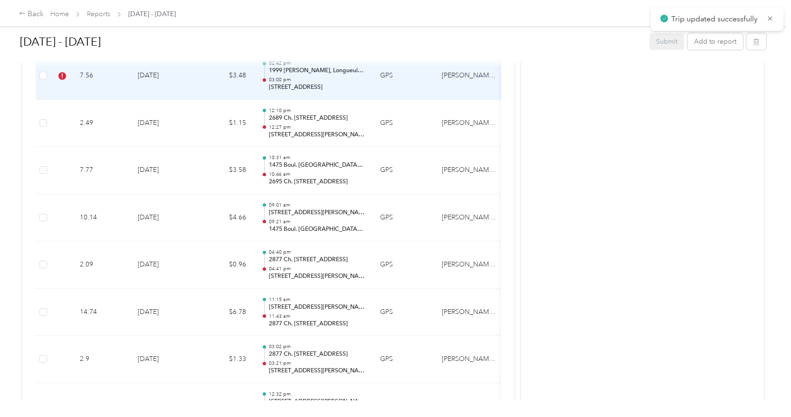
click at [220, 76] on td "$3.48" at bounding box center [225, 76] width 57 height 48
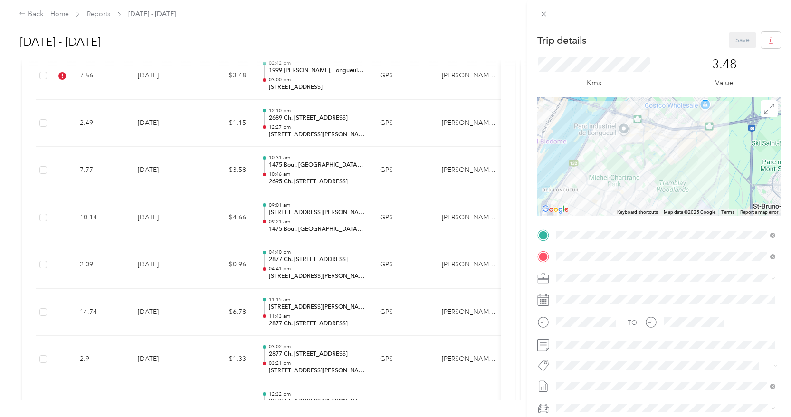
click at [577, 381] on button "Wt - Outlook Execution" at bounding box center [596, 382] width 74 height 12
click at [736, 38] on button "Save" at bounding box center [743, 40] width 28 height 17
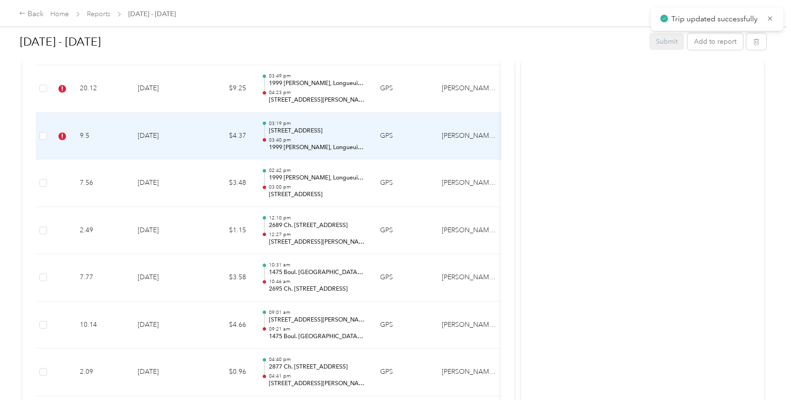
scroll to position [540, 0]
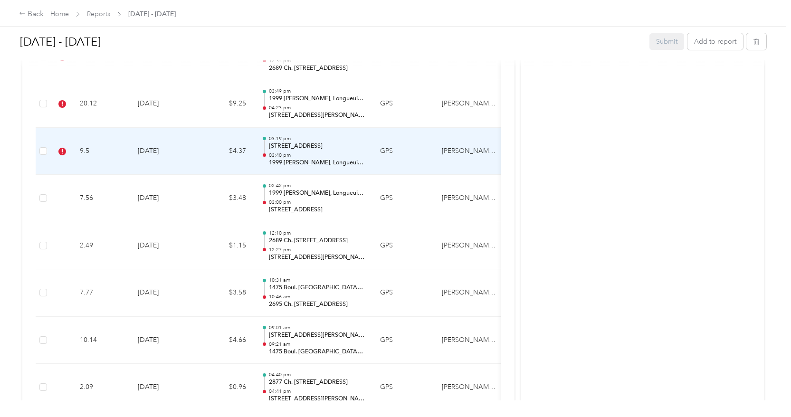
click at [204, 149] on td "$4.37" at bounding box center [225, 152] width 57 height 48
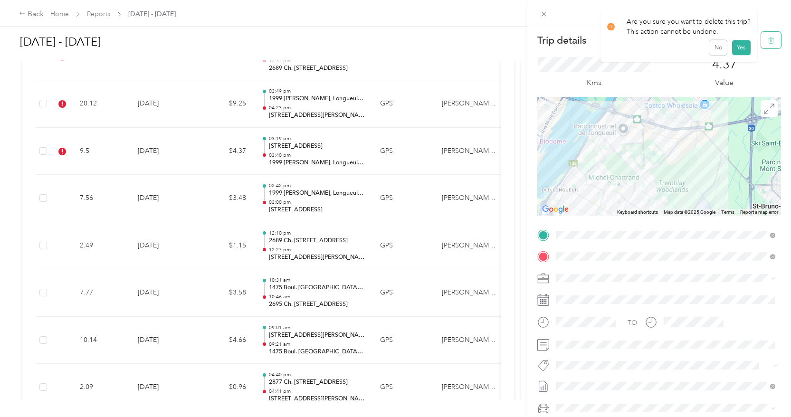
click at [771, 46] on button "button" at bounding box center [771, 40] width 20 height 17
click at [734, 53] on button "Yes" at bounding box center [741, 52] width 19 height 15
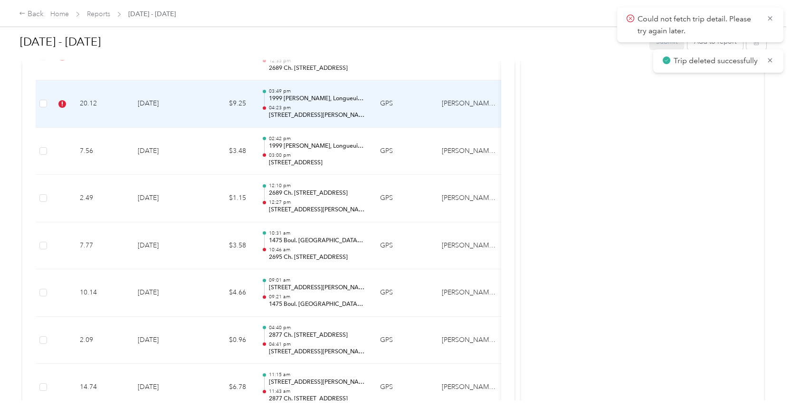
click at [189, 107] on td "[DATE]" at bounding box center [163, 104] width 67 height 48
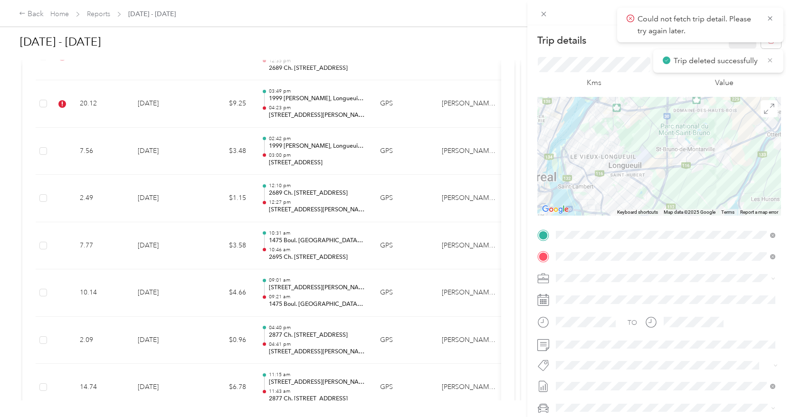
click at [771, 57] on icon at bounding box center [770, 60] width 8 height 9
click at [771, 19] on icon at bounding box center [770, 18] width 8 height 9
click at [770, 35] on button "button" at bounding box center [771, 40] width 20 height 17
click at [742, 53] on button "Yes" at bounding box center [741, 52] width 19 height 15
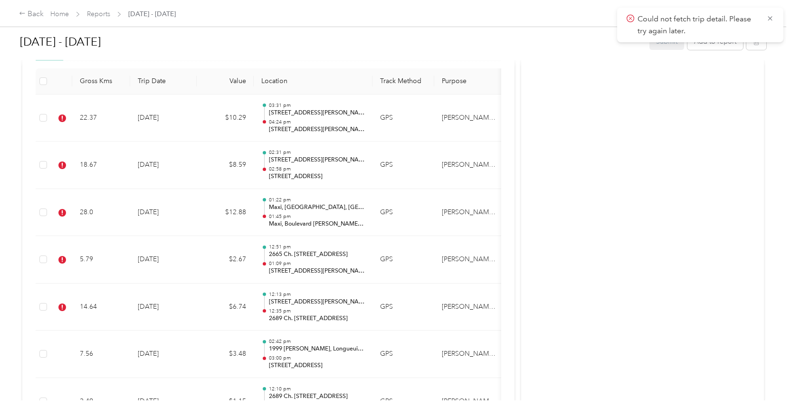
scroll to position [313, 0]
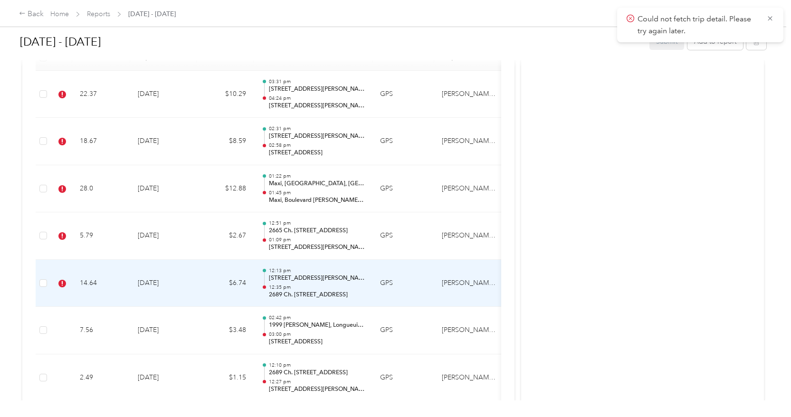
click at [203, 280] on td "$6.74" at bounding box center [225, 284] width 57 height 48
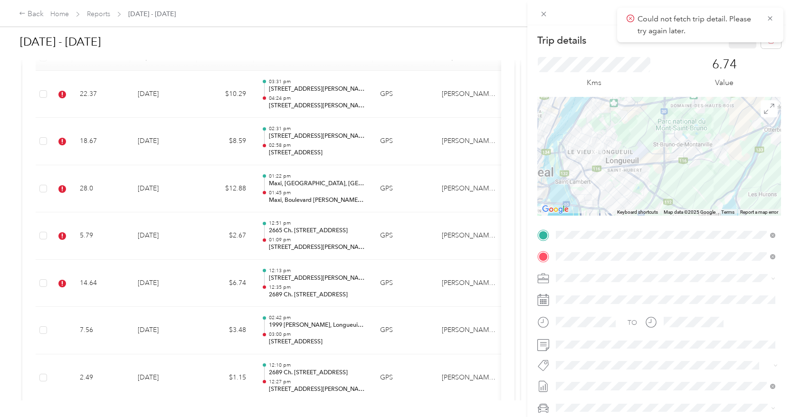
click at [586, 329] on span "P&g Continuity" at bounding box center [586, 330] width 40 height 9
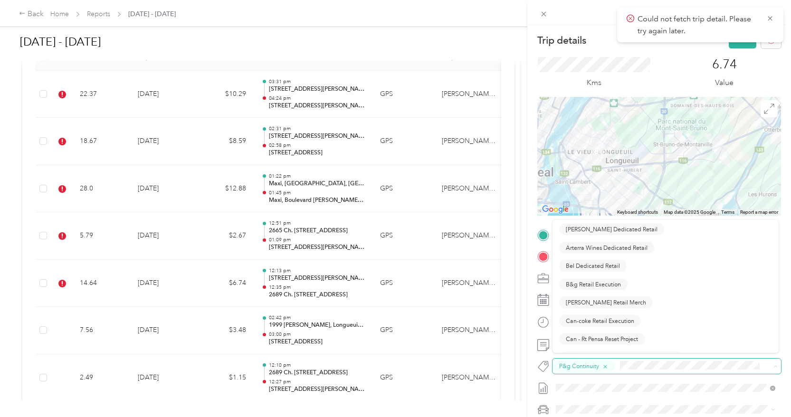
click at [606, 369] on icon "button" at bounding box center [605, 367] width 6 height 6
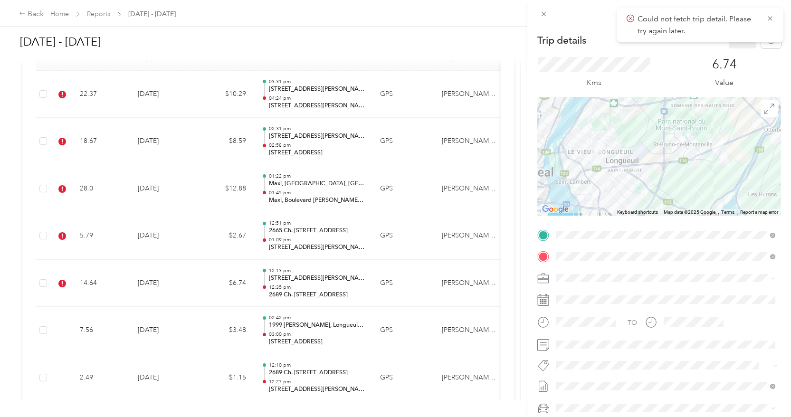
click at [585, 346] on ol "[PERSON_NAME] Dedicated Retail Arterra Wines Dedicated Retail Bel Dedicated Ret…" at bounding box center [665, 291] width 226 height 133
click at [580, 417] on div "Trip details Save This trip cannot be edited because it is either under review,…" at bounding box center [393, 417] width 786 height 0
click at [576, 352] on li "P&g Projects & Blitzes" at bounding box center [665, 348] width 226 height 19
click at [742, 43] on button "Save" at bounding box center [743, 40] width 28 height 17
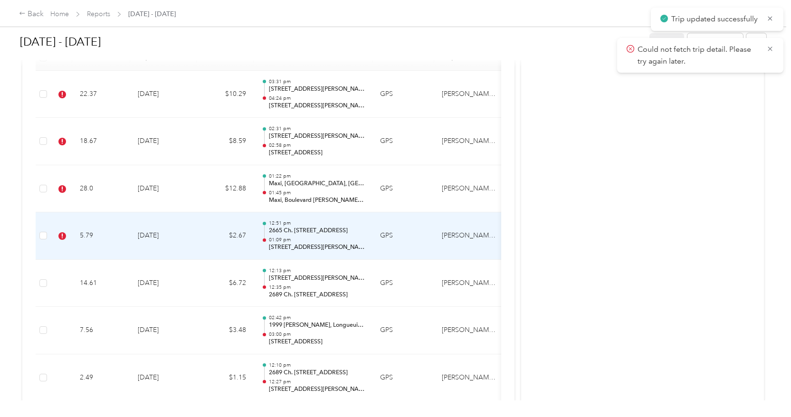
click at [197, 222] on td "$2.67" at bounding box center [225, 236] width 57 height 48
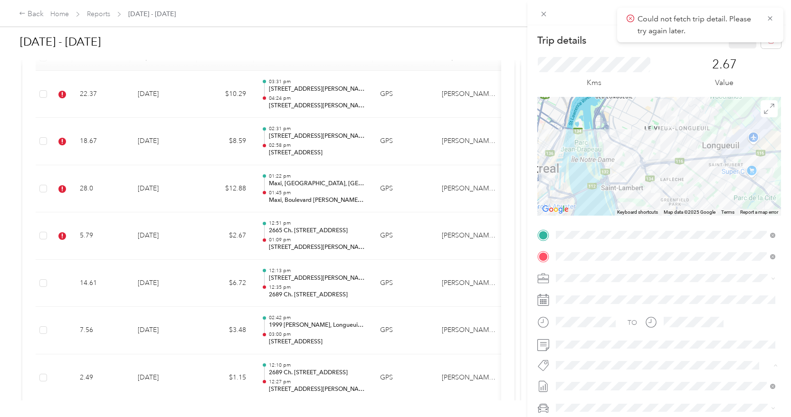
click at [587, 352] on li "P&g Projects & Blitzes" at bounding box center [665, 349] width 226 height 19
click at [742, 48] on button "Save" at bounding box center [743, 40] width 28 height 17
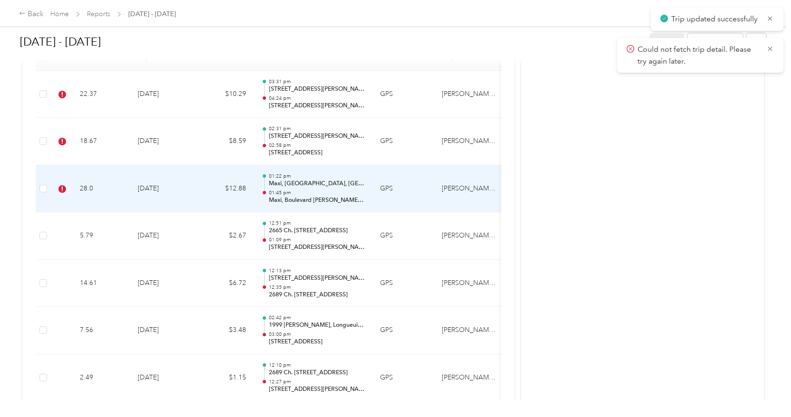
click at [209, 182] on td "$12.88" at bounding box center [225, 189] width 57 height 48
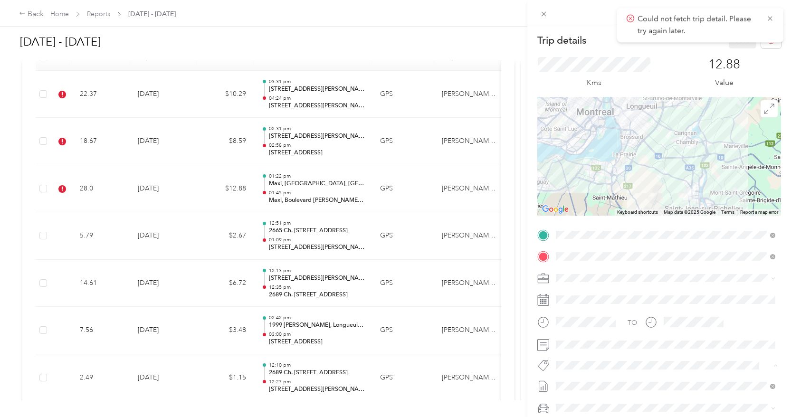
click at [589, 351] on button "P&g Projects & Blitzes" at bounding box center [594, 349] width 70 height 12
click at [745, 44] on button "Save" at bounding box center [743, 40] width 28 height 17
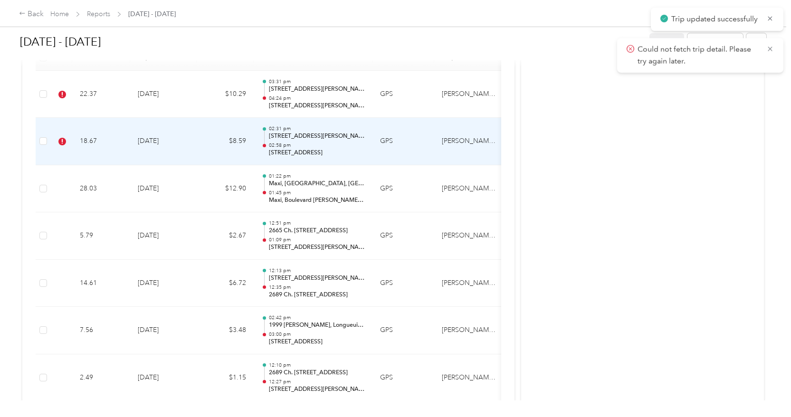
scroll to position [0, 0]
click at [207, 145] on td "$8.59" at bounding box center [225, 142] width 57 height 48
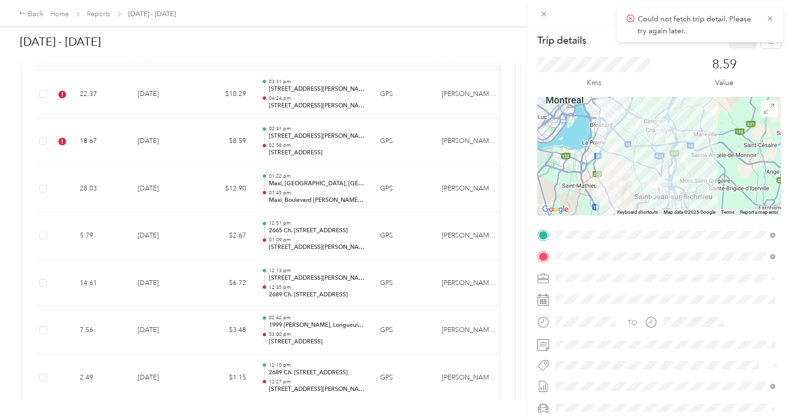
click at [597, 337] on li "P&g Continuity" at bounding box center [665, 331] width 226 height 19
click at [597, 337] on li "P&g Projects & Blitzes" at bounding box center [665, 343] width 226 height 19
click at [234, 148] on div "Trip details Save This trip cannot be edited because it is either under review,…" at bounding box center [395, 208] width 791 height 417
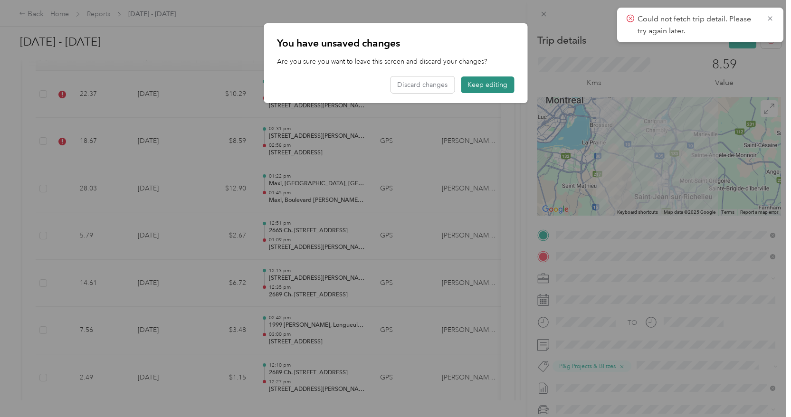
click at [492, 82] on button "Keep editing" at bounding box center [487, 84] width 53 height 17
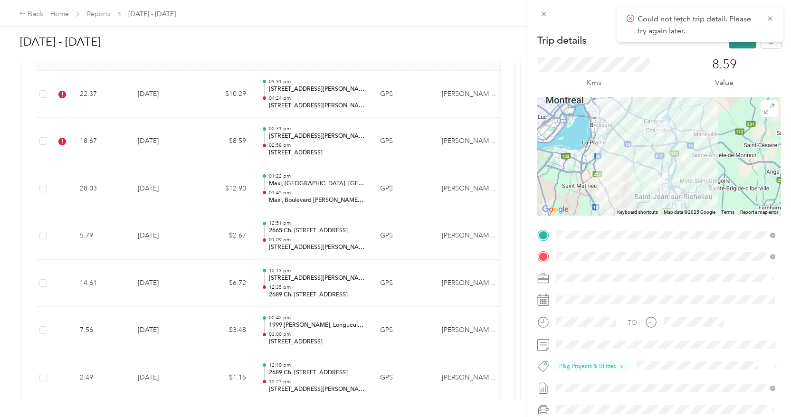
click at [733, 46] on button "Save" at bounding box center [743, 40] width 28 height 17
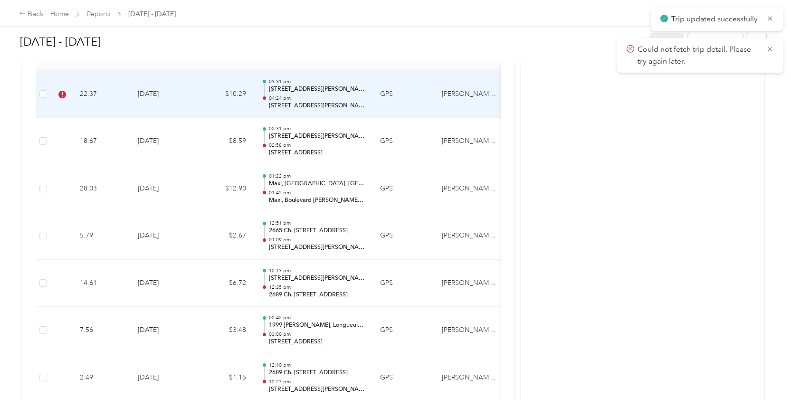
click at [202, 98] on td "$10.29" at bounding box center [225, 95] width 57 height 48
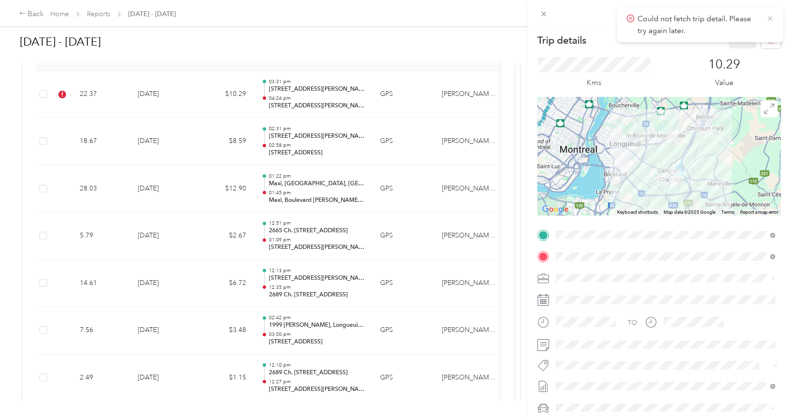
click at [772, 17] on icon at bounding box center [770, 18] width 8 height 9
click at [761, 43] on button "button" at bounding box center [771, 40] width 20 height 17
click at [738, 52] on button "Yes" at bounding box center [741, 52] width 19 height 15
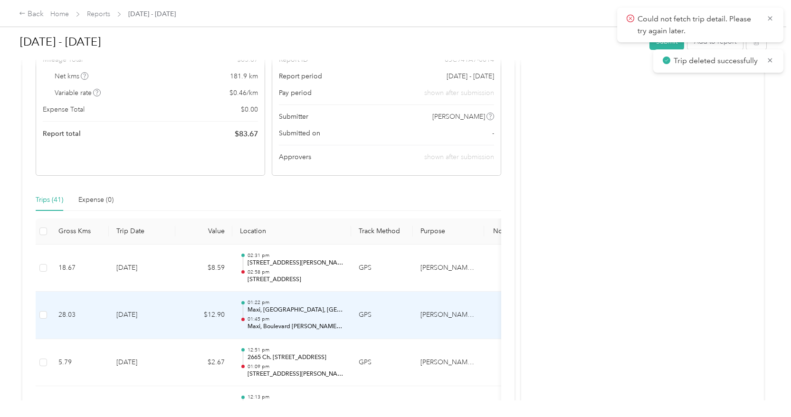
scroll to position [47, 0]
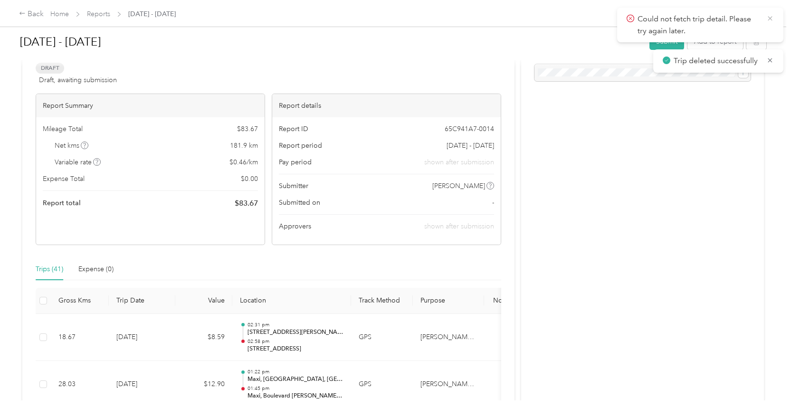
click at [769, 15] on icon at bounding box center [770, 18] width 8 height 9
click at [679, 40] on button "Submit" at bounding box center [666, 41] width 35 height 17
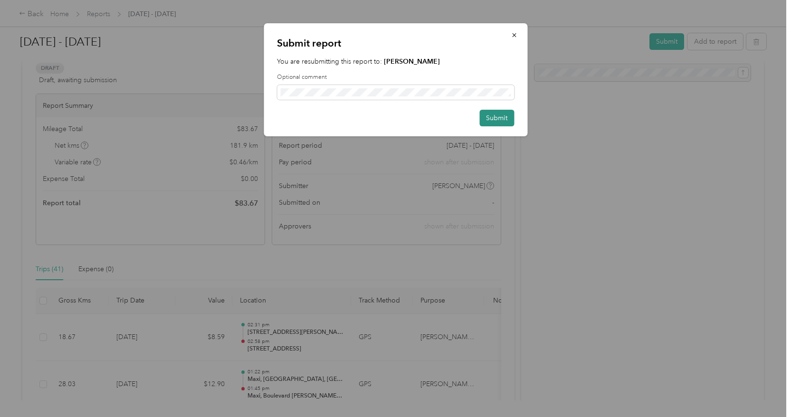
click at [496, 118] on button "Submit" at bounding box center [496, 118] width 35 height 17
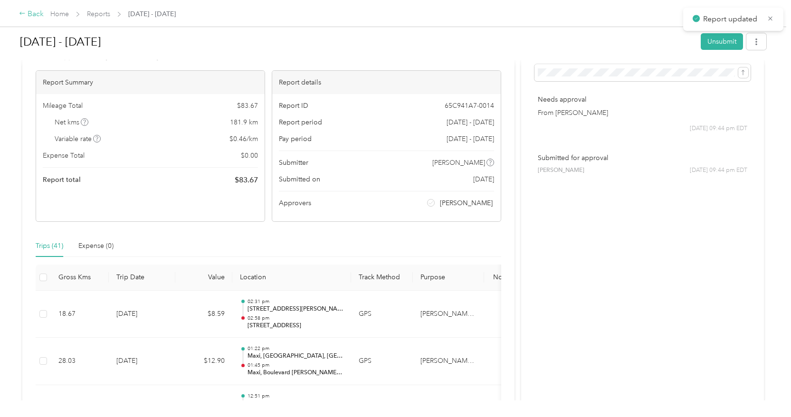
click at [24, 16] on icon at bounding box center [22, 13] width 7 height 7
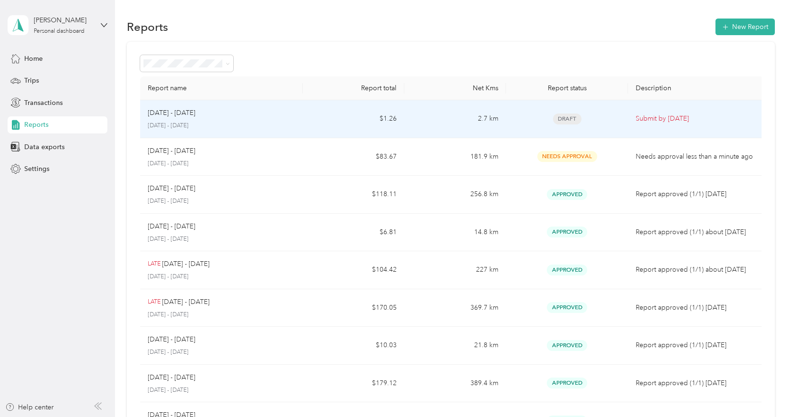
click at [260, 121] on div "[DATE] - [DATE] [DATE] - [DATE]" at bounding box center [222, 119] width 148 height 22
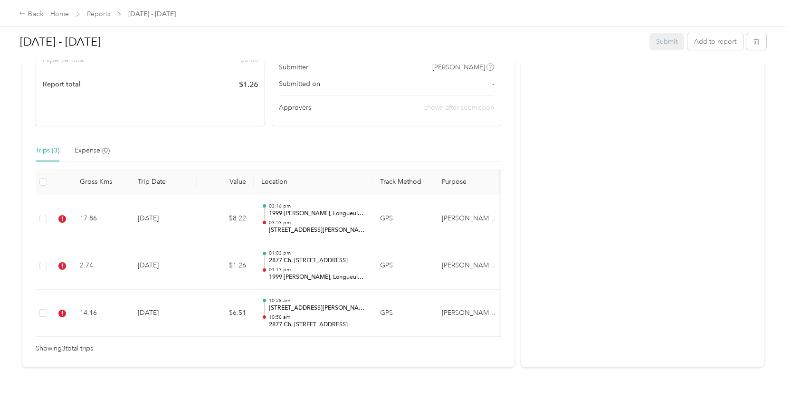
scroll to position [169, 0]
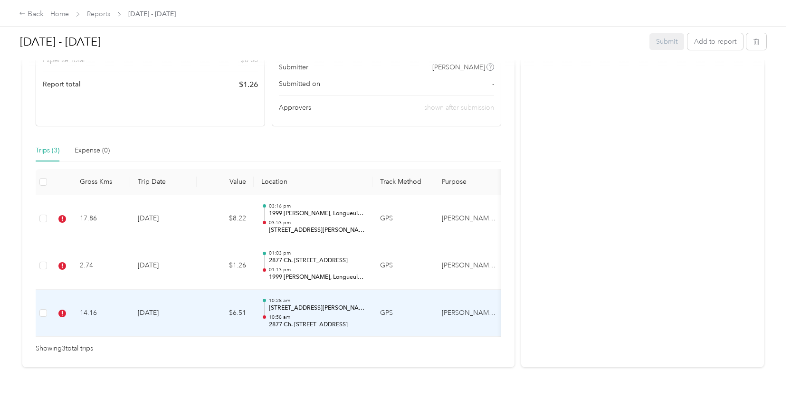
click at [199, 297] on td "$6.51" at bounding box center [225, 314] width 57 height 48
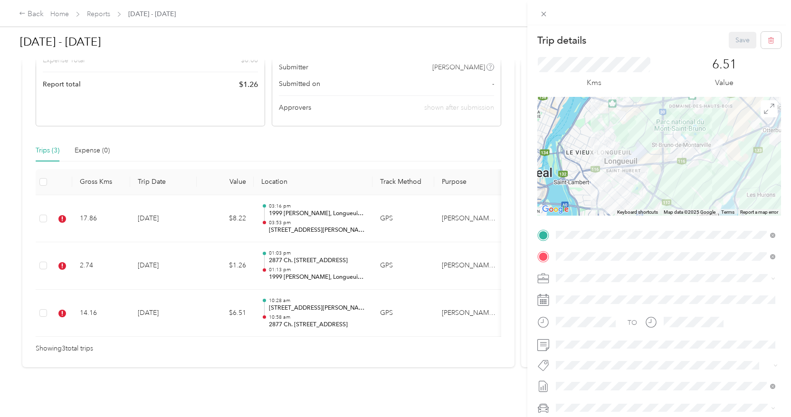
click at [592, 383] on span "Wt Multi-studio Cost Capture" at bounding box center [604, 382] width 77 height 9
click at [624, 345] on button "Wt Walmart Signage" at bounding box center [593, 349] width 69 height 12
click at [613, 350] on span "P&g Projects & Blitzes" at bounding box center [594, 349] width 57 height 9
click at [740, 38] on button "Save" at bounding box center [743, 40] width 28 height 17
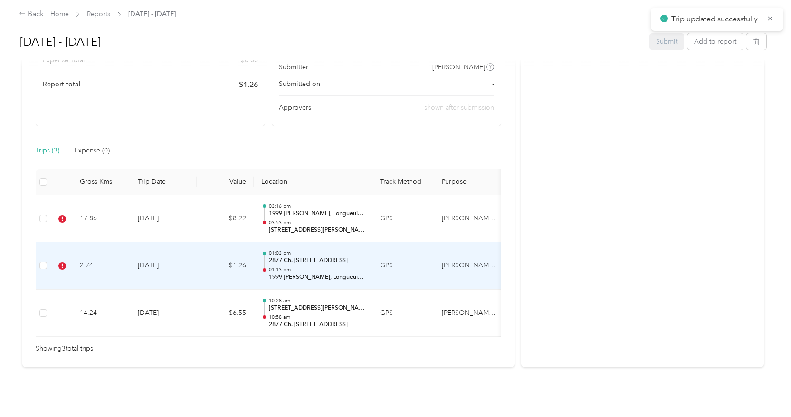
click at [206, 262] on td "$1.26" at bounding box center [225, 266] width 57 height 48
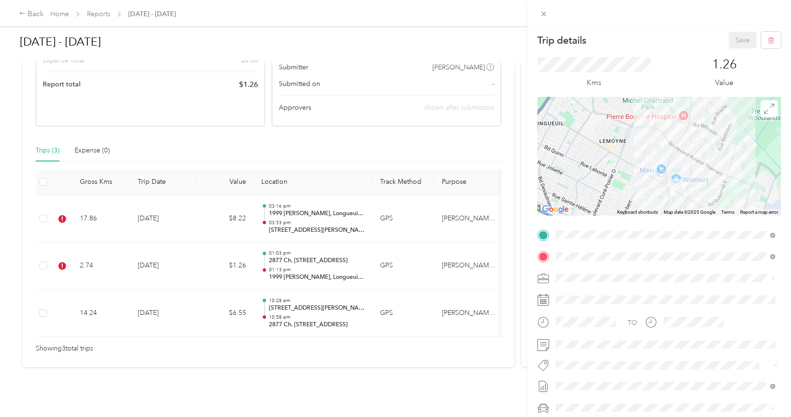
click at [580, 350] on span "Wt Walmart Signage" at bounding box center [594, 349] width 56 height 9
click at [638, 379] on button "Wt Multi-studio Cost Capture" at bounding box center [604, 382] width 90 height 12
click at [741, 40] on button "Save" at bounding box center [743, 40] width 28 height 17
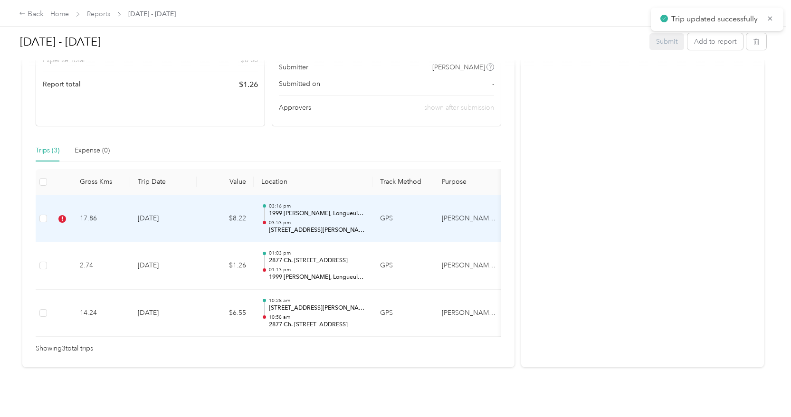
click at [205, 215] on td "$8.22" at bounding box center [225, 219] width 57 height 48
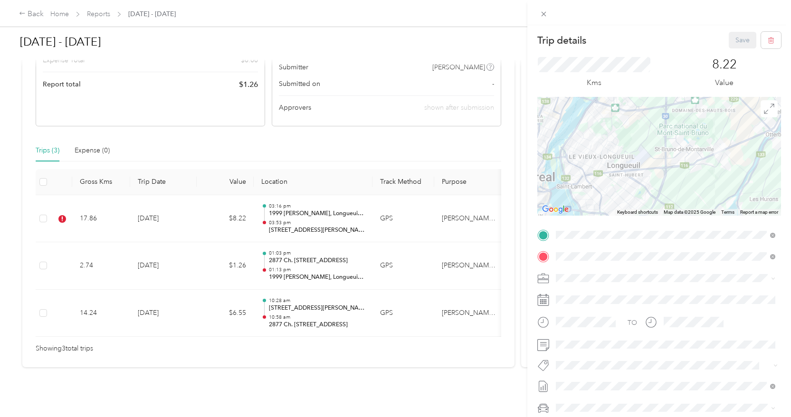
click at [768, 49] on div "Kms 8.22 Value" at bounding box center [659, 72] width 244 height 48
click at [768, 45] on button "button" at bounding box center [771, 40] width 20 height 17
click at [742, 51] on button "Yes" at bounding box center [741, 52] width 19 height 15
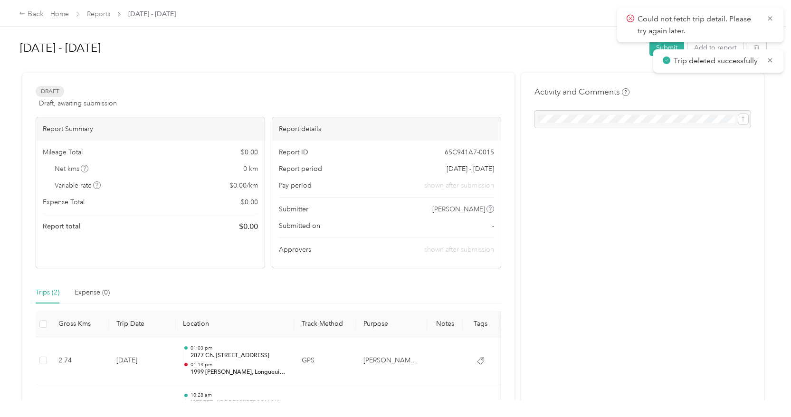
scroll to position [0, 0]
click at [34, 19] on div "Back" at bounding box center [31, 14] width 25 height 11
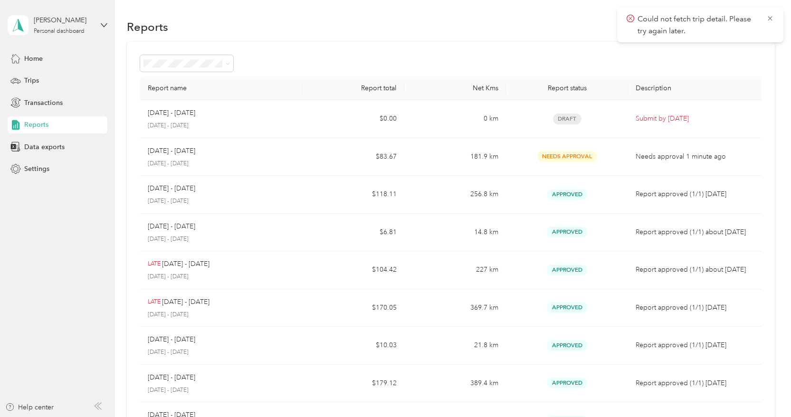
click at [347, 63] on div at bounding box center [450, 63] width 621 height 17
